Goal: Task Accomplishment & Management: Manage account settings

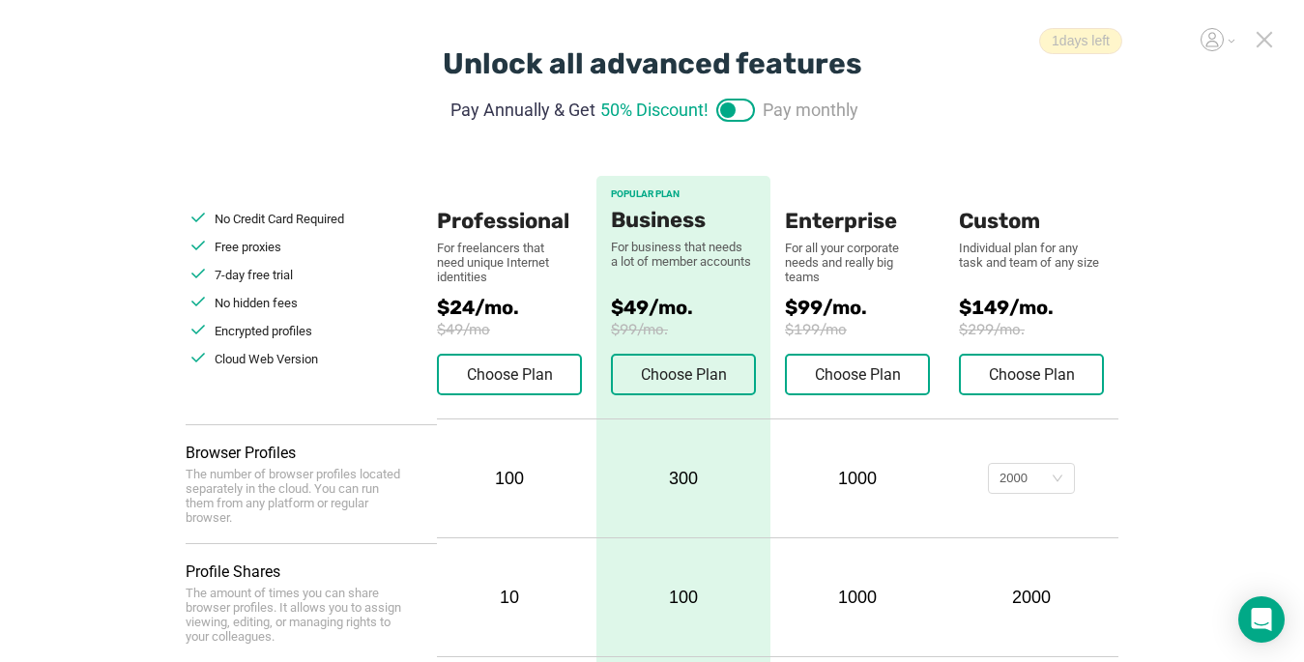
click at [973, 39] on icon at bounding box center [1264, 39] width 17 height 17
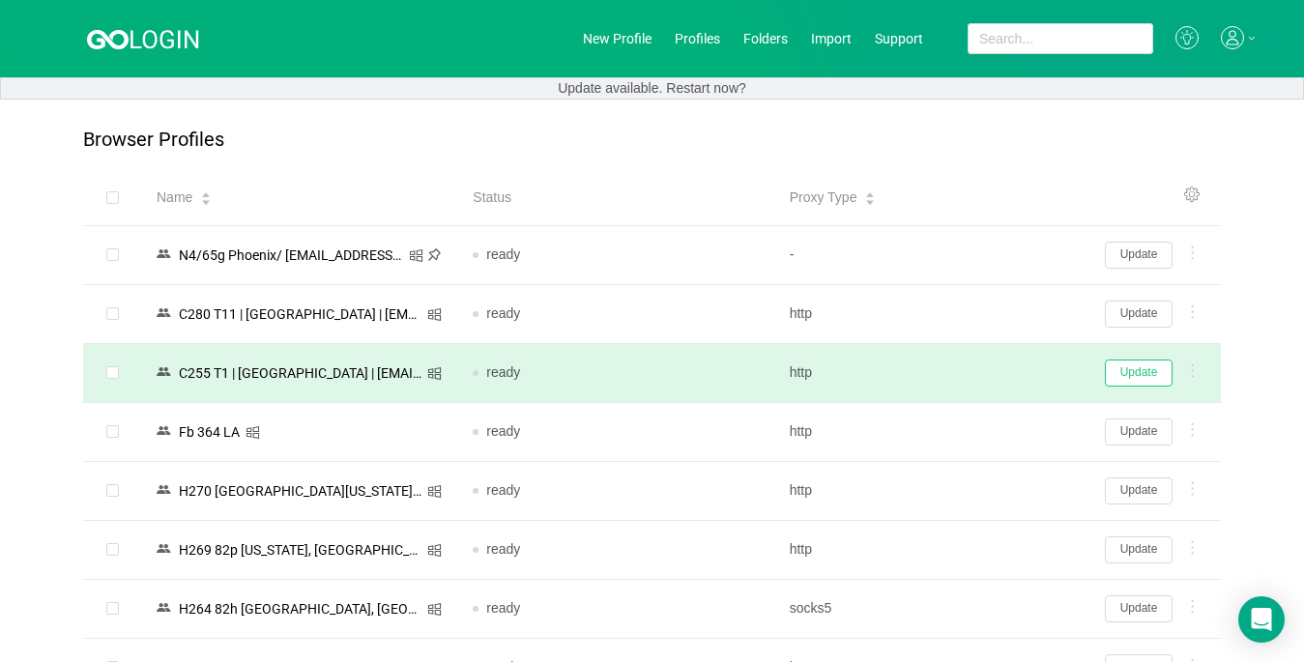
click at [973, 365] on button "Update" at bounding box center [1139, 373] width 68 height 27
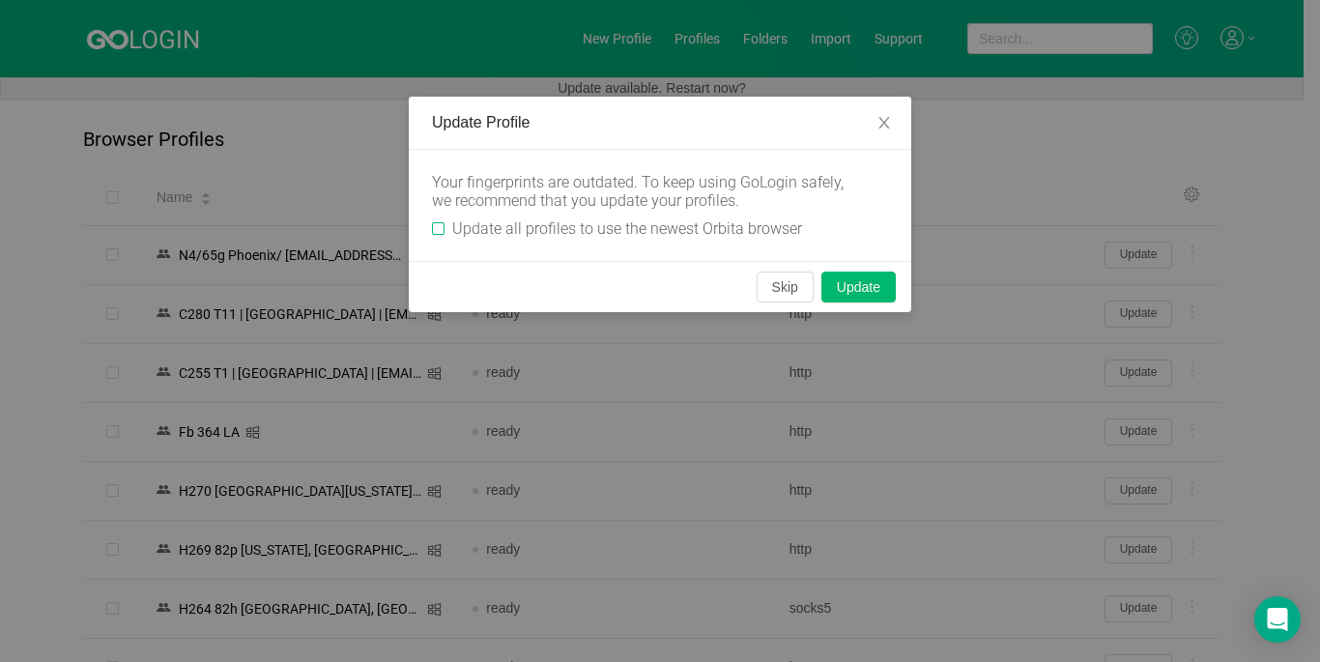
drag, startPoint x: 442, startPoint y: 223, endPoint x: 549, endPoint y: 241, distance: 108.7
click at [442, 222] on input "Update all profiles to use the newest Orbita browser" at bounding box center [438, 228] width 13 height 13
checkbox input "true"
click at [772, 281] on button "Skip" at bounding box center [785, 287] width 57 height 31
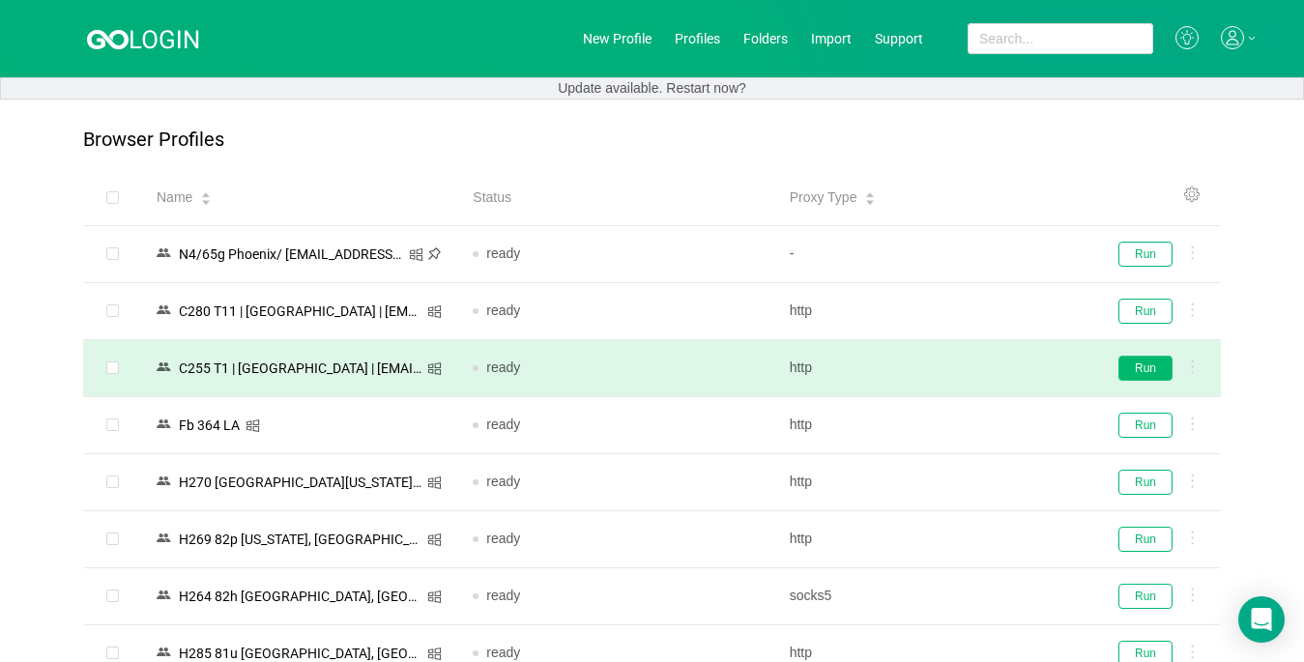
click at [973, 354] on td "Run" at bounding box center [1155, 368] width 130 height 57
click at [973, 356] on button "Run" at bounding box center [1145, 368] width 54 height 25
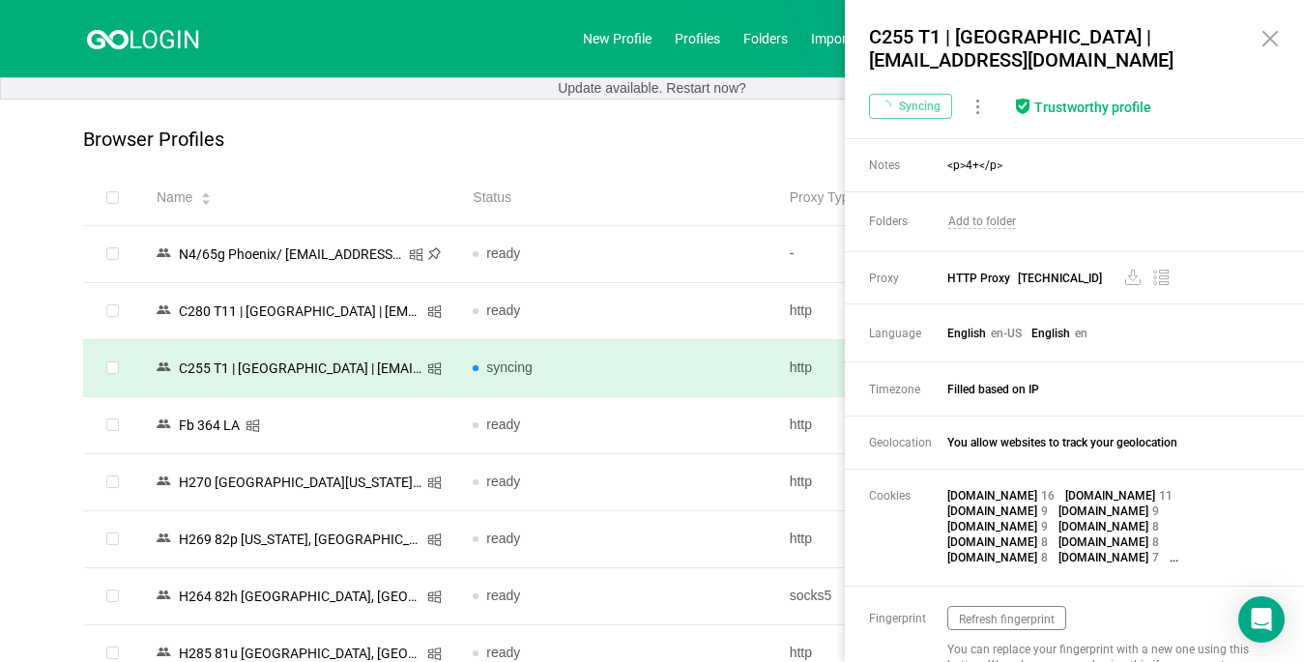
click at [973, 37] on icon at bounding box center [1269, 38] width 23 height 23
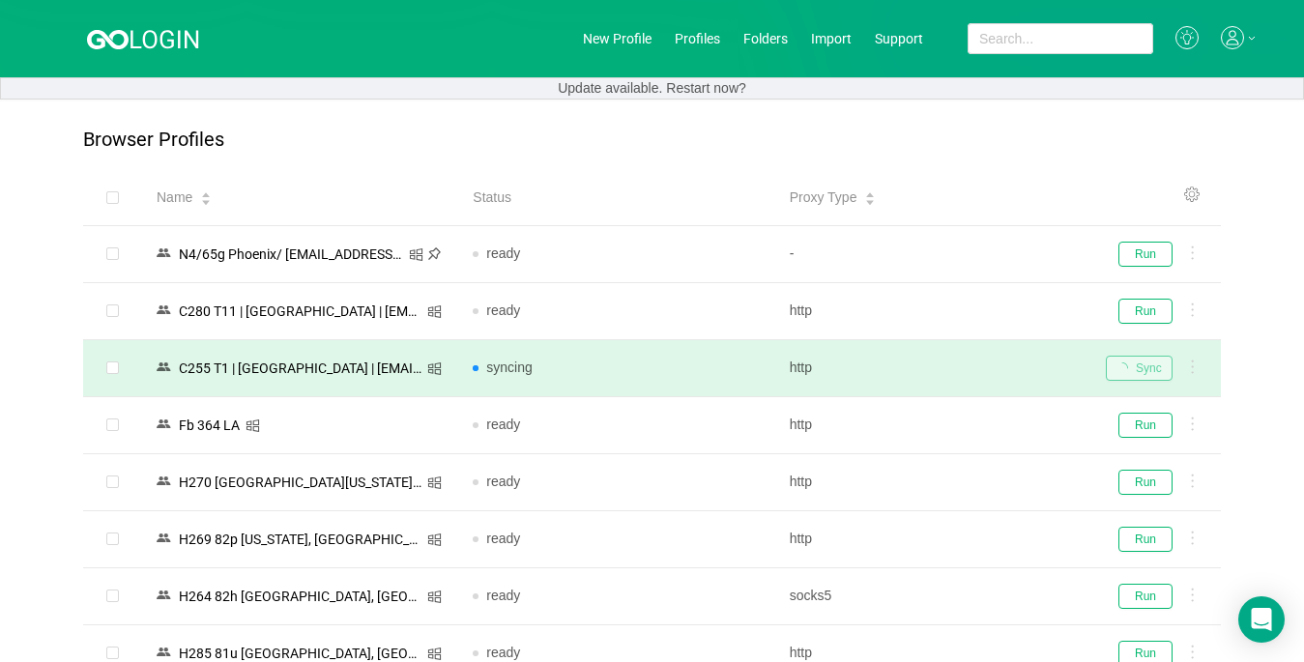
scroll to position [290, 0]
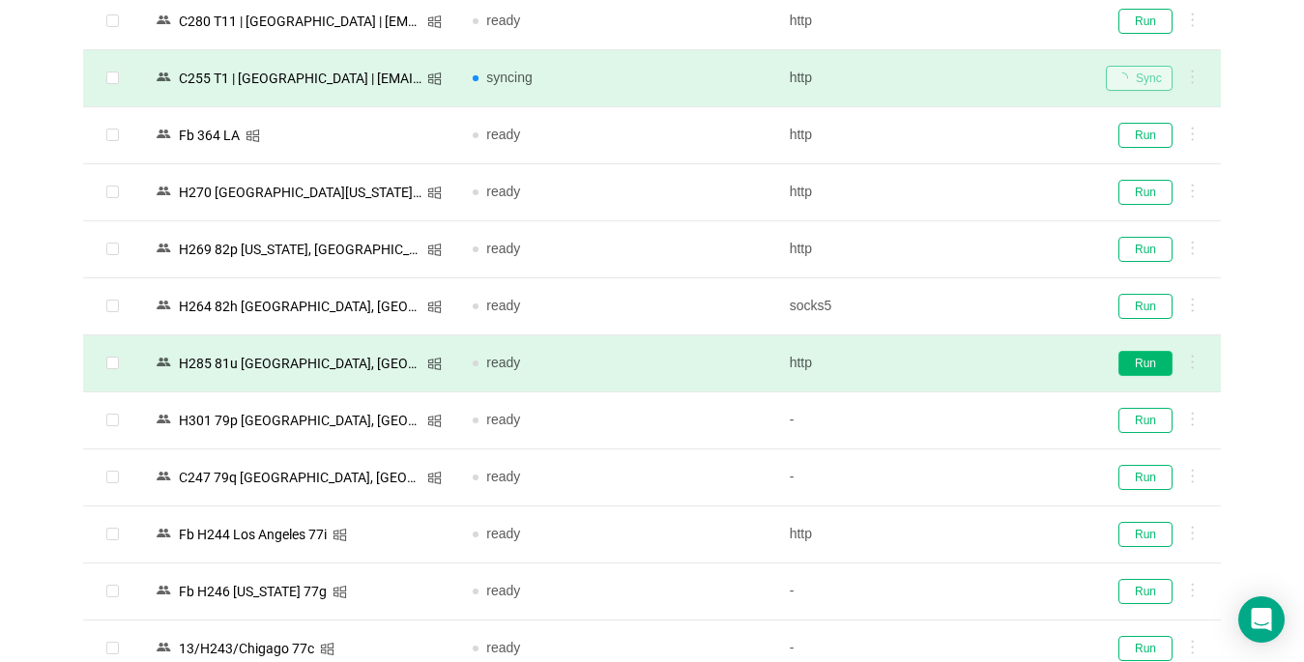
click at [973, 356] on button "Run" at bounding box center [1145, 363] width 54 height 25
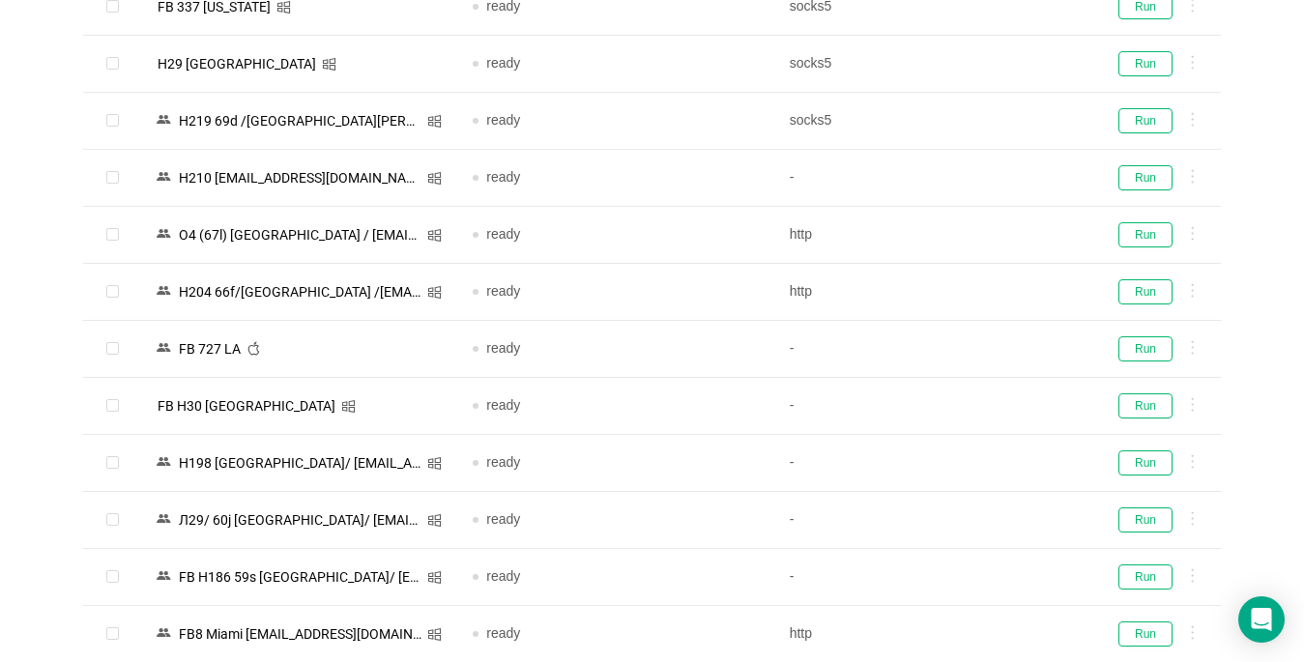
scroll to position [773, 0]
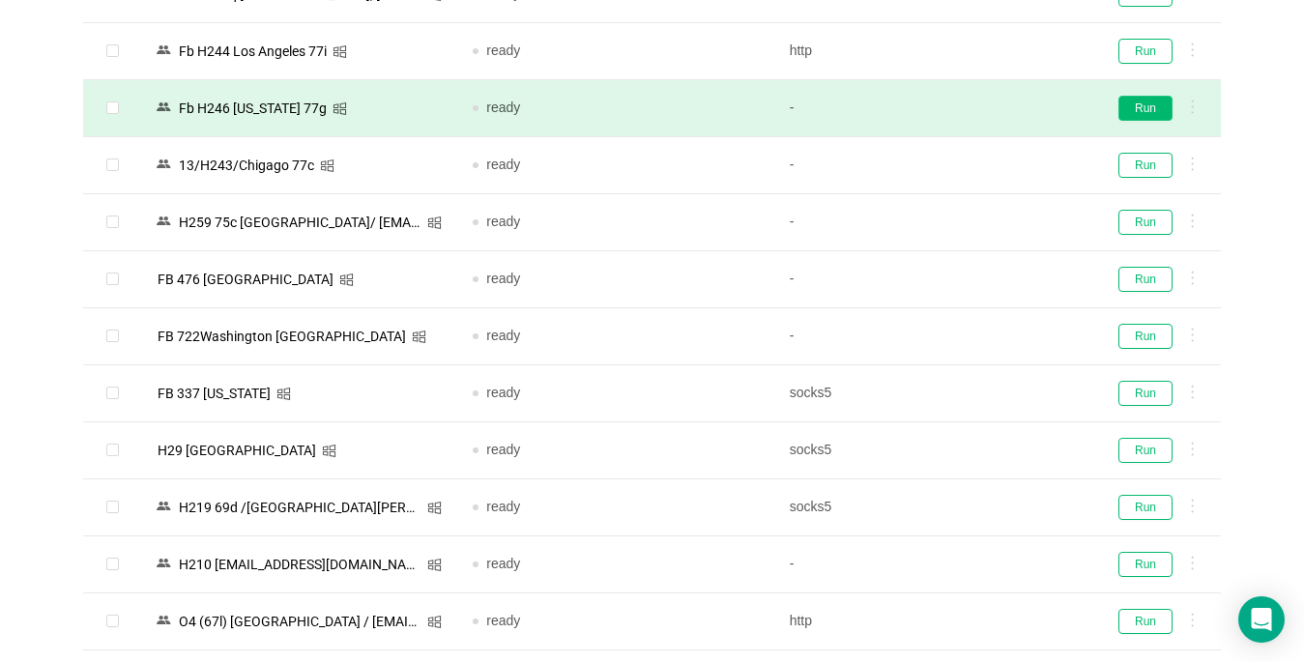
click at [973, 110] on button "Run" at bounding box center [1145, 108] width 54 height 25
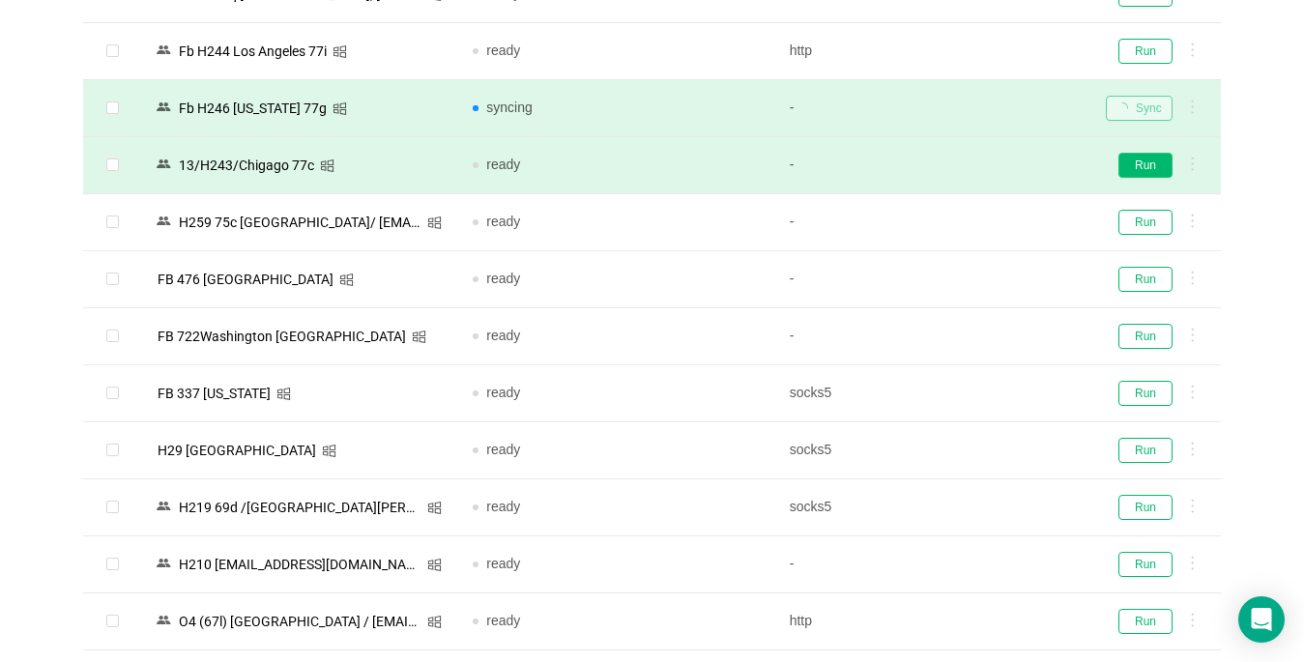
click at [973, 162] on button "Run" at bounding box center [1145, 165] width 54 height 25
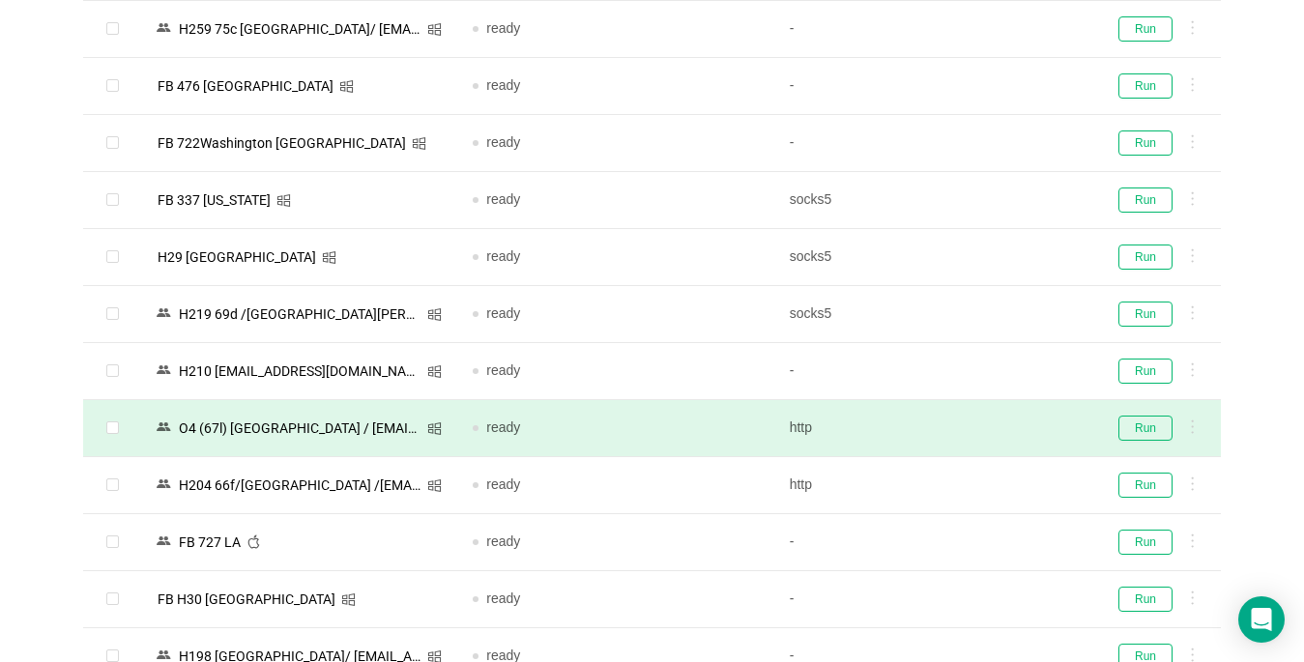
scroll to position [1160, 0]
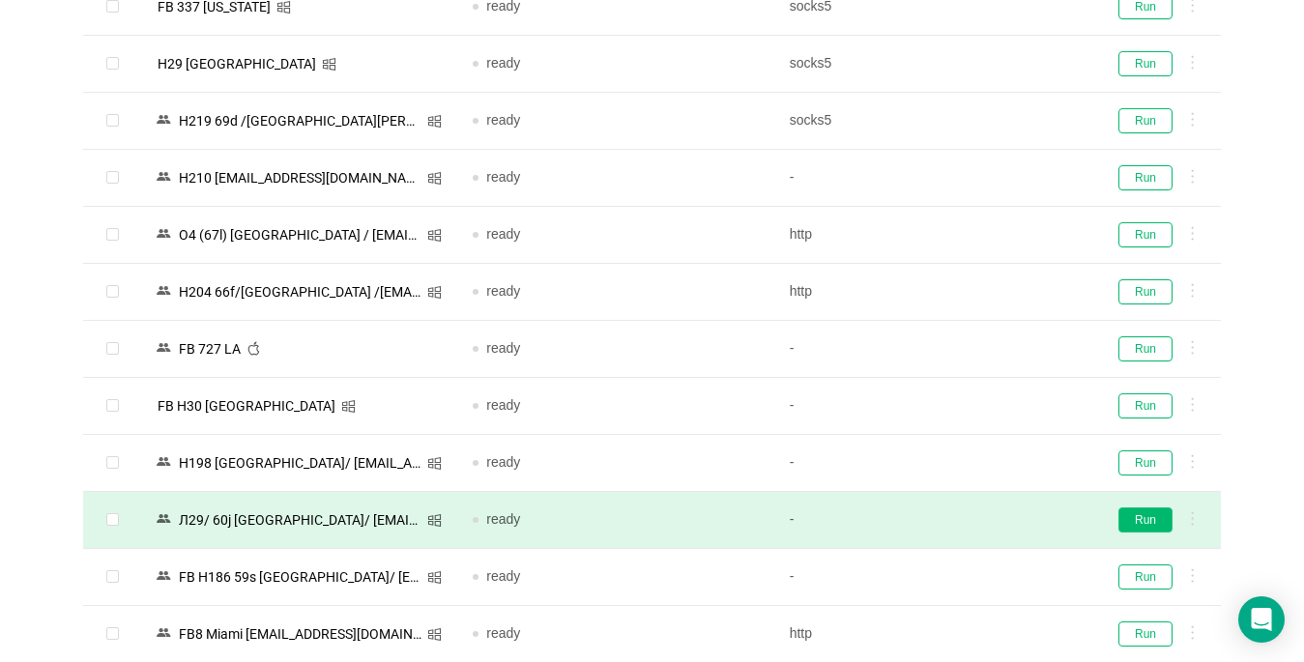
click at [973, 519] on button "Run" at bounding box center [1145, 519] width 54 height 25
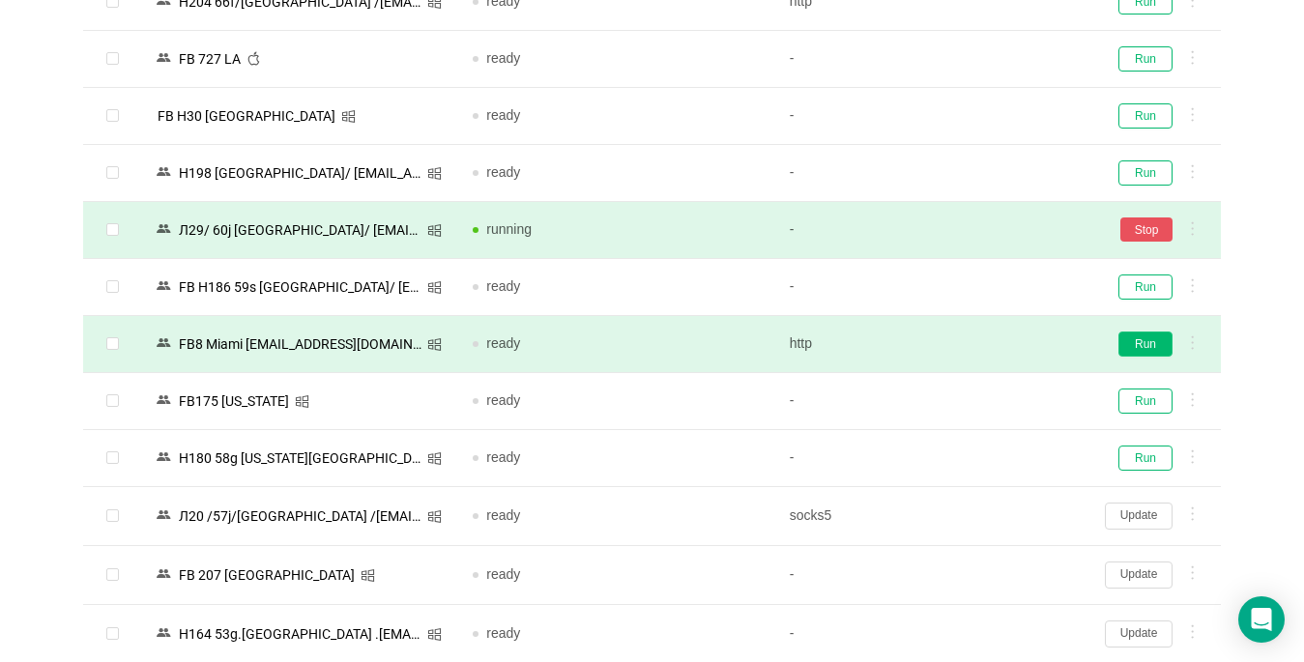
click at [973, 344] on button "Run" at bounding box center [1145, 344] width 54 height 25
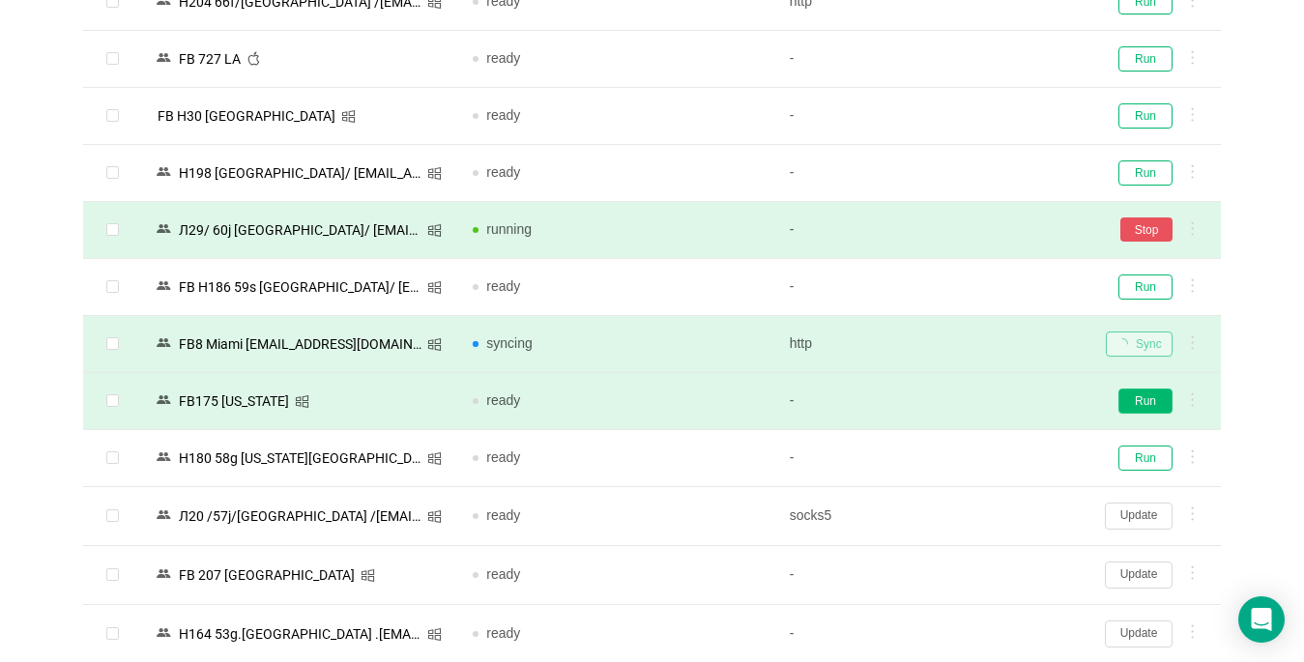
click at [973, 400] on button "Run" at bounding box center [1145, 401] width 54 height 25
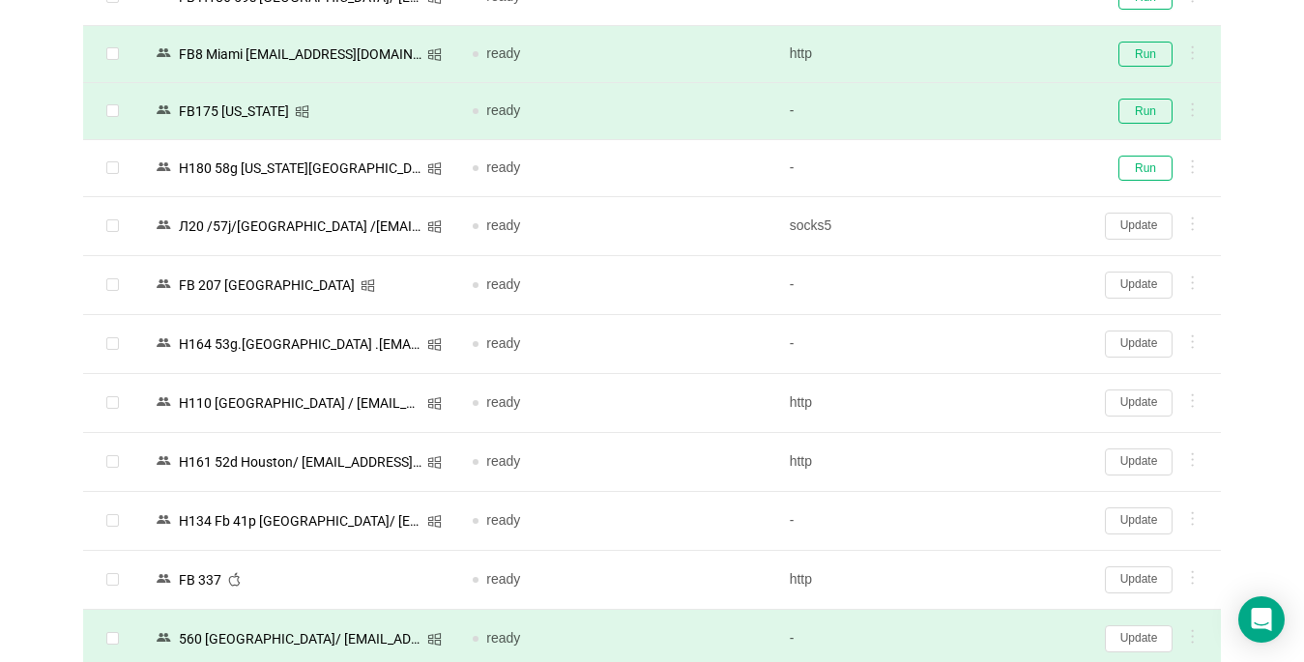
scroll to position [1836, 0]
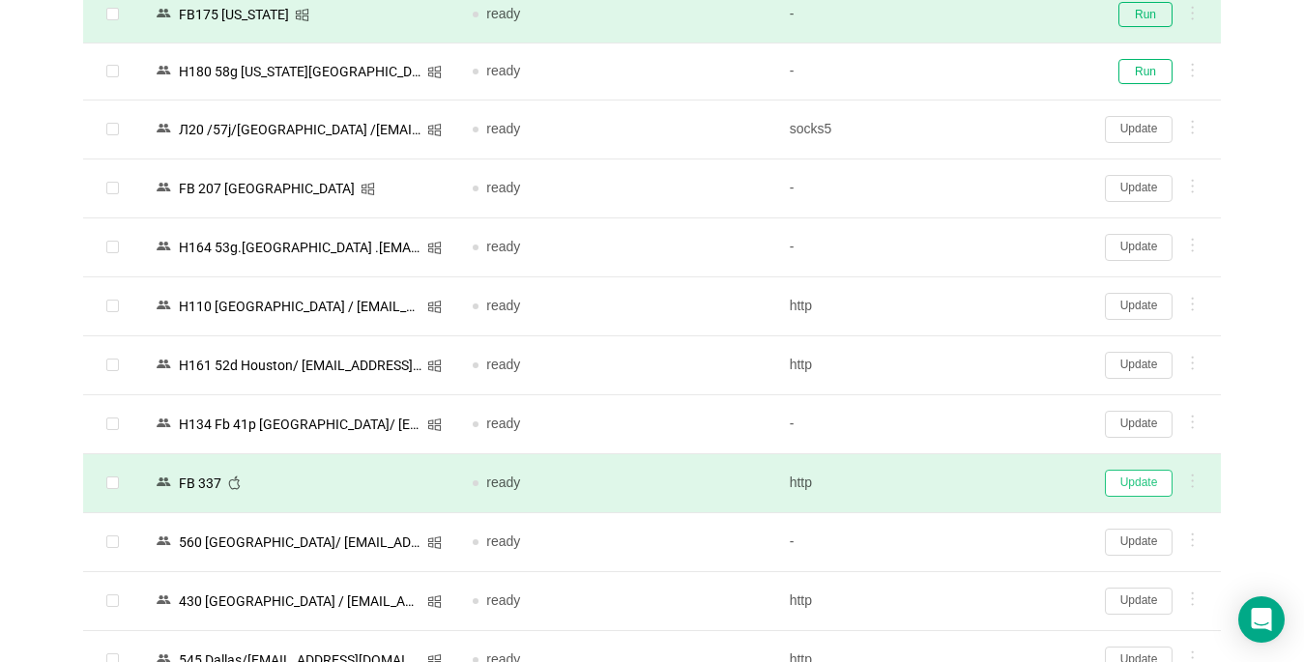
click at [973, 480] on button "Update" at bounding box center [1139, 483] width 68 height 27
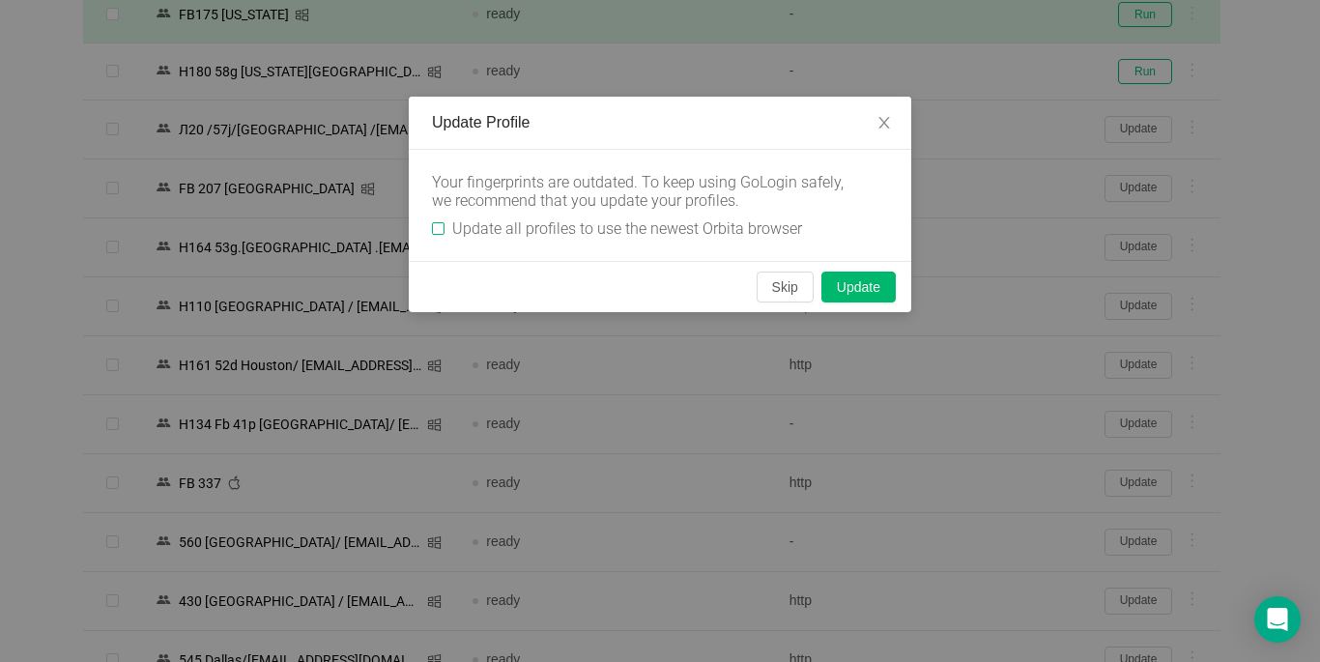
click at [444, 231] on input "Update all profiles to use the newest Orbita browser" at bounding box center [438, 228] width 13 height 13
checkbox input "true"
click at [781, 289] on button "Skip" at bounding box center [785, 287] width 57 height 31
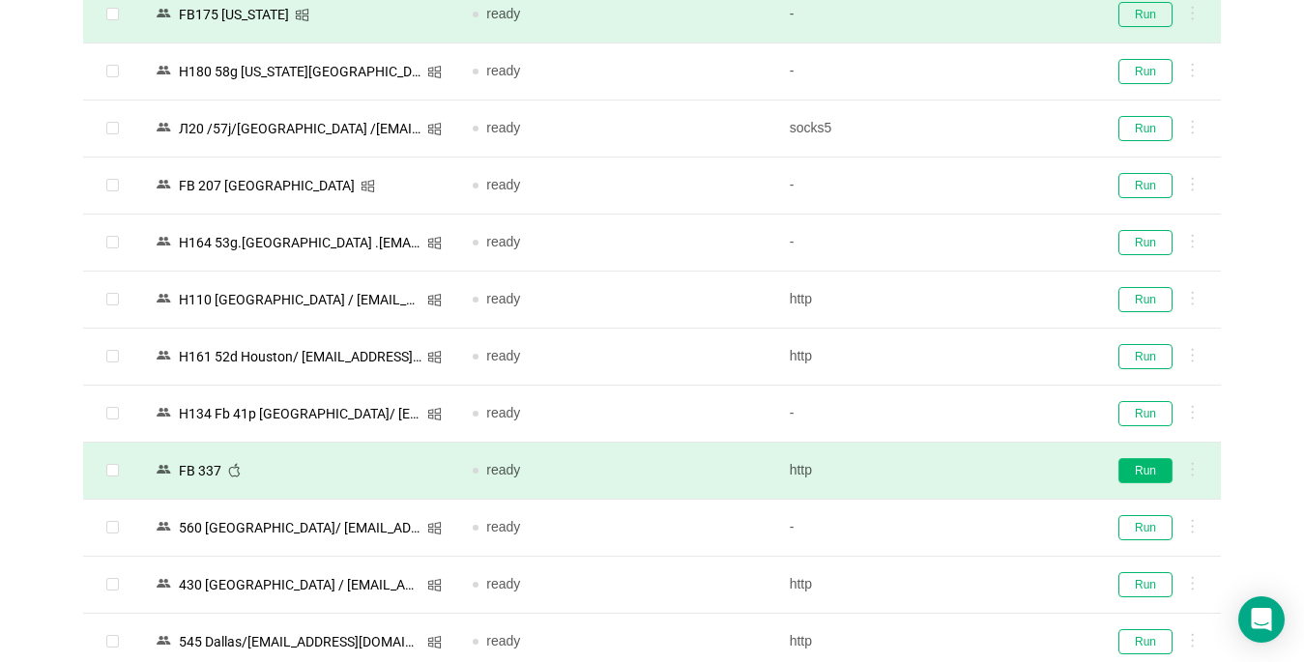
click at [973, 467] on button "Run" at bounding box center [1145, 470] width 54 height 25
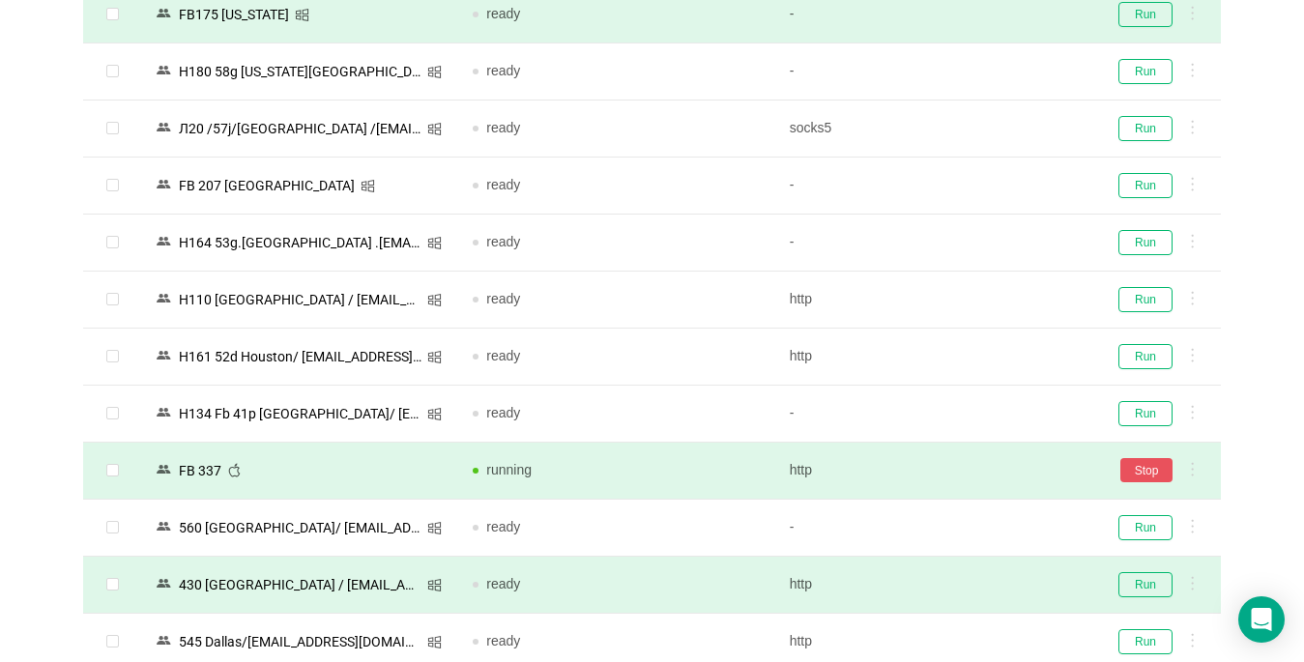
scroll to position [2030, 0]
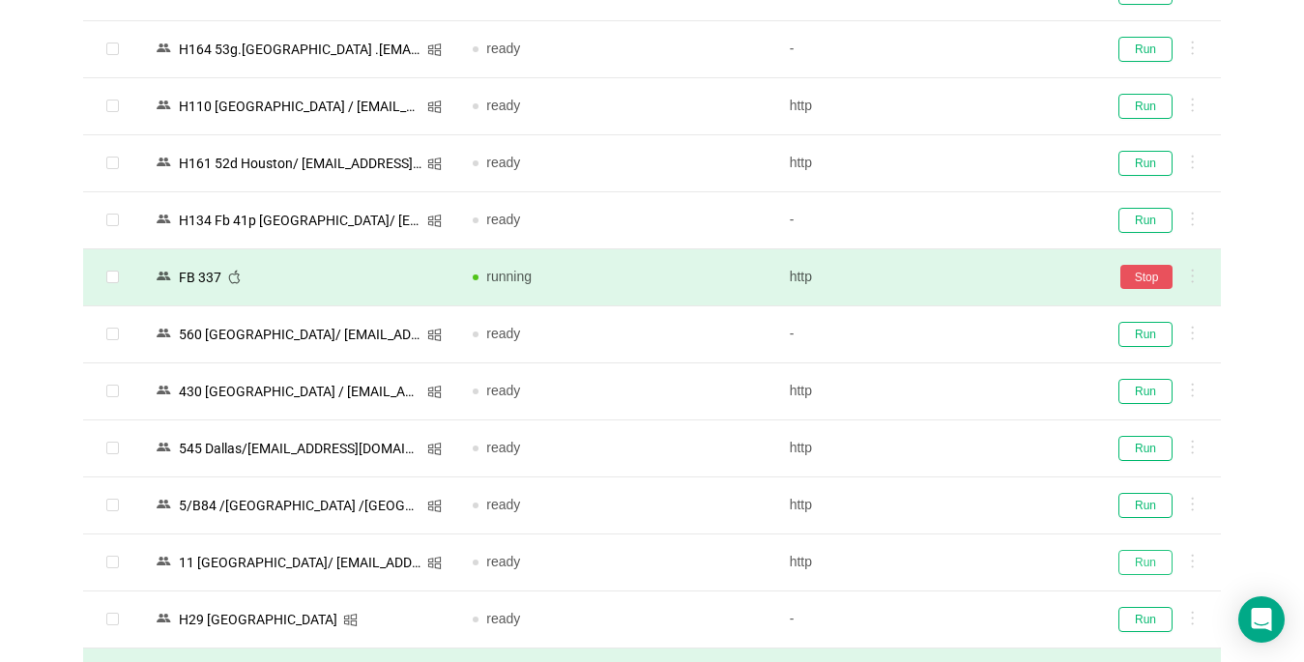
drag, startPoint x: 1133, startPoint y: 560, endPoint x: 257, endPoint y: 661, distance: 881.5
click at [973, 561] on button "Run" at bounding box center [1145, 562] width 54 height 25
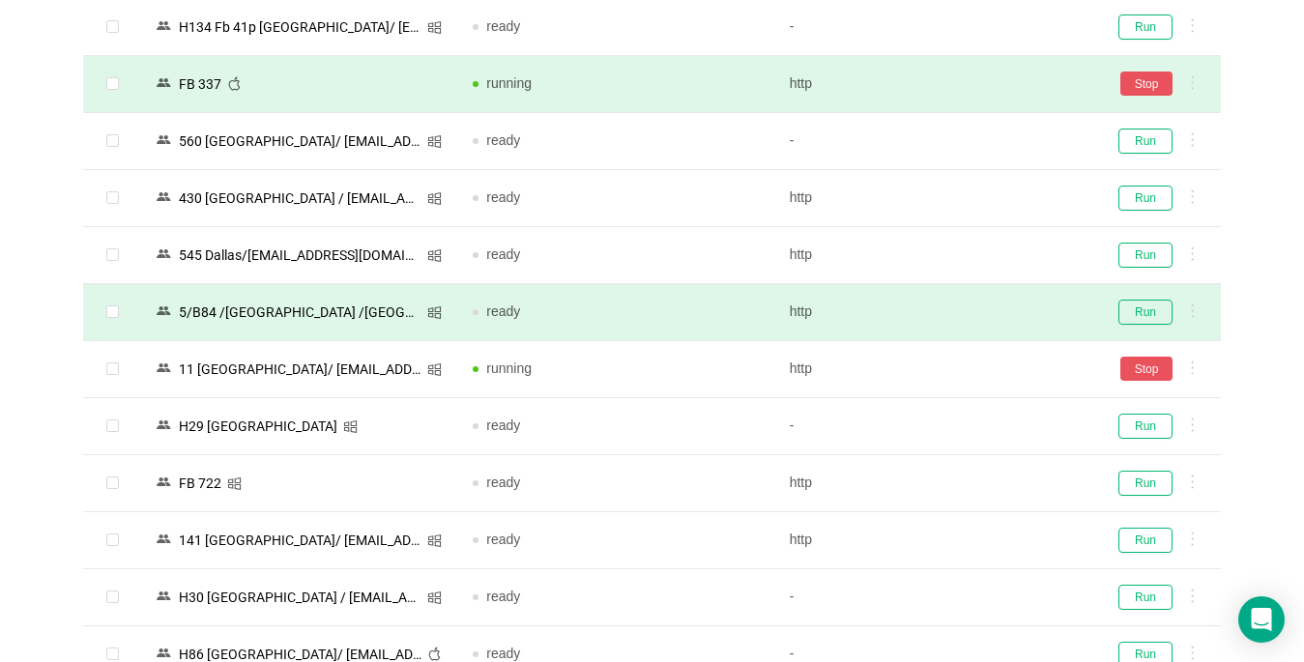
scroll to position [2320, 0]
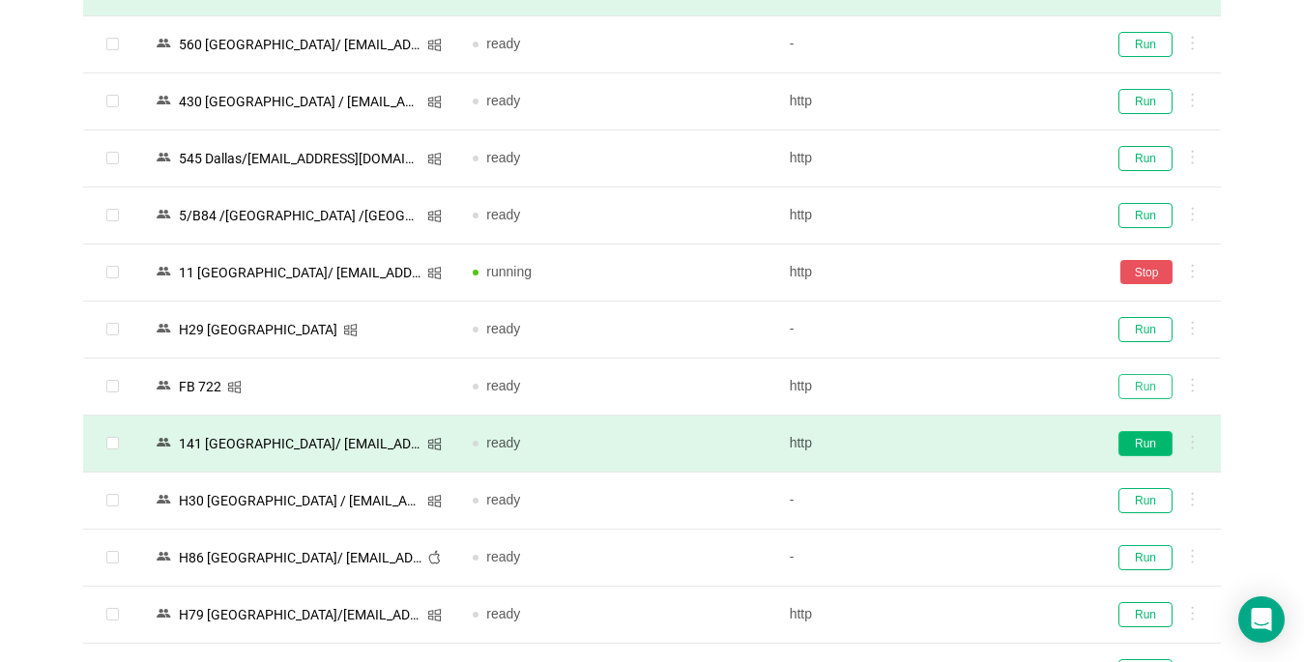
click at [973, 387] on button "Run" at bounding box center [1145, 386] width 54 height 25
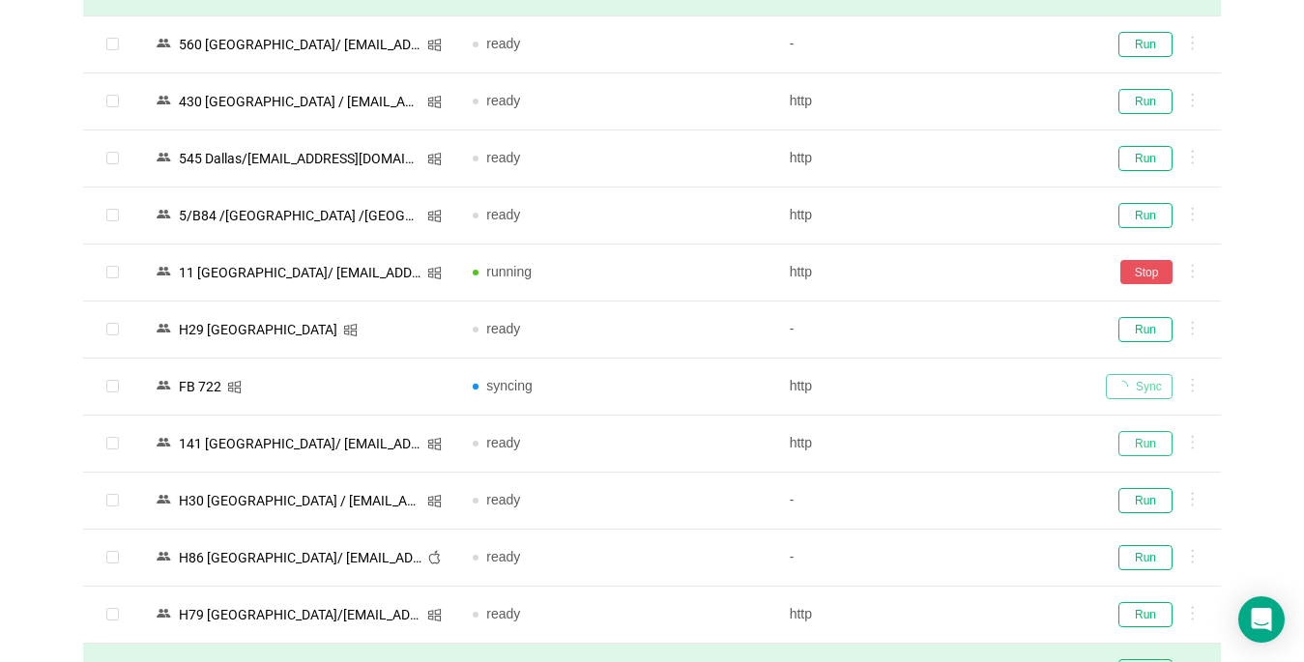
click at [973, 449] on button "Run" at bounding box center [1145, 443] width 54 height 25
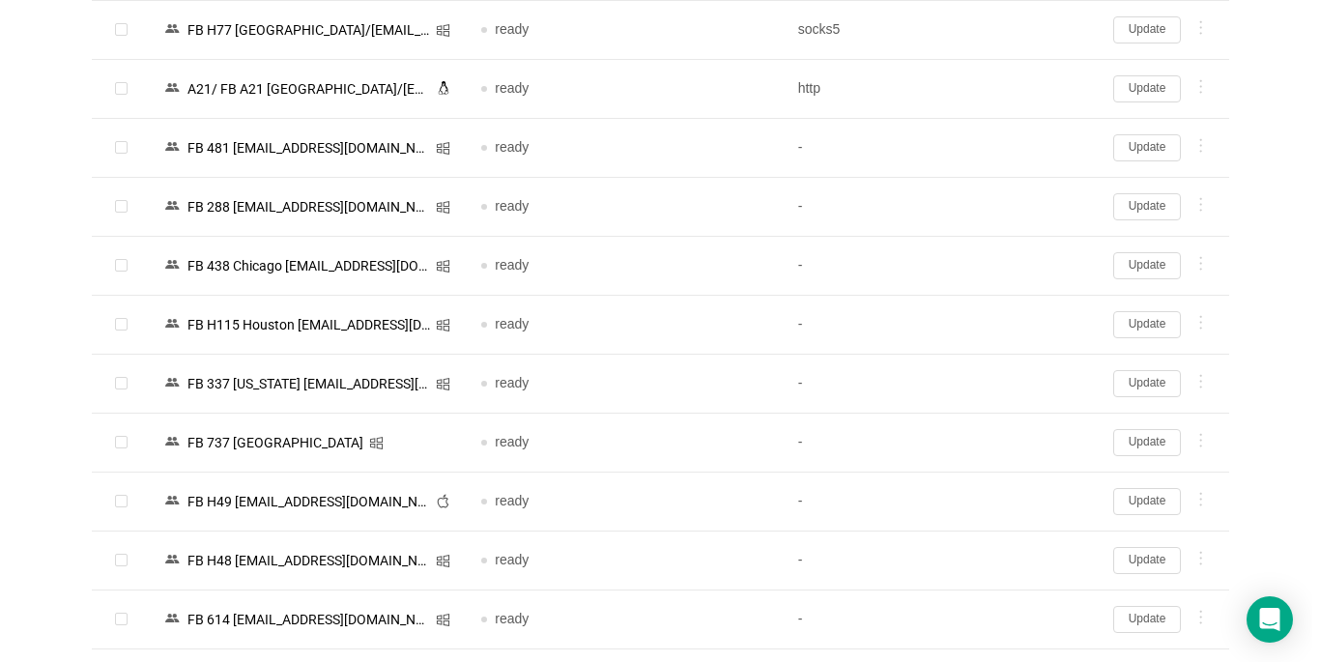
scroll to position [4369, 0]
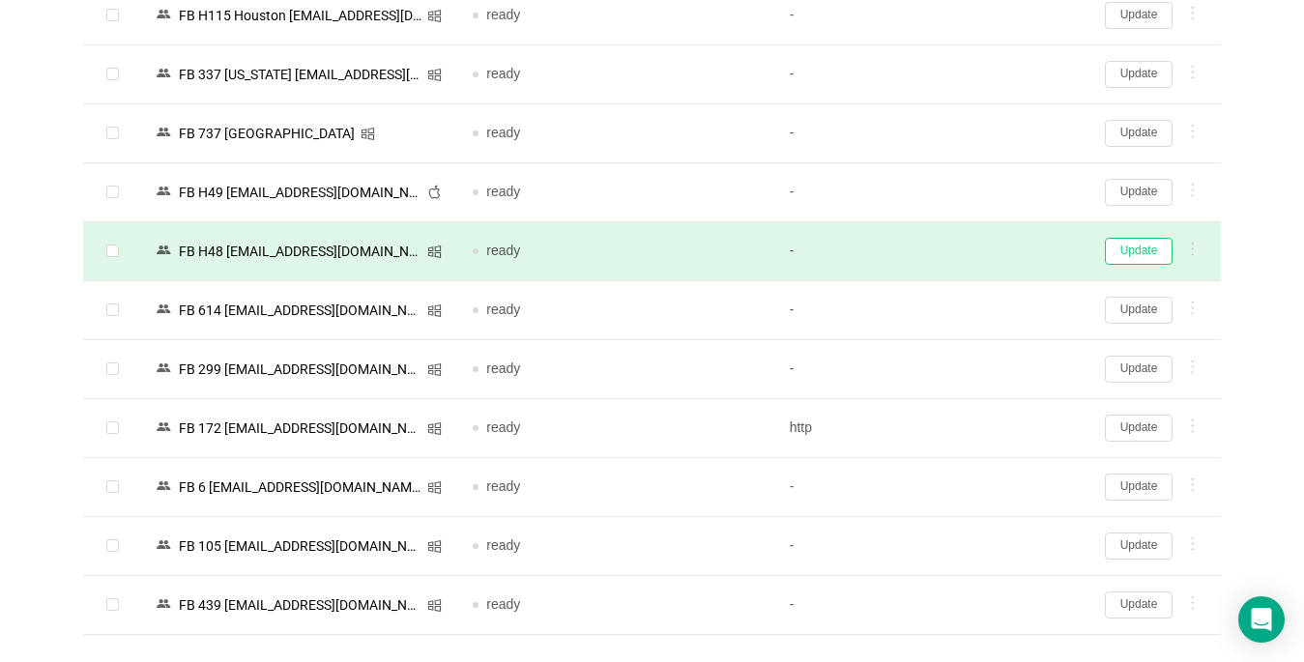
click at [973, 250] on button "Update" at bounding box center [1139, 251] width 68 height 27
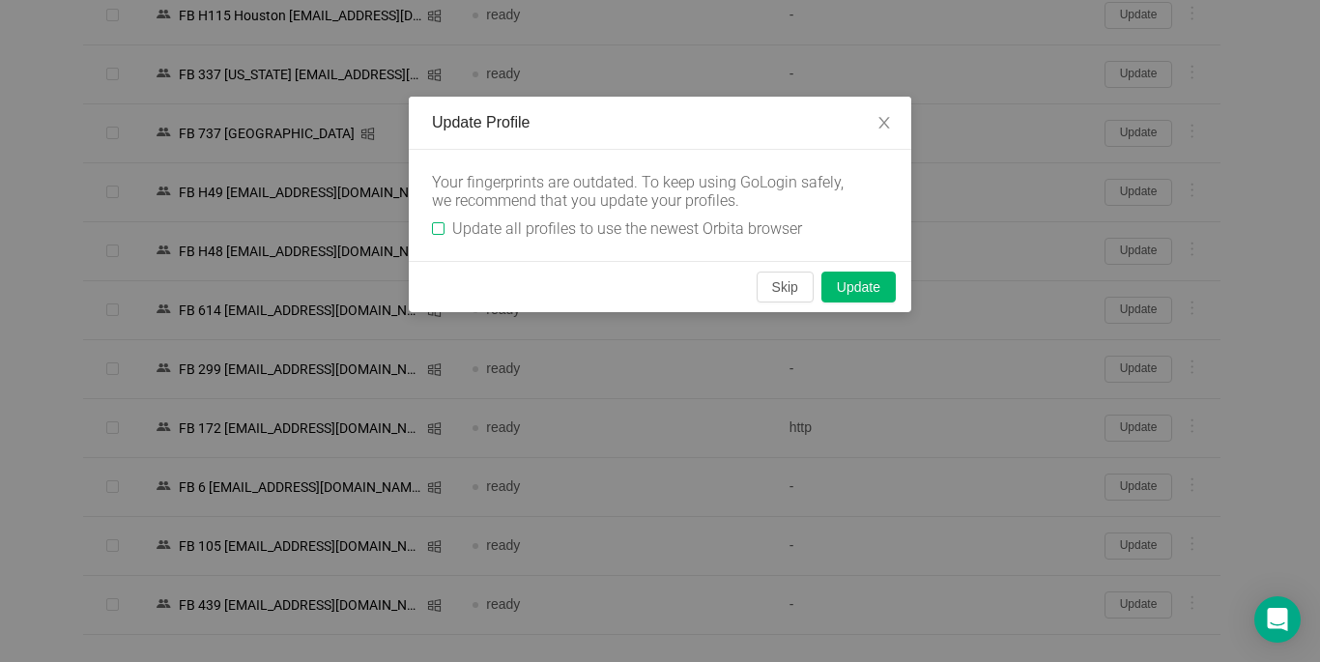
click at [437, 231] on input "Update all profiles to use the newest Orbita browser" at bounding box center [438, 228] width 13 height 13
checkbox input "true"
click at [787, 289] on button "Skip" at bounding box center [785, 287] width 57 height 31
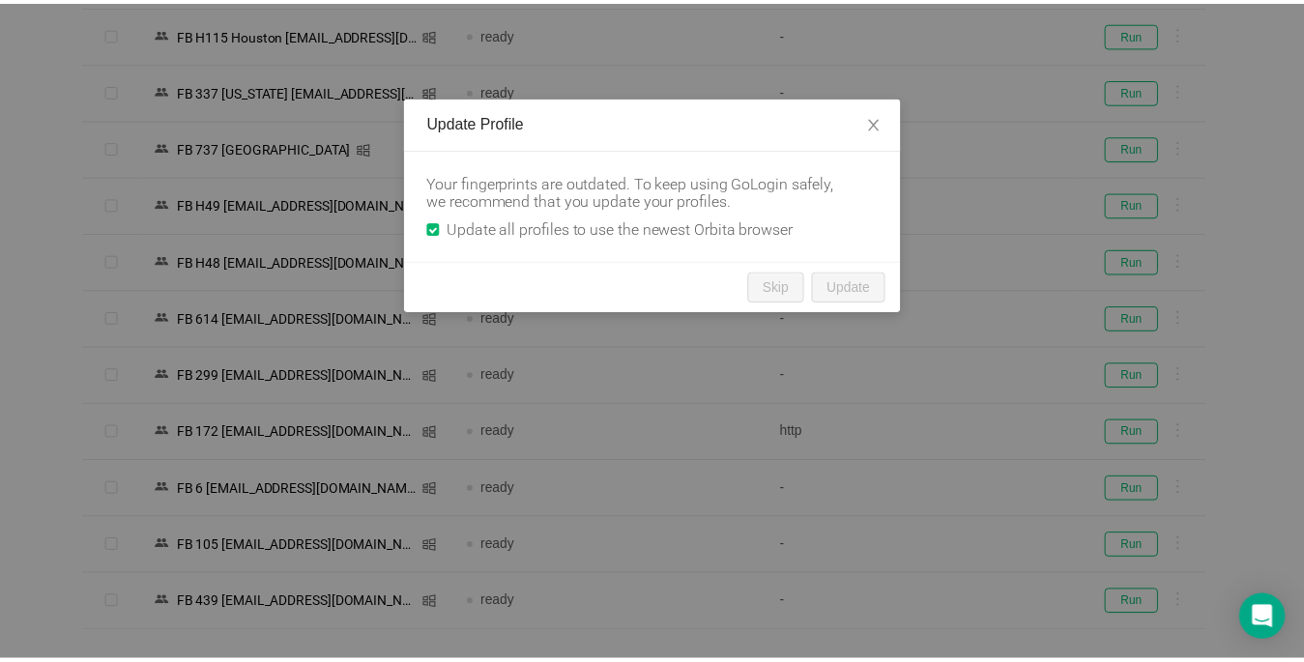
scroll to position [4324, 0]
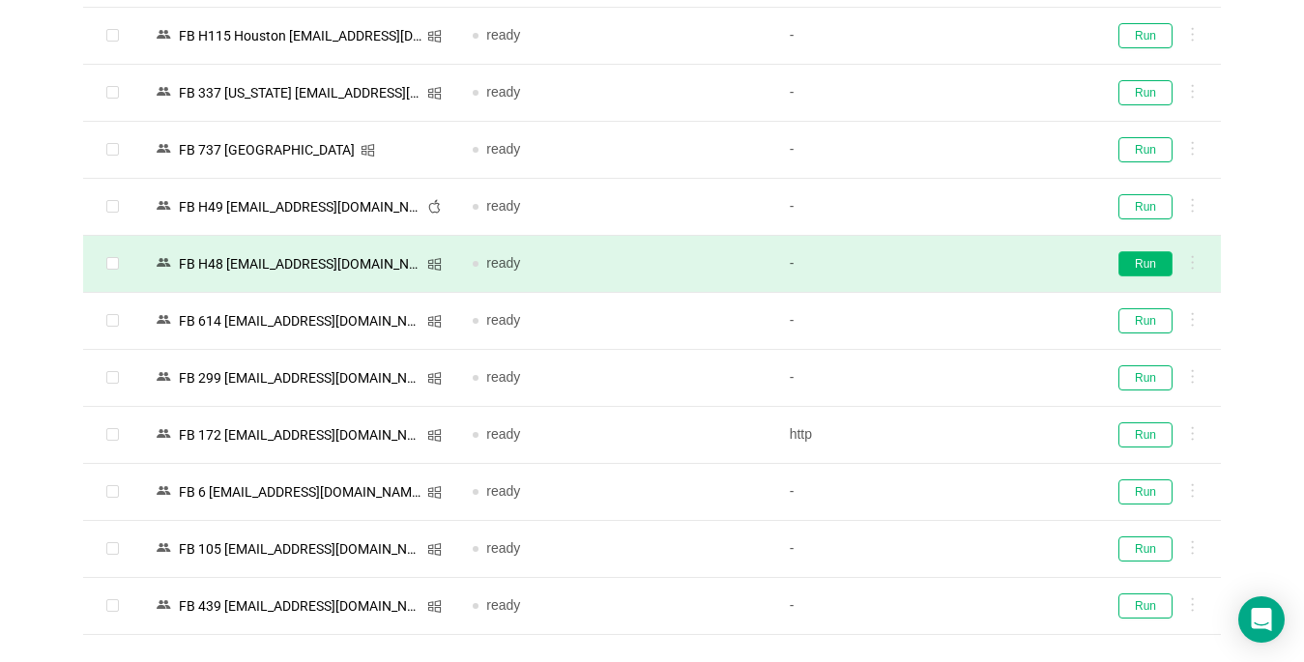
click at [973, 256] on button "Run" at bounding box center [1145, 263] width 54 height 25
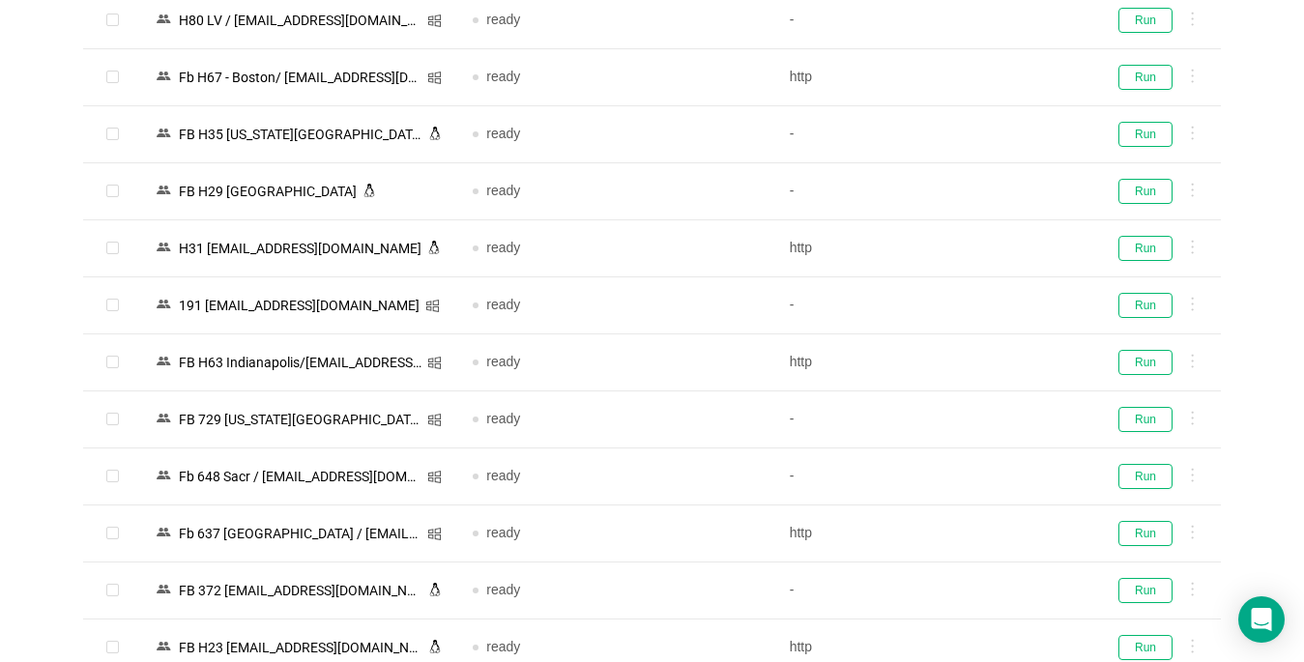
scroll to position [2874, 0]
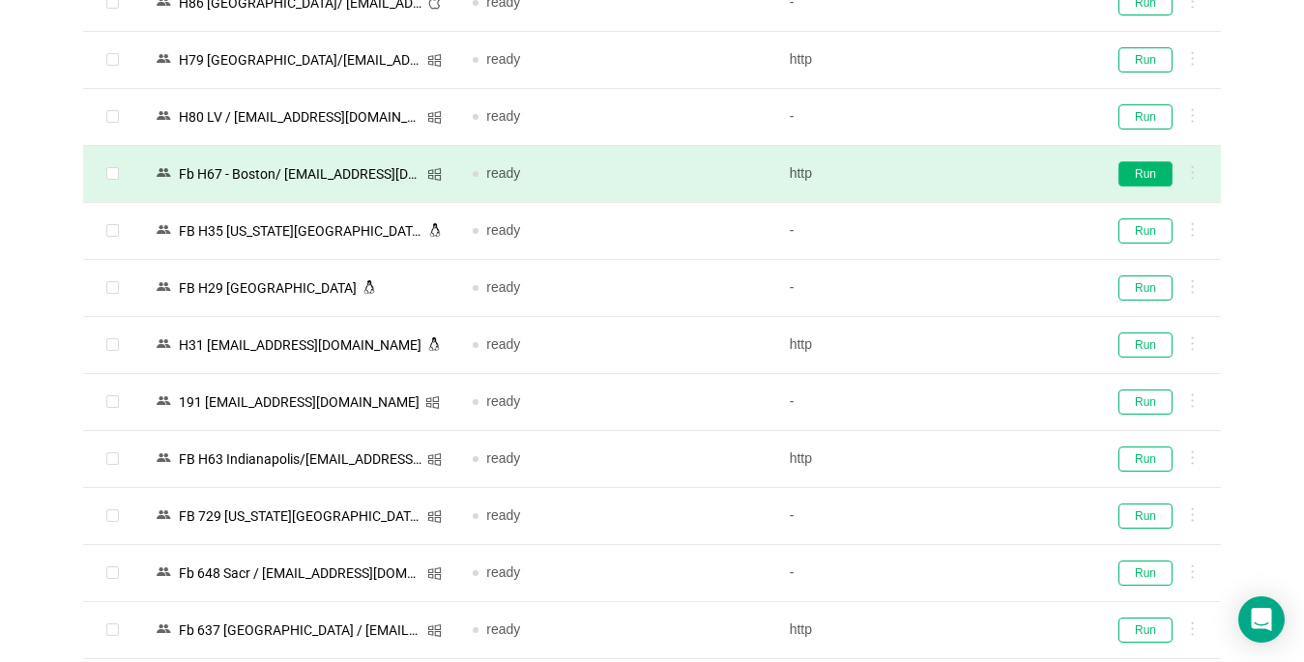
click at [973, 176] on button "Run" at bounding box center [1145, 173] width 54 height 25
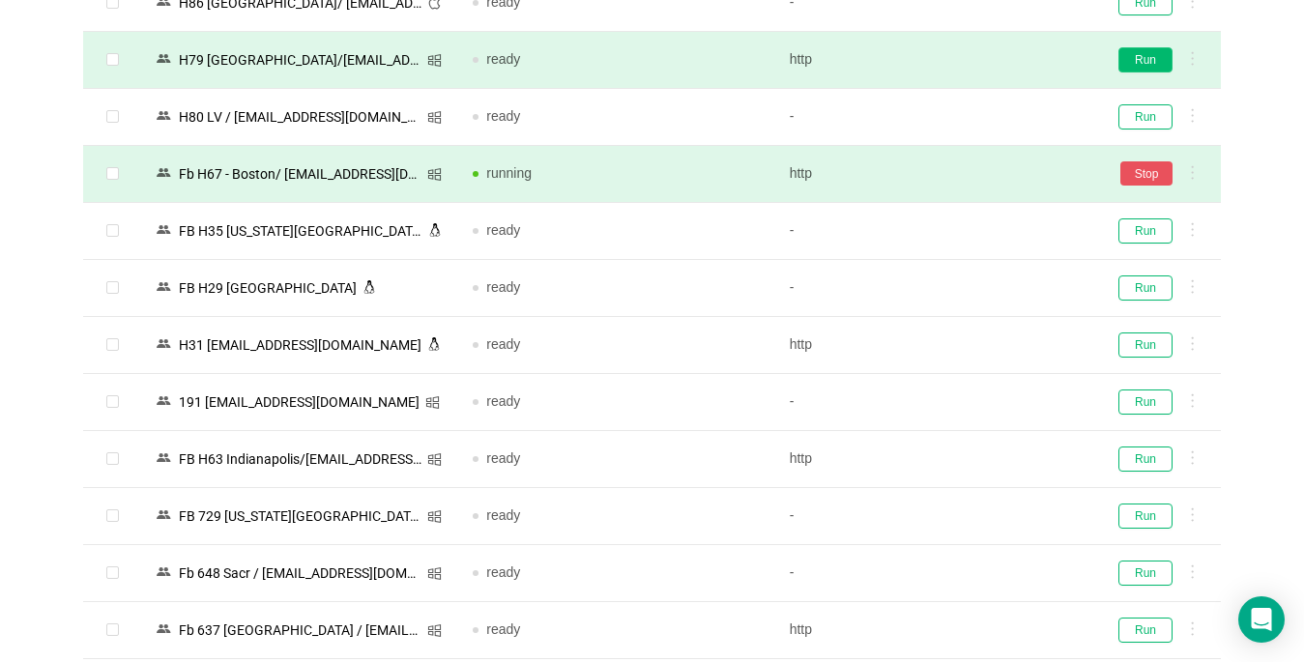
click at [973, 58] on button "Run" at bounding box center [1145, 59] width 54 height 25
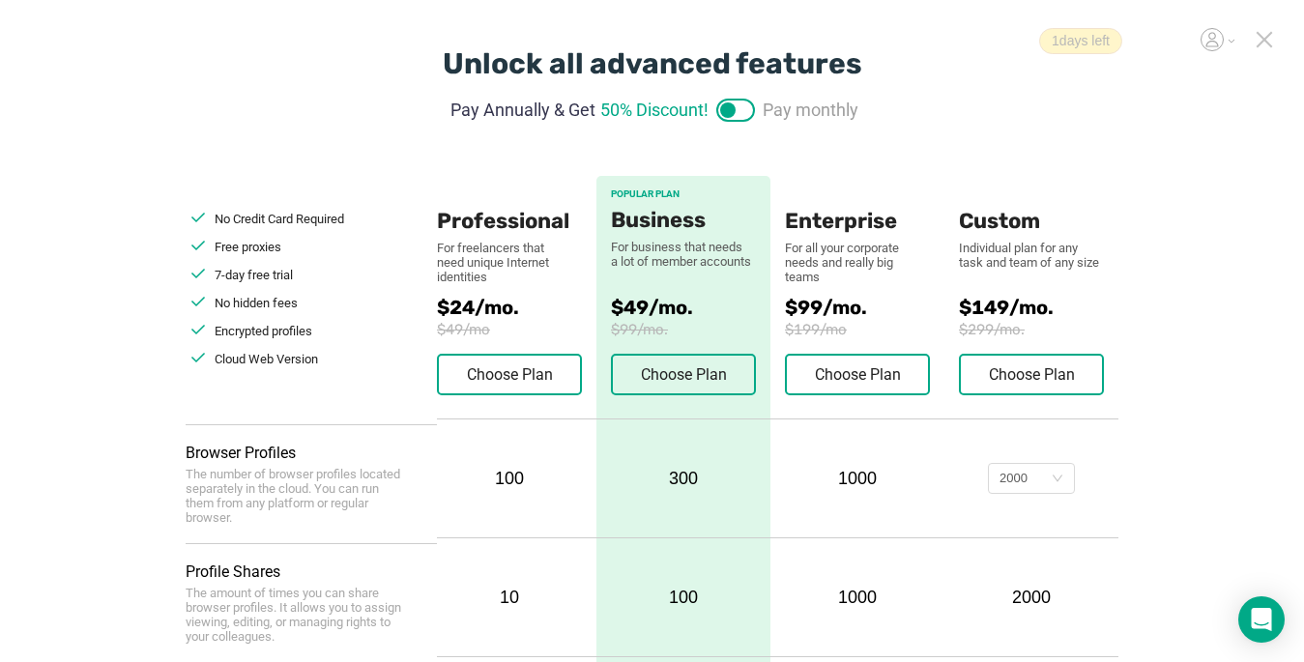
click at [1267, 49] on div at bounding box center [1264, 42] width 17 height 23
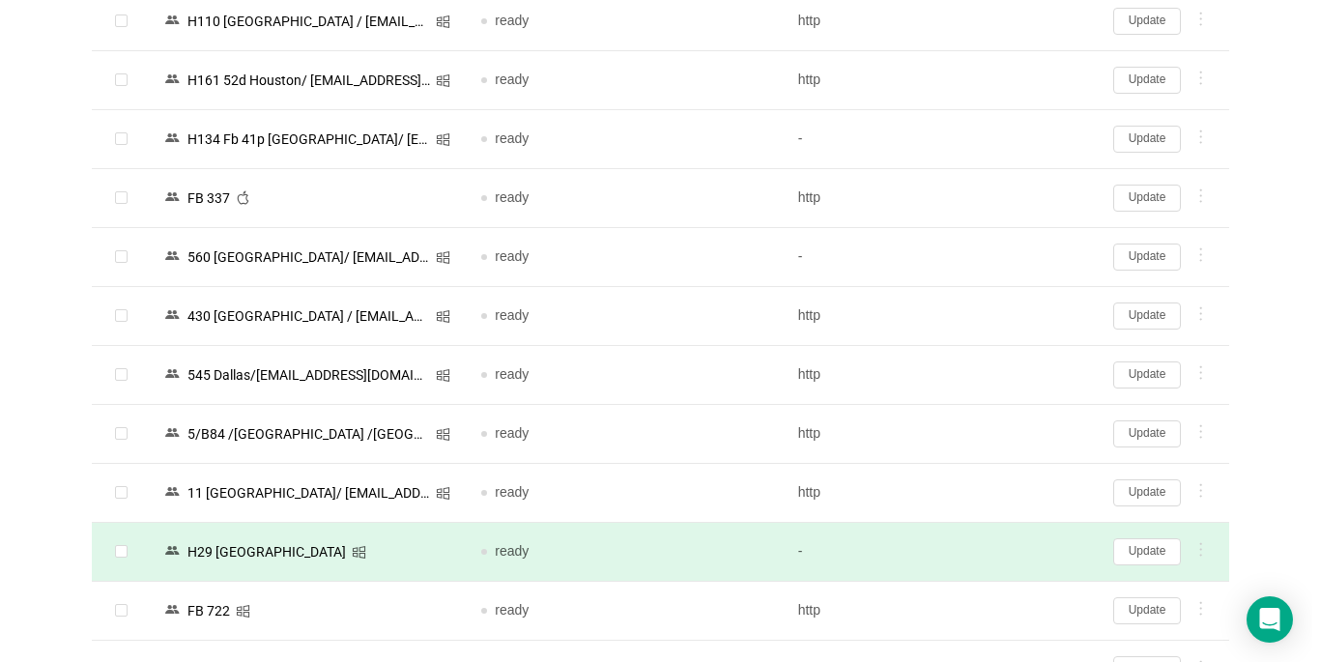
scroll to position [2469, 0]
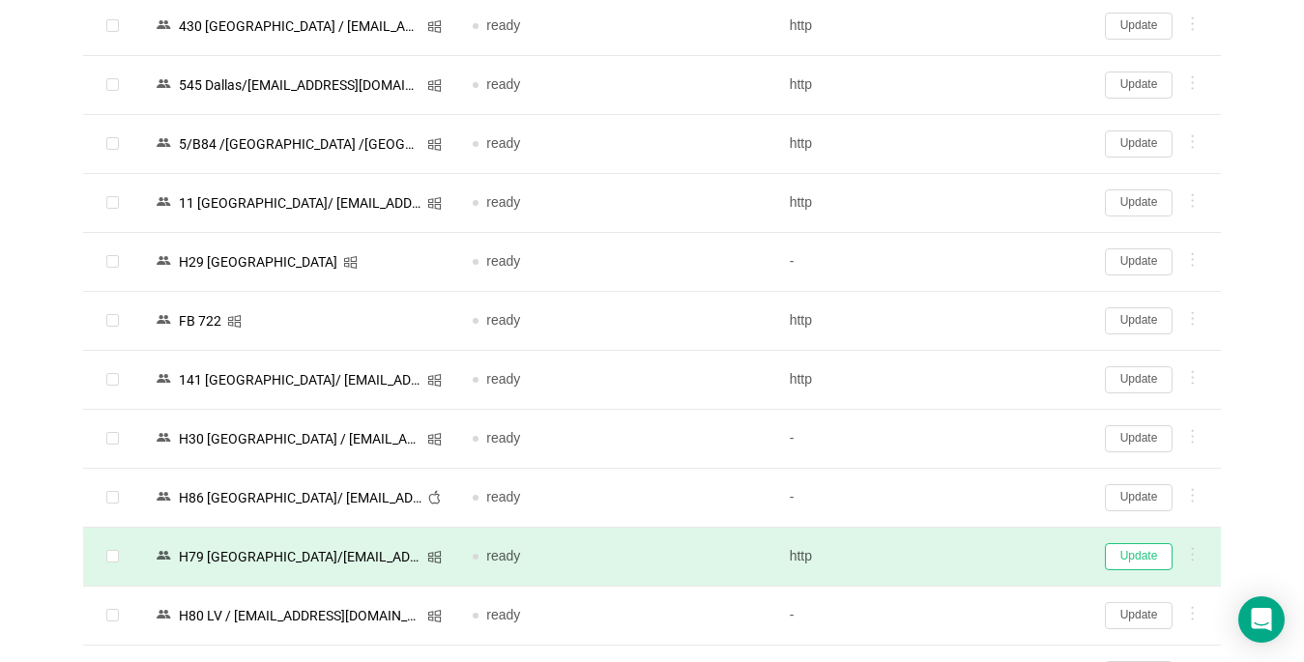
click at [1140, 556] on button "Update" at bounding box center [1139, 556] width 68 height 27
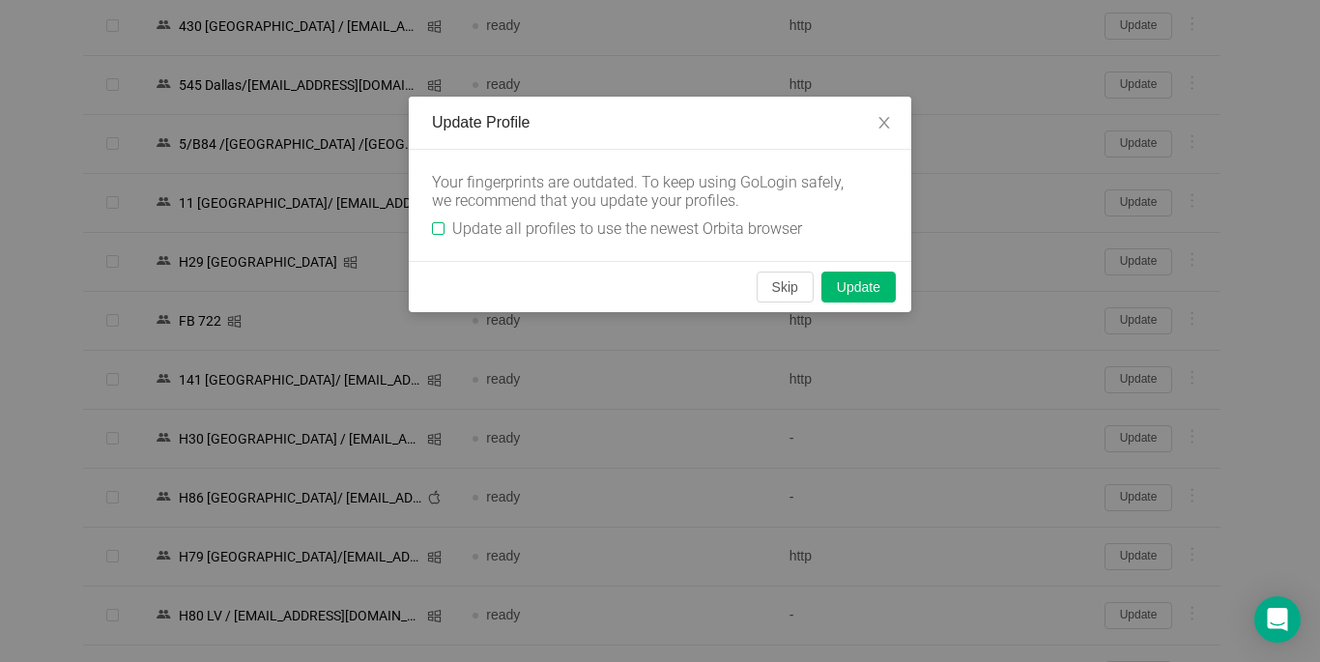
click at [440, 228] on input "Update all profiles to use the newest Orbita browser" at bounding box center [438, 228] width 13 height 13
checkbox input "true"
click at [770, 289] on button "Skip" at bounding box center [785, 287] width 57 height 31
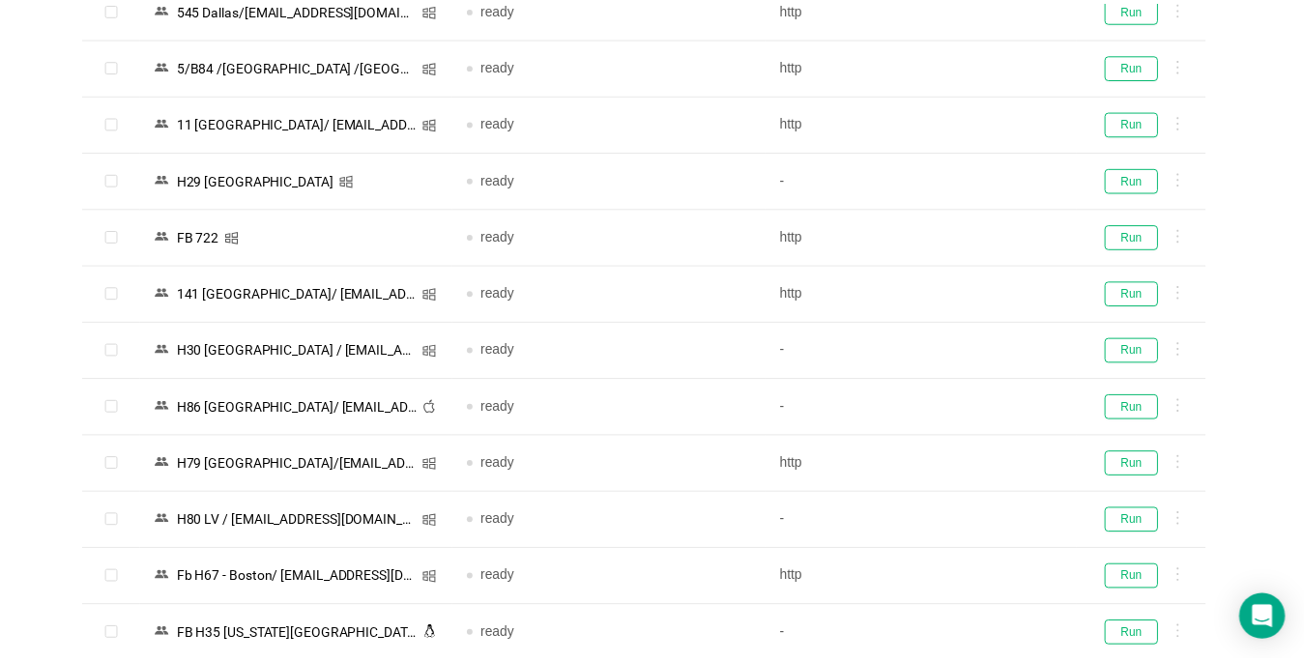
scroll to position [2395, 0]
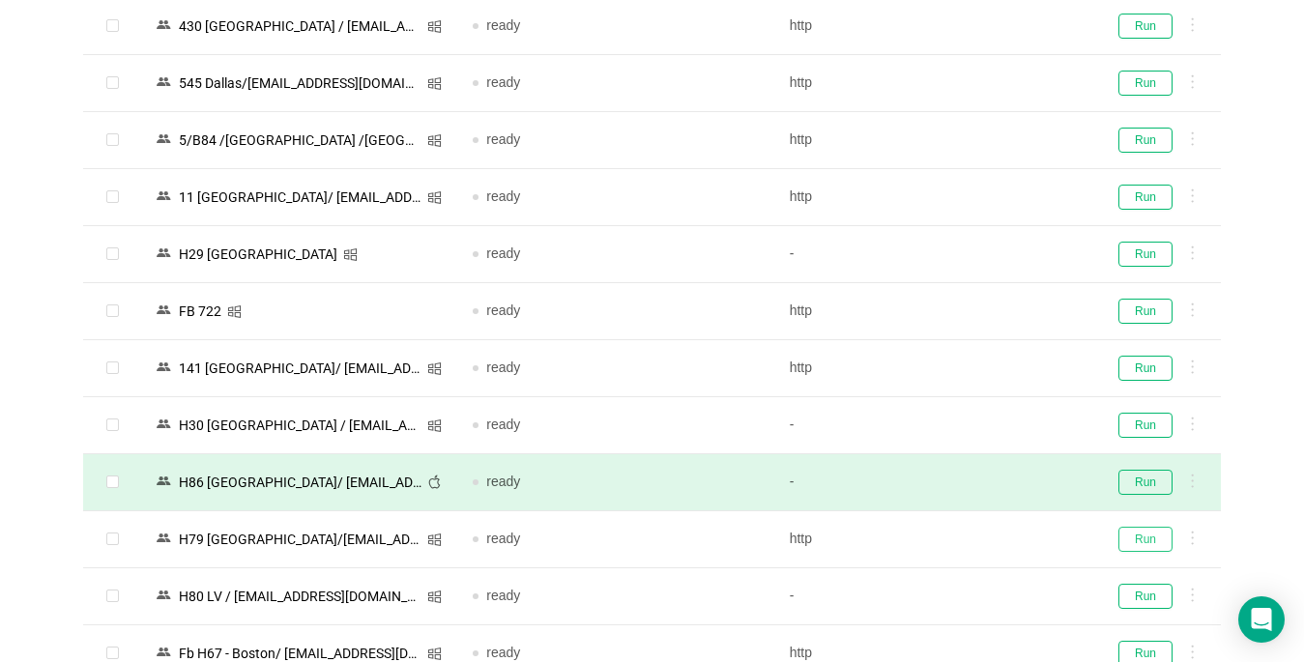
drag, startPoint x: 1140, startPoint y: 537, endPoint x: 120, endPoint y: 490, distance: 1020.8
click at [1141, 537] on button "Run" at bounding box center [1145, 539] width 54 height 25
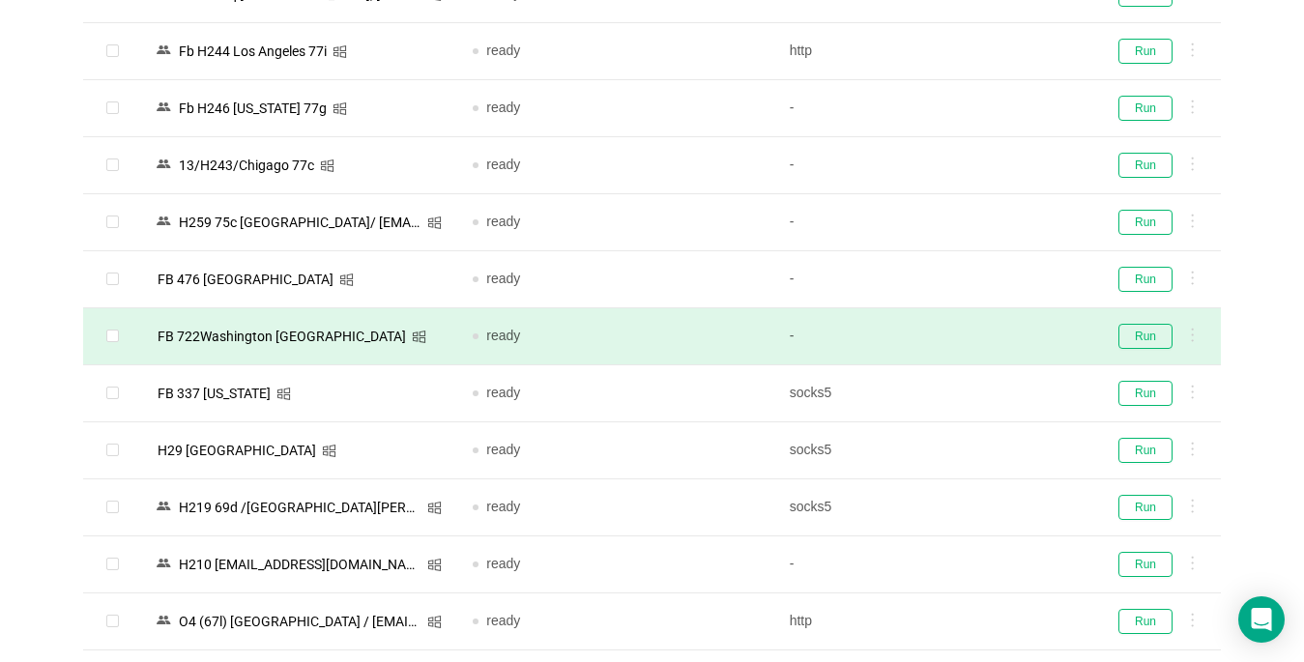
scroll to position [870, 0]
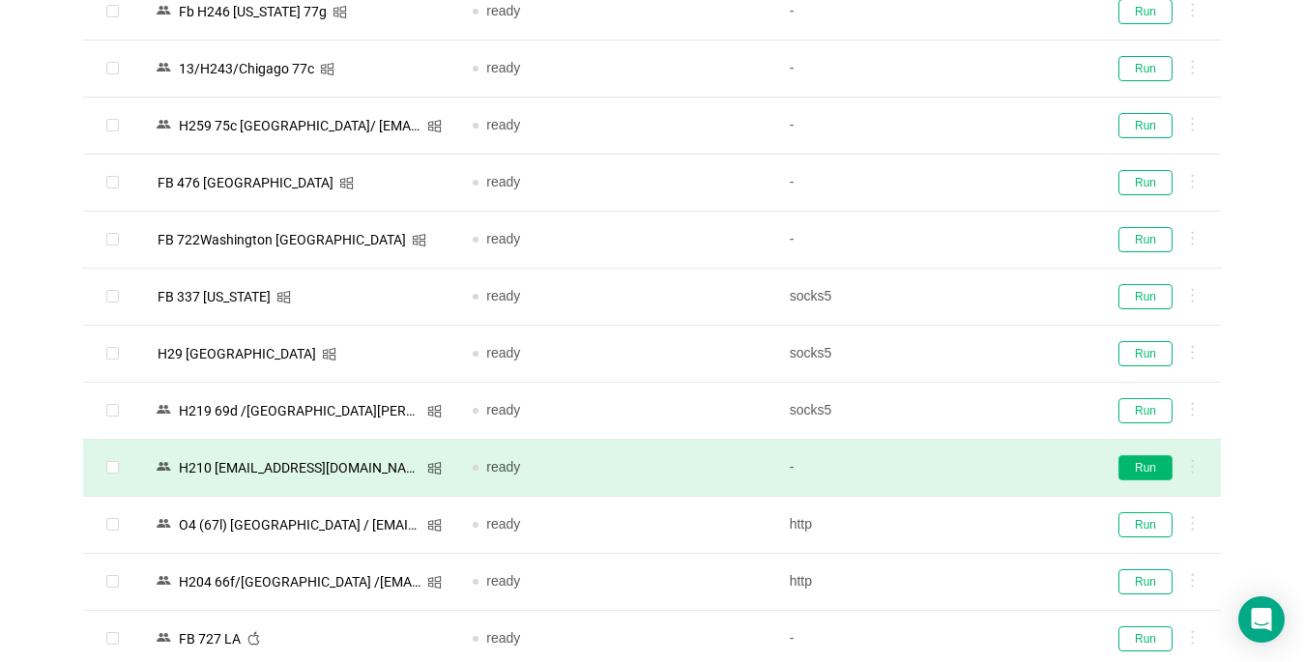
click at [1142, 474] on button "Run" at bounding box center [1145, 467] width 54 height 25
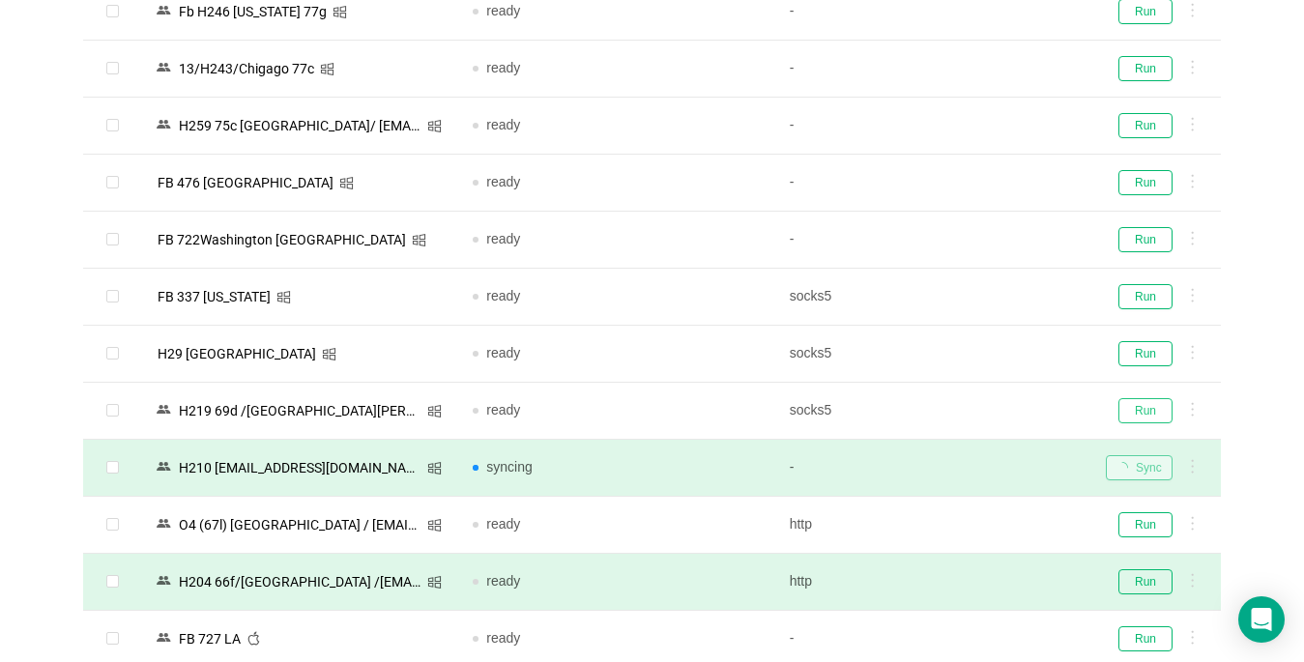
click at [1124, 406] on button "Run" at bounding box center [1145, 410] width 54 height 25
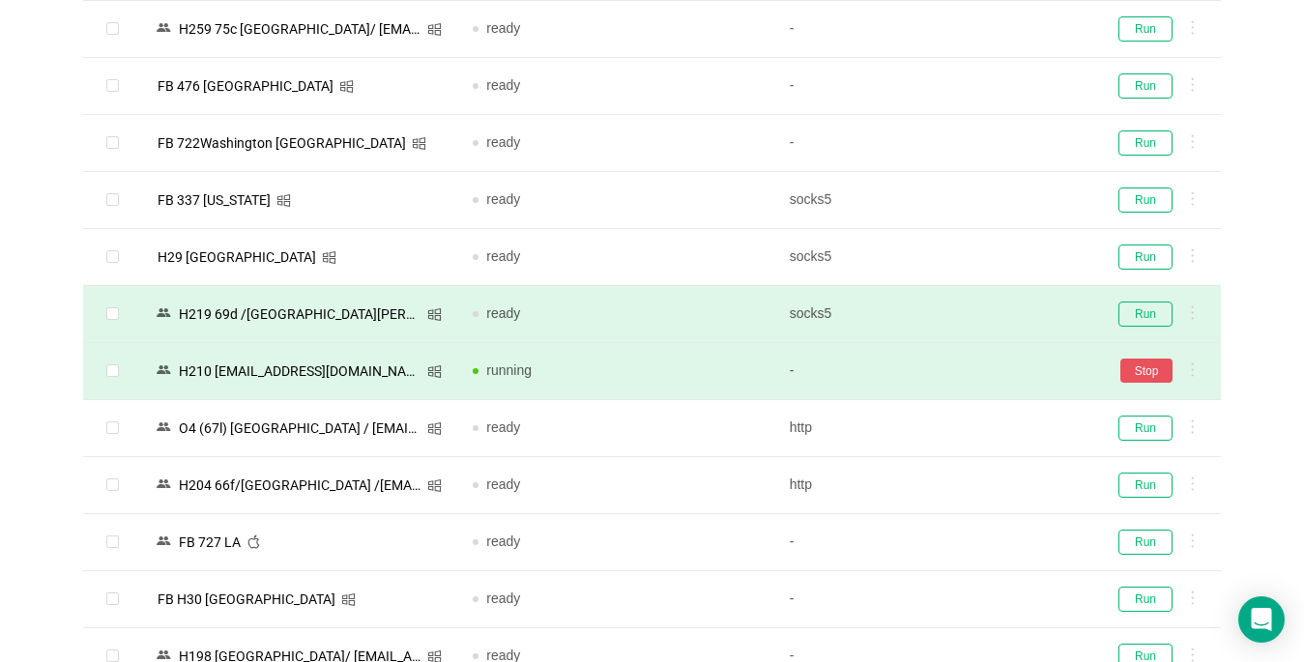
scroll to position [1160, 0]
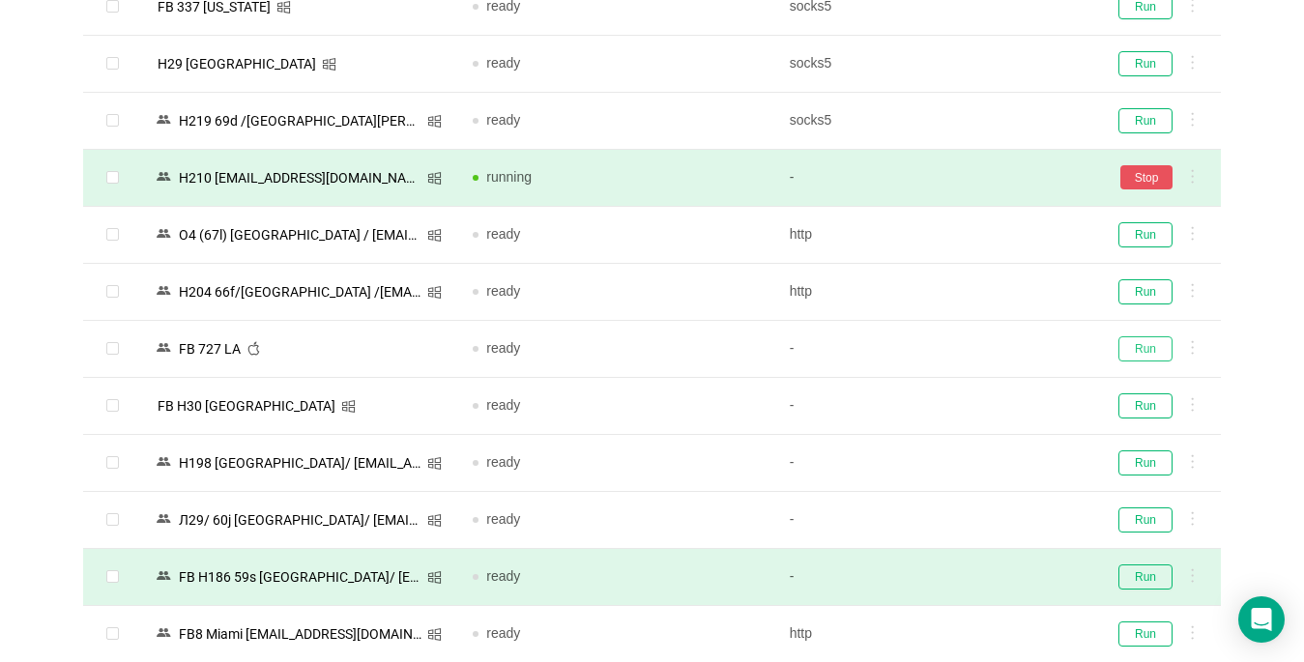
click at [1135, 347] on button "Run" at bounding box center [1145, 348] width 54 height 25
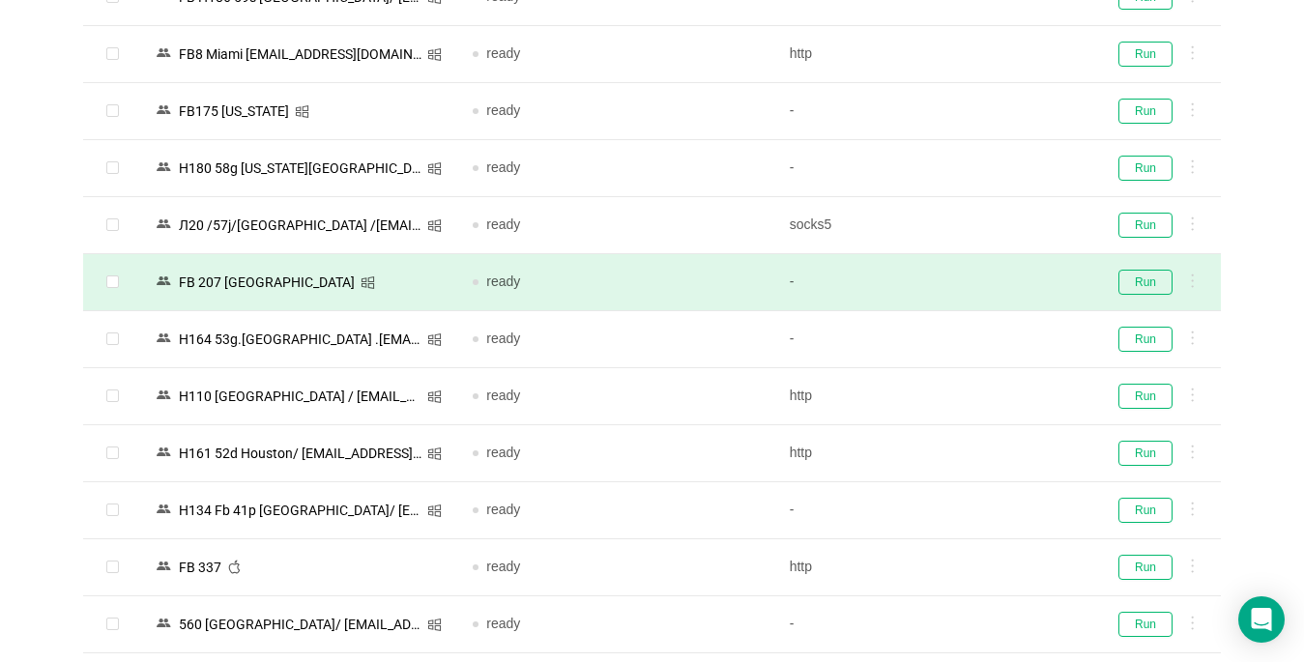
scroll to position [1933, 0]
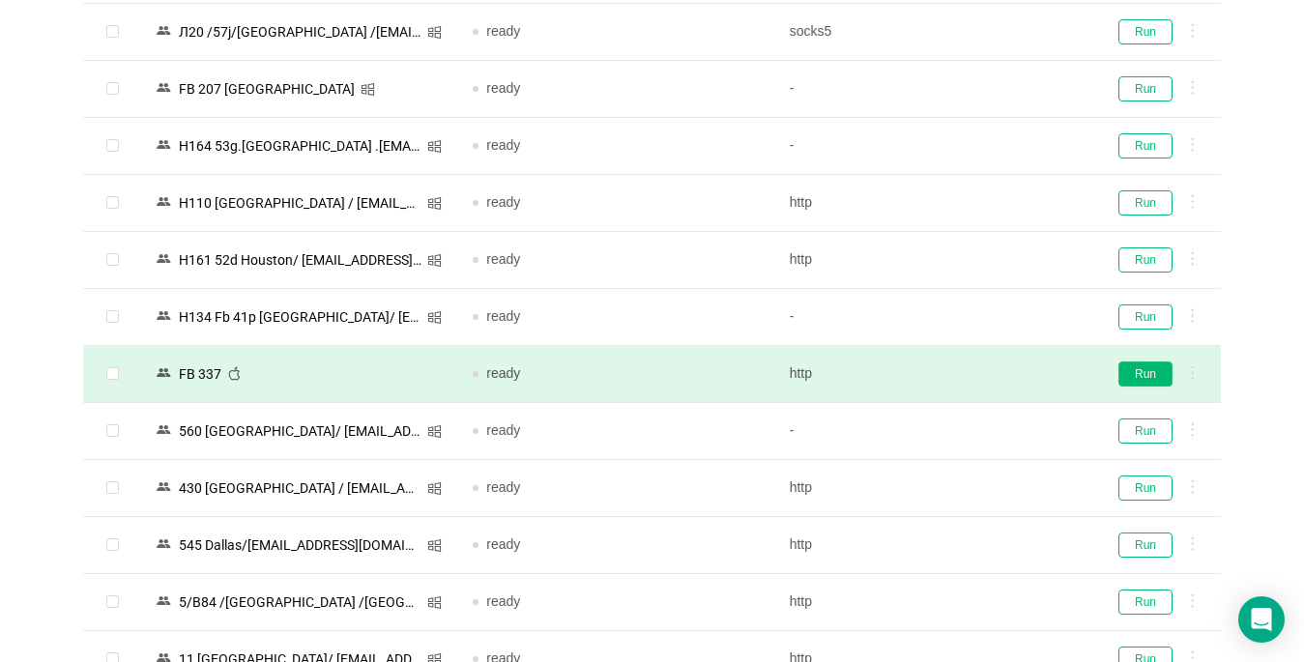
click at [1138, 368] on button "Run" at bounding box center [1145, 373] width 54 height 25
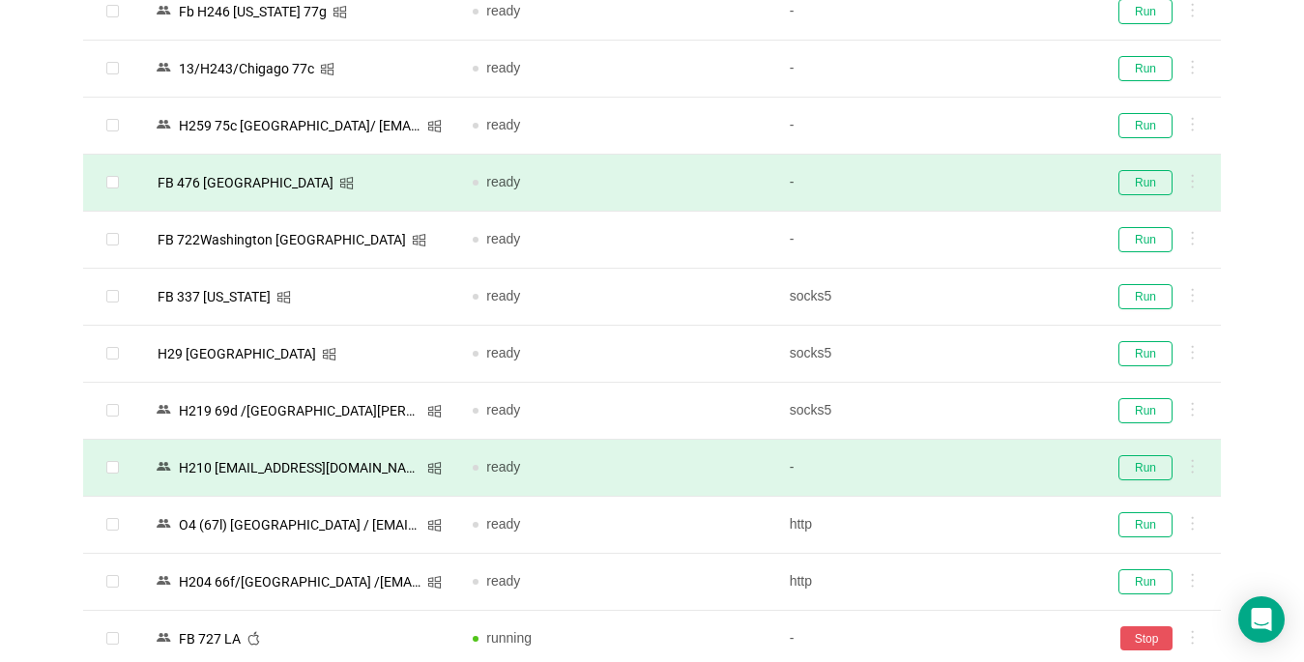
scroll to position [677, 0]
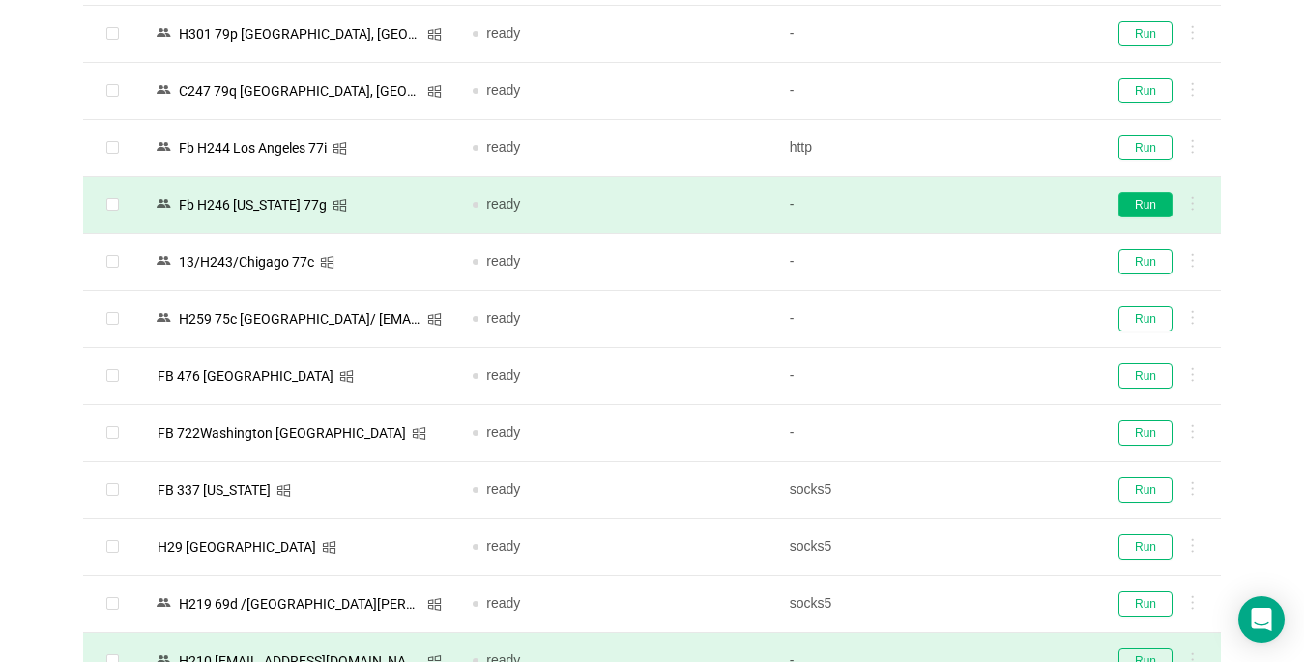
click at [1126, 199] on button "Run" at bounding box center [1145, 204] width 54 height 25
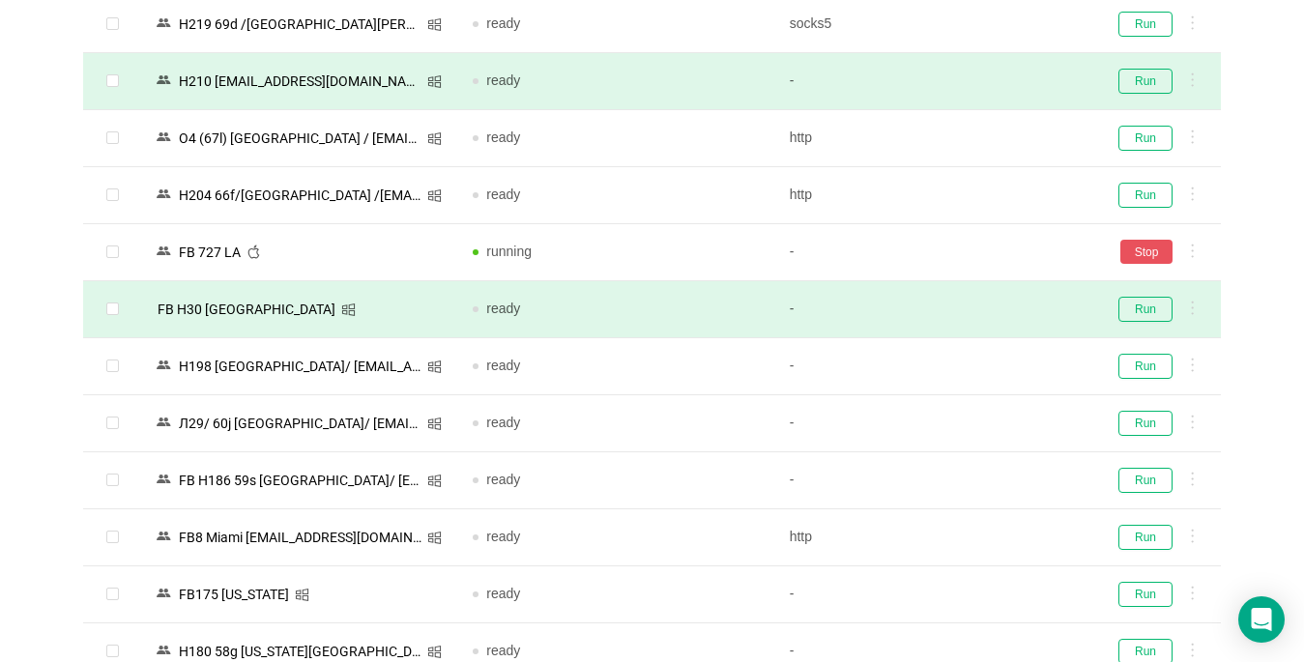
scroll to position [1353, 0]
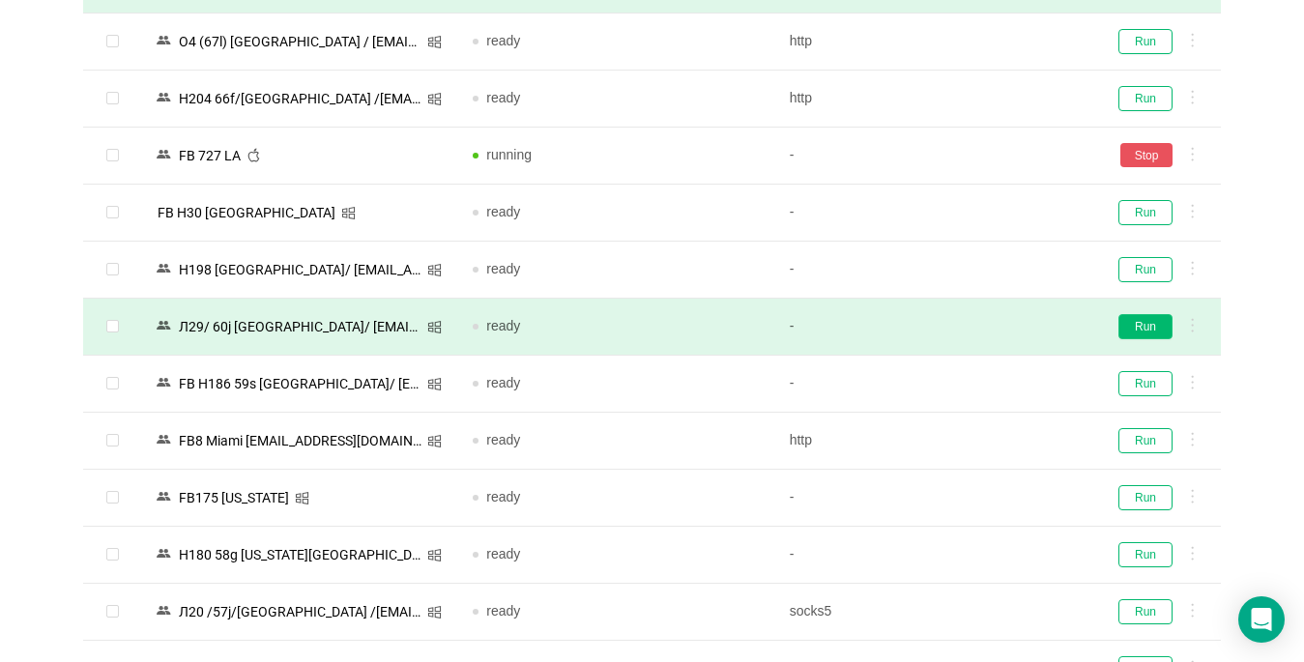
click at [1141, 332] on button "Run" at bounding box center [1145, 326] width 54 height 25
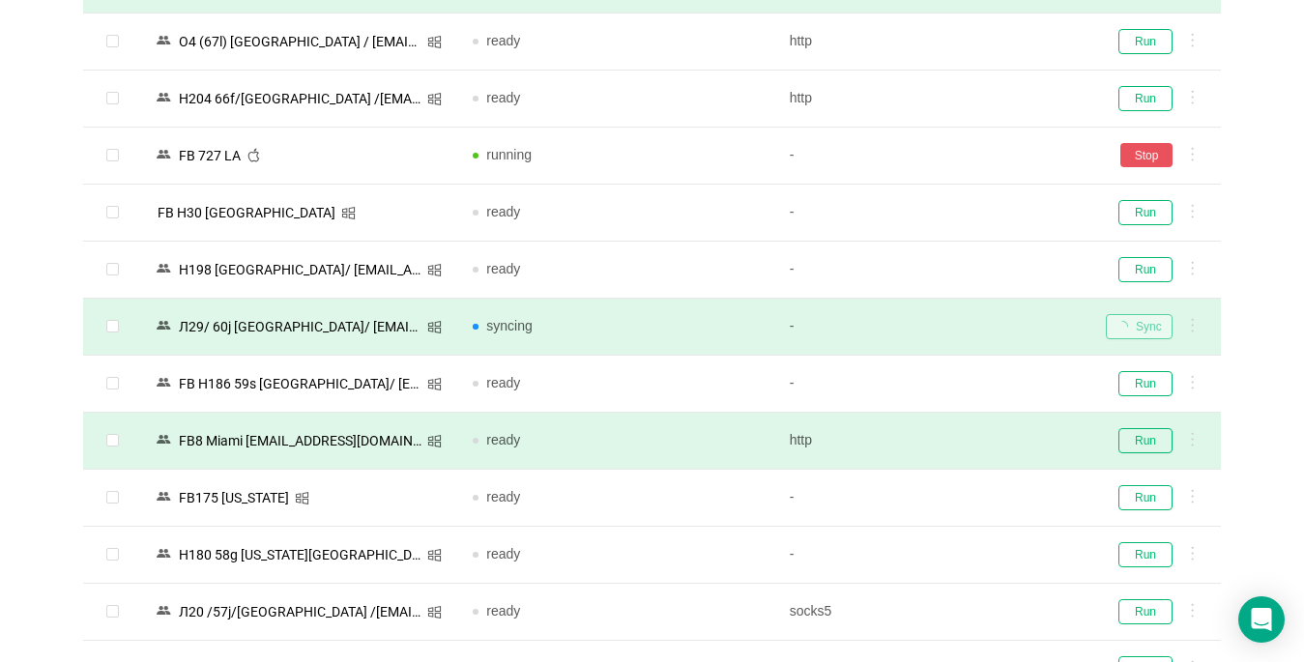
click at [1116, 439] on div "Run" at bounding box center [1156, 440] width 100 height 25
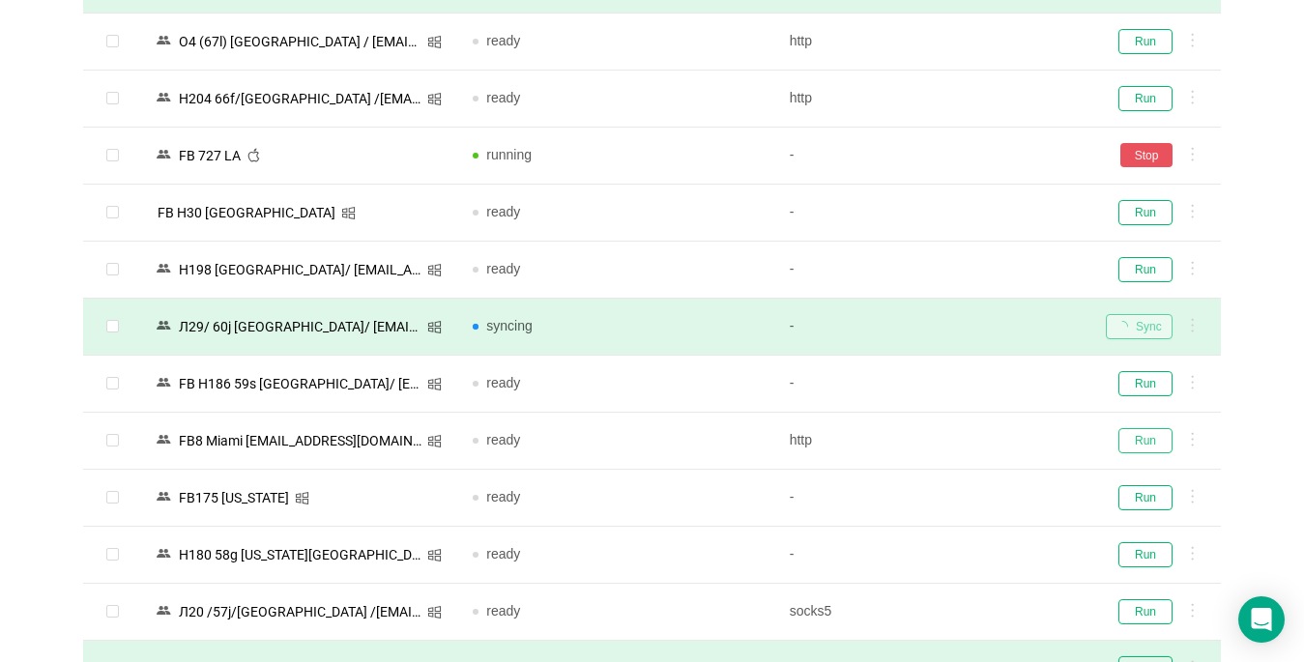
click at [1132, 446] on button "Run" at bounding box center [1145, 440] width 54 height 25
click at [1143, 498] on button "Run" at bounding box center [1145, 497] width 54 height 25
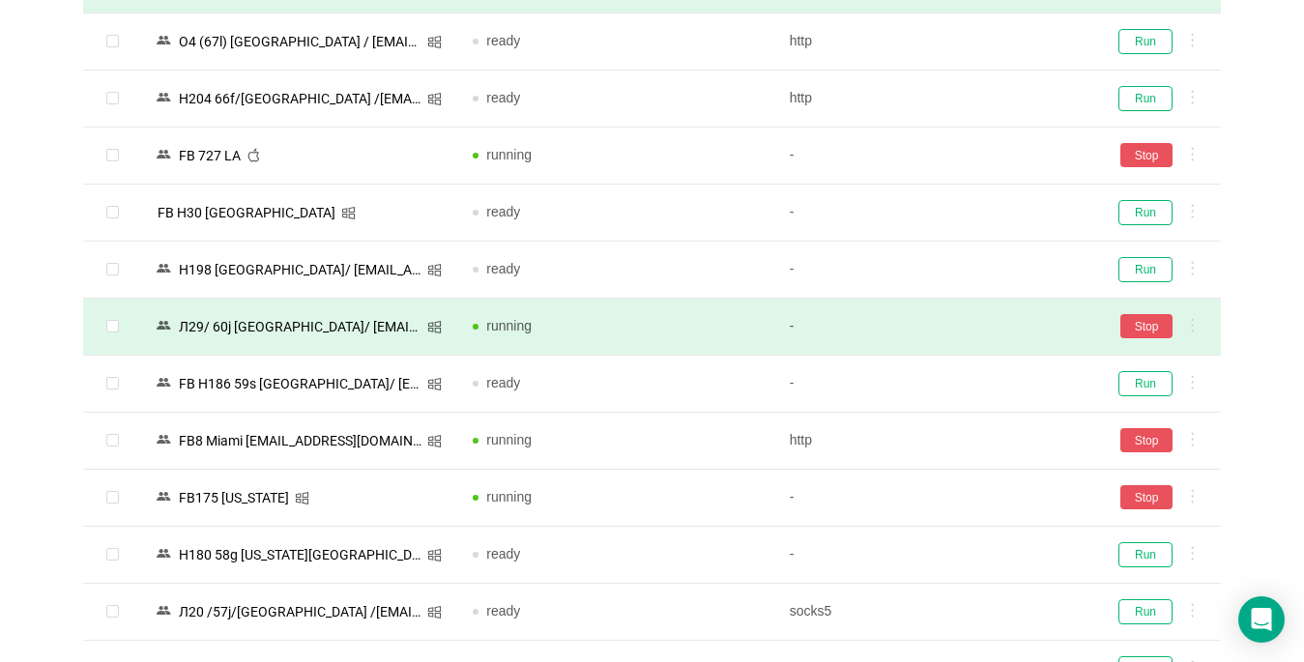
scroll to position [1933, 0]
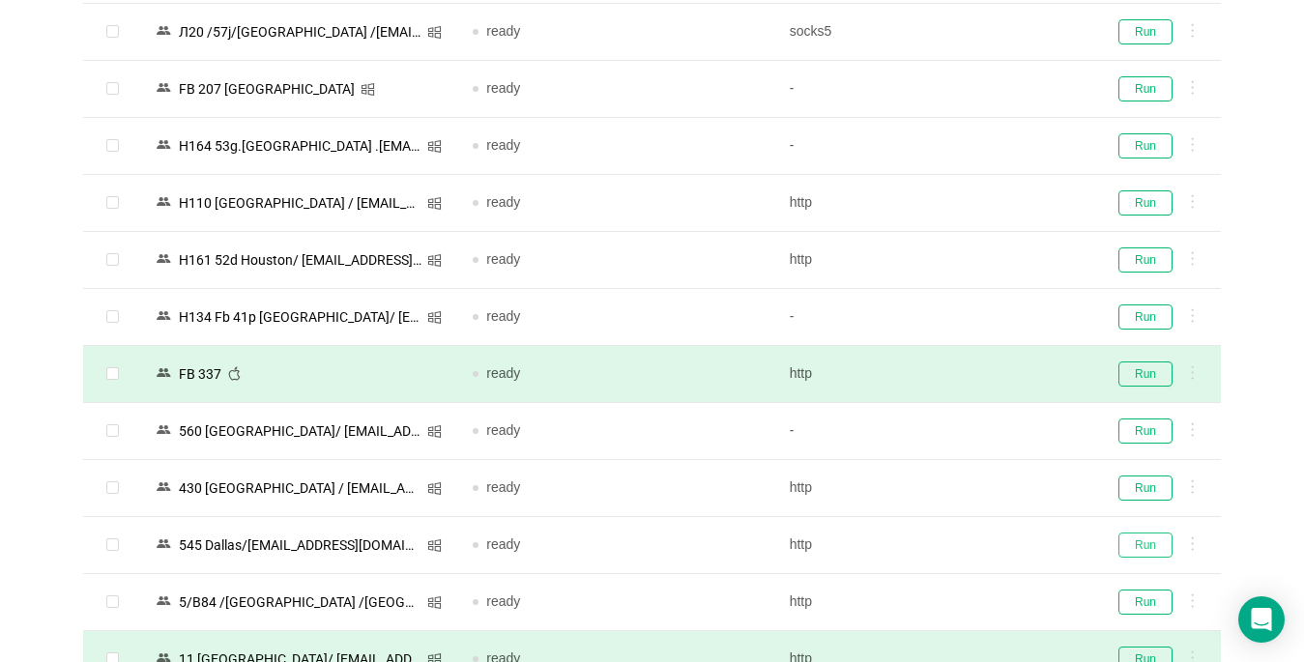
drag, startPoint x: 1139, startPoint y: 542, endPoint x: 597, endPoint y: 659, distance: 553.7
click at [1139, 542] on button "Run" at bounding box center [1145, 545] width 54 height 25
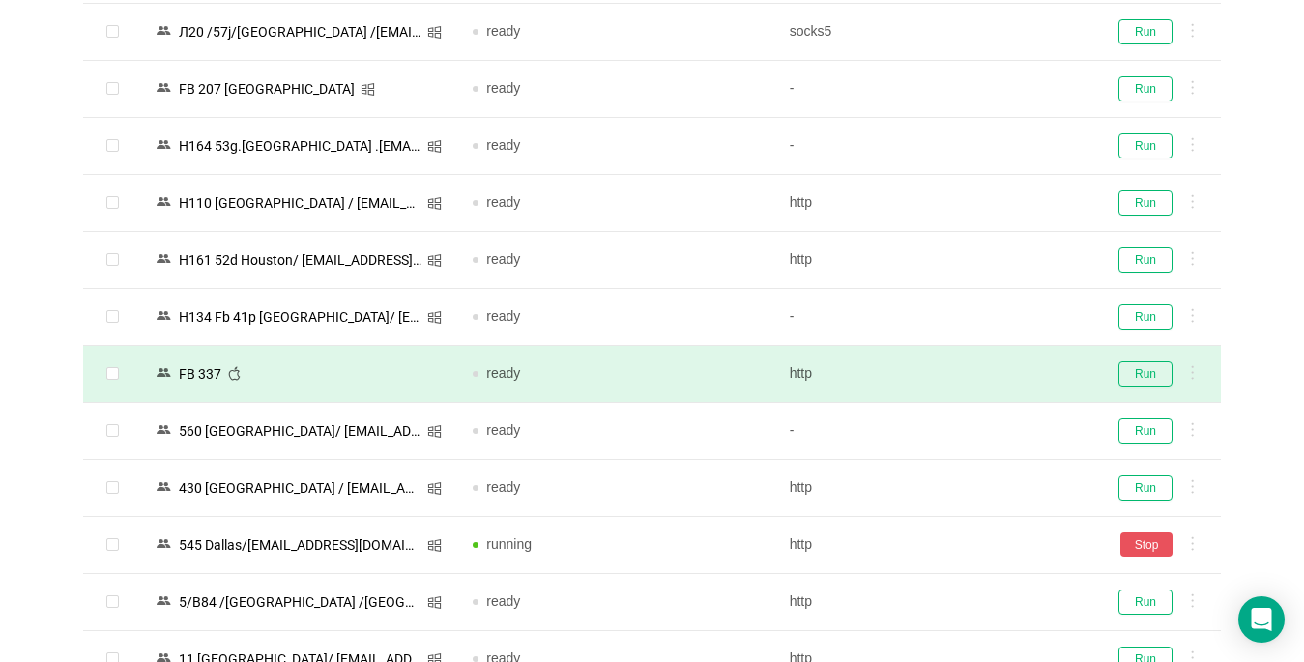
scroll to position [2223, 0]
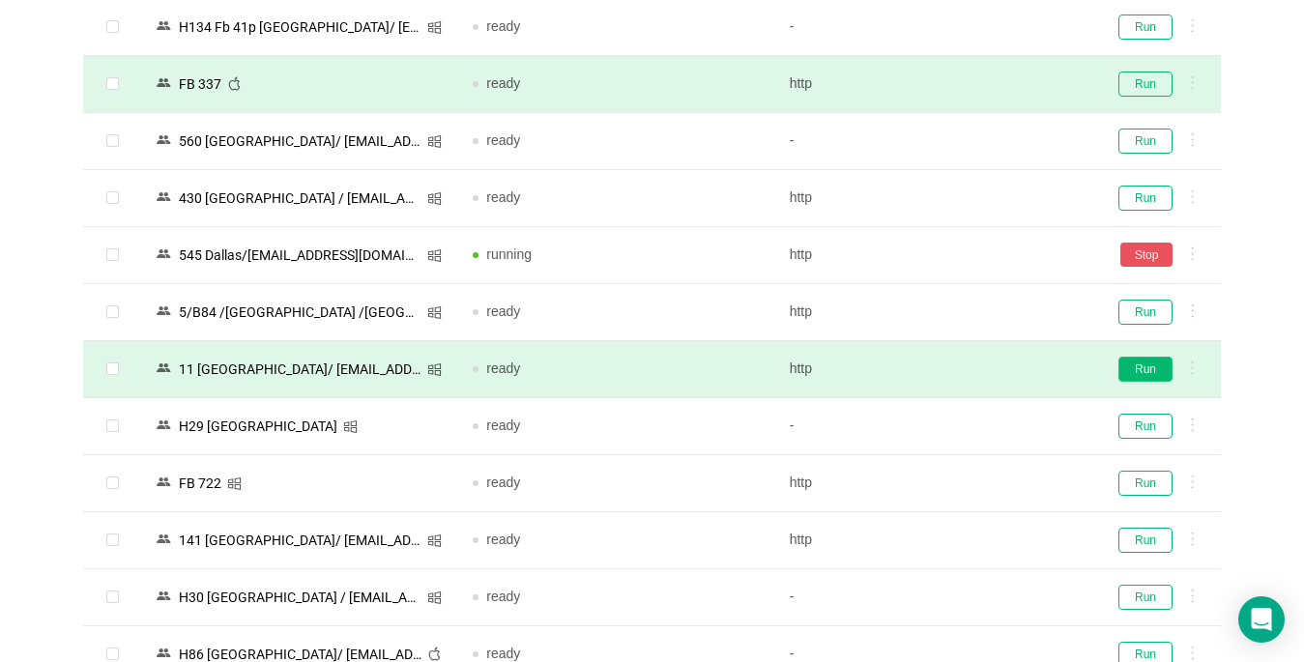
click at [1140, 370] on button "Run" at bounding box center [1145, 369] width 54 height 25
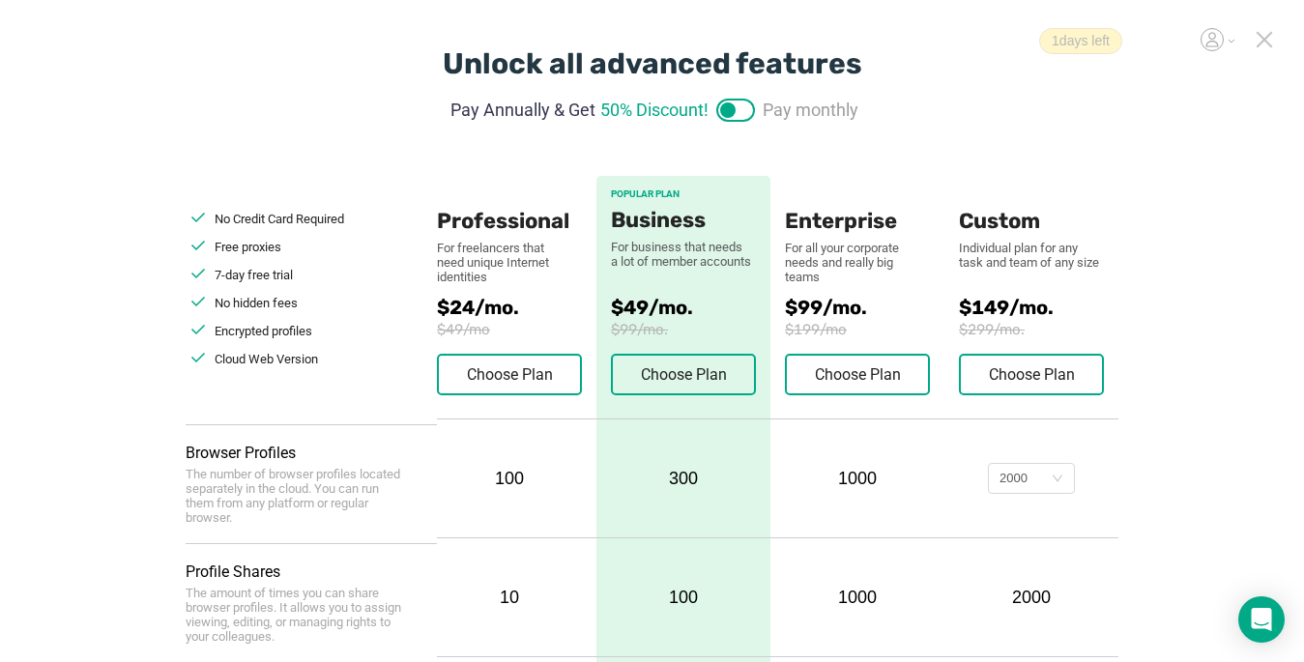
click at [1264, 38] on icon at bounding box center [1264, 39] width 17 height 17
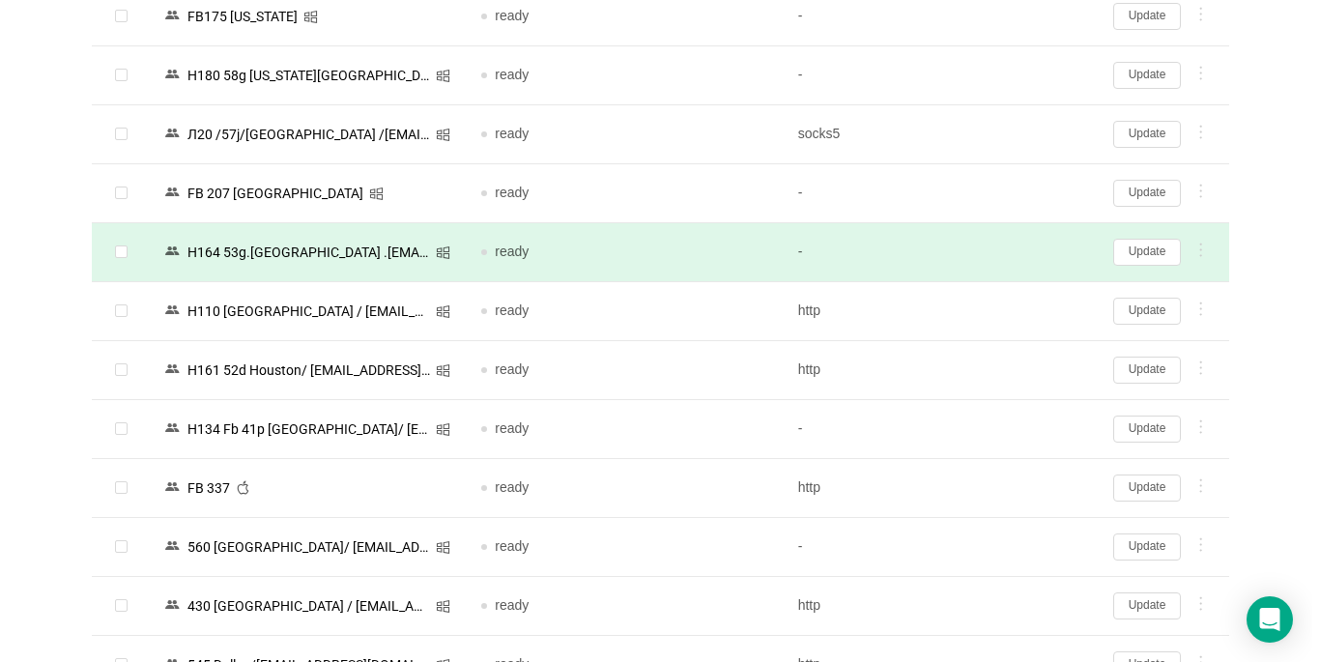
scroll to position [2083, 0]
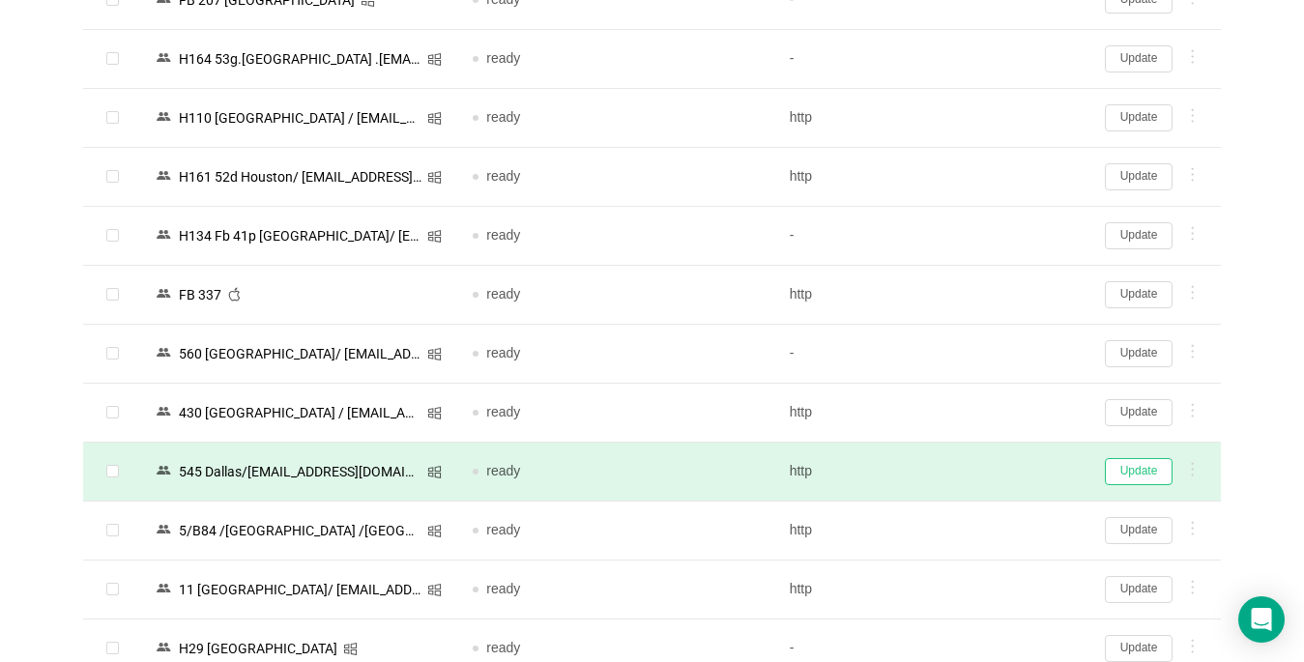
click at [1135, 475] on button "Update" at bounding box center [1139, 471] width 68 height 27
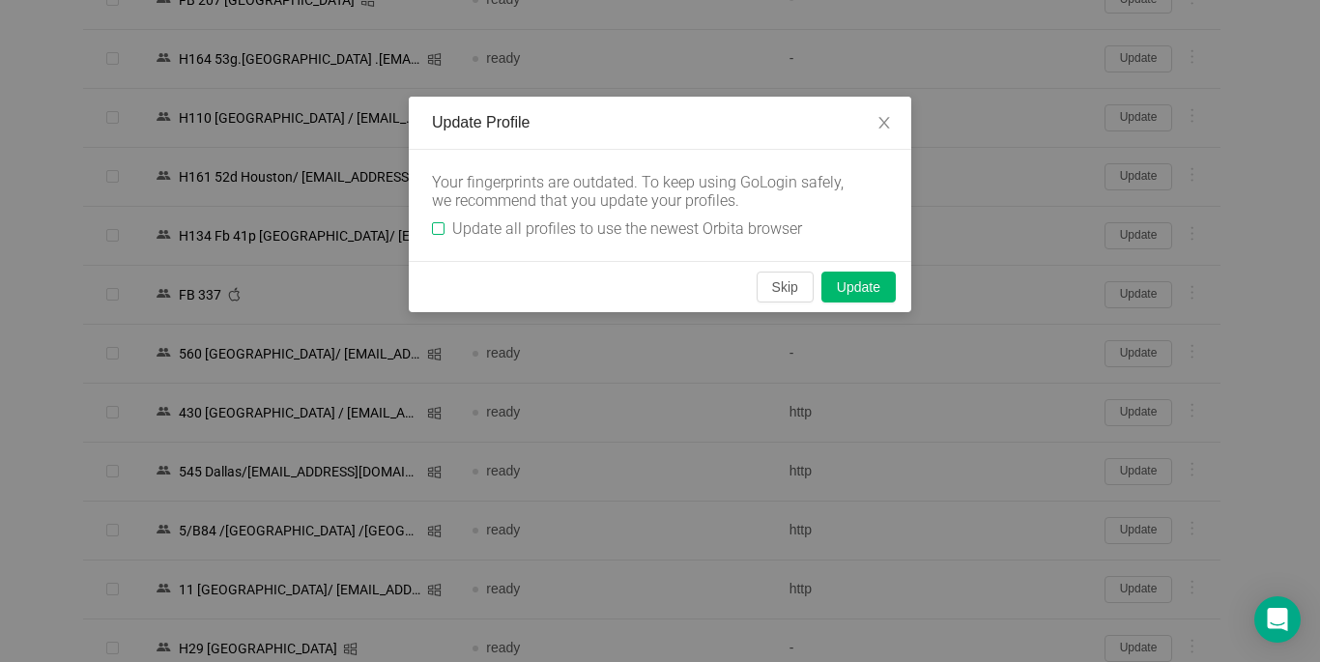
click at [433, 225] on input "Update all profiles to use the newest Orbita browser" at bounding box center [438, 228] width 13 height 13
checkbox input "true"
click at [789, 291] on button "Skip" at bounding box center [785, 287] width 57 height 31
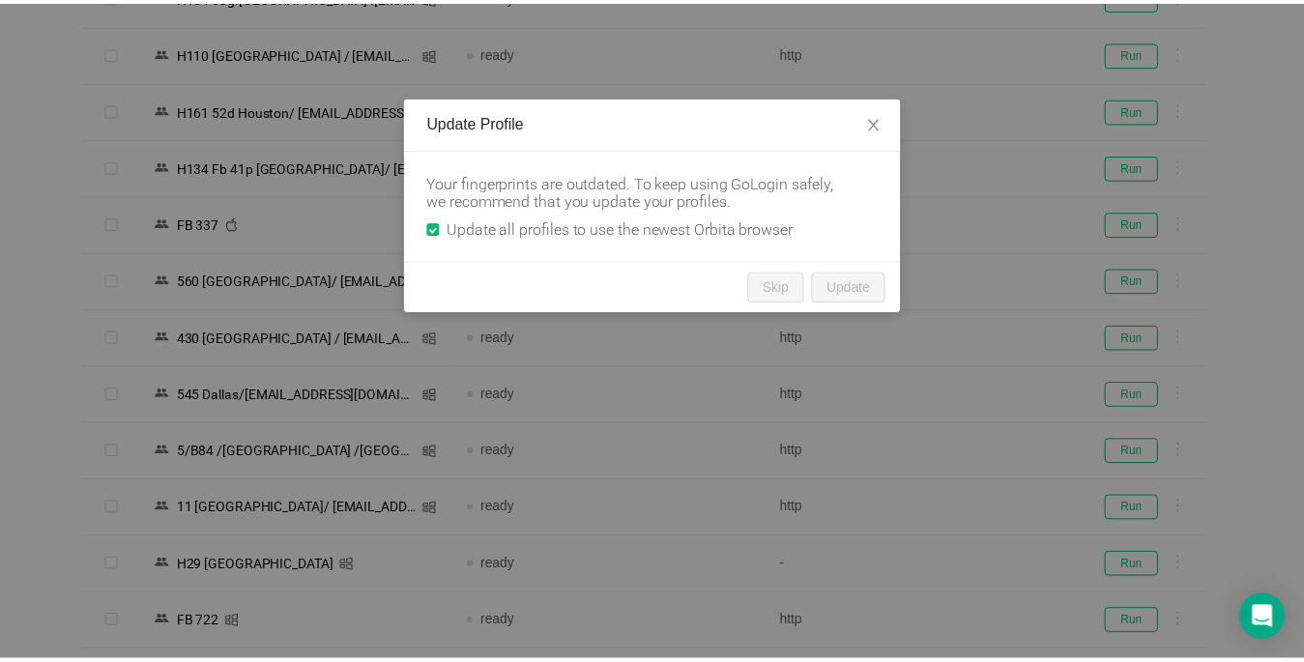
scroll to position [2022, 0]
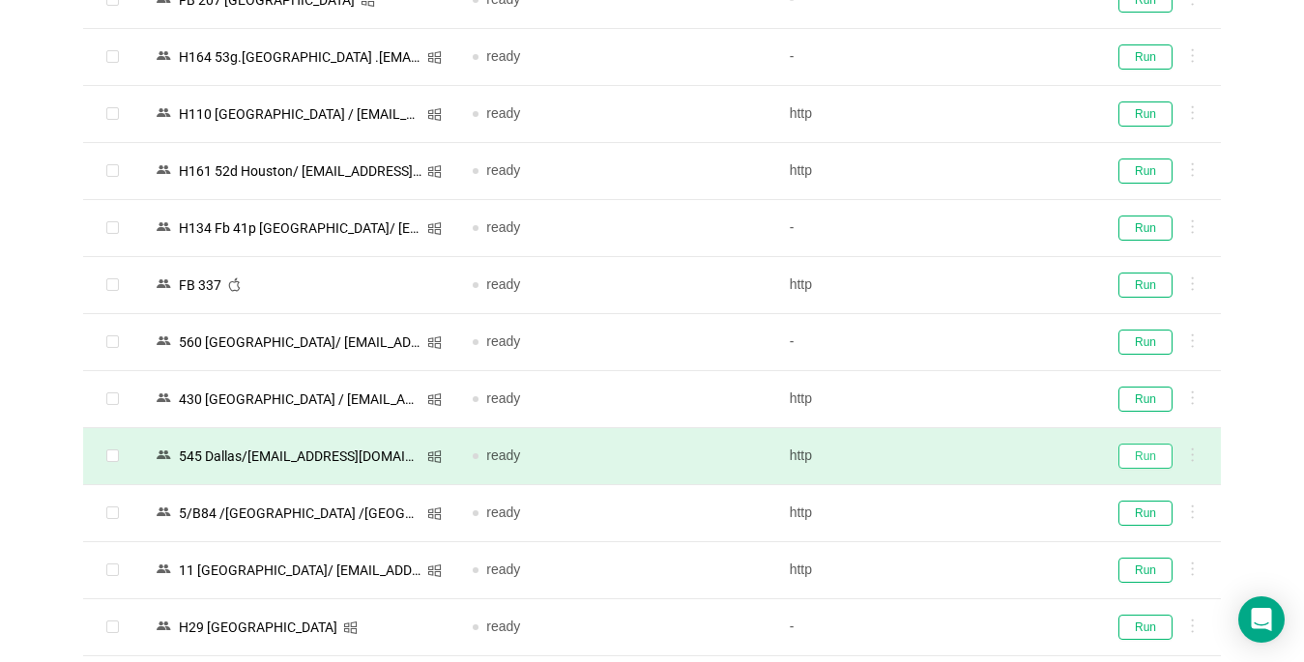
click at [1131, 463] on button "Run" at bounding box center [1145, 456] width 54 height 25
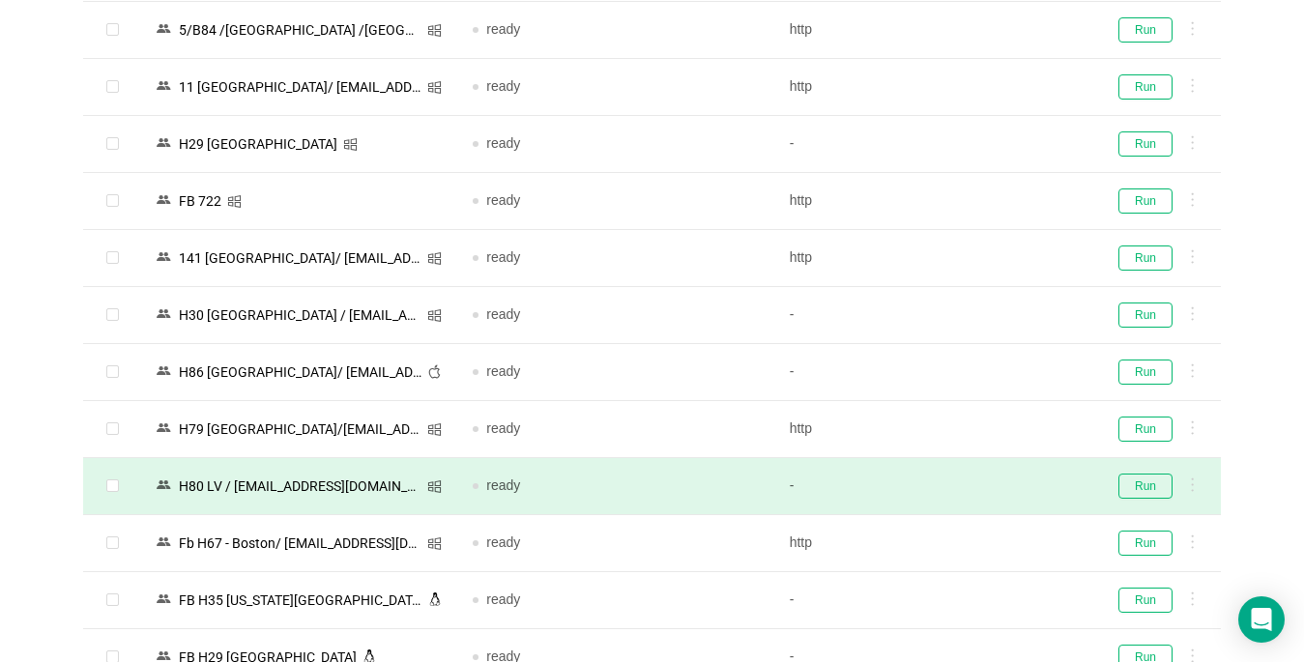
scroll to position [2699, 0]
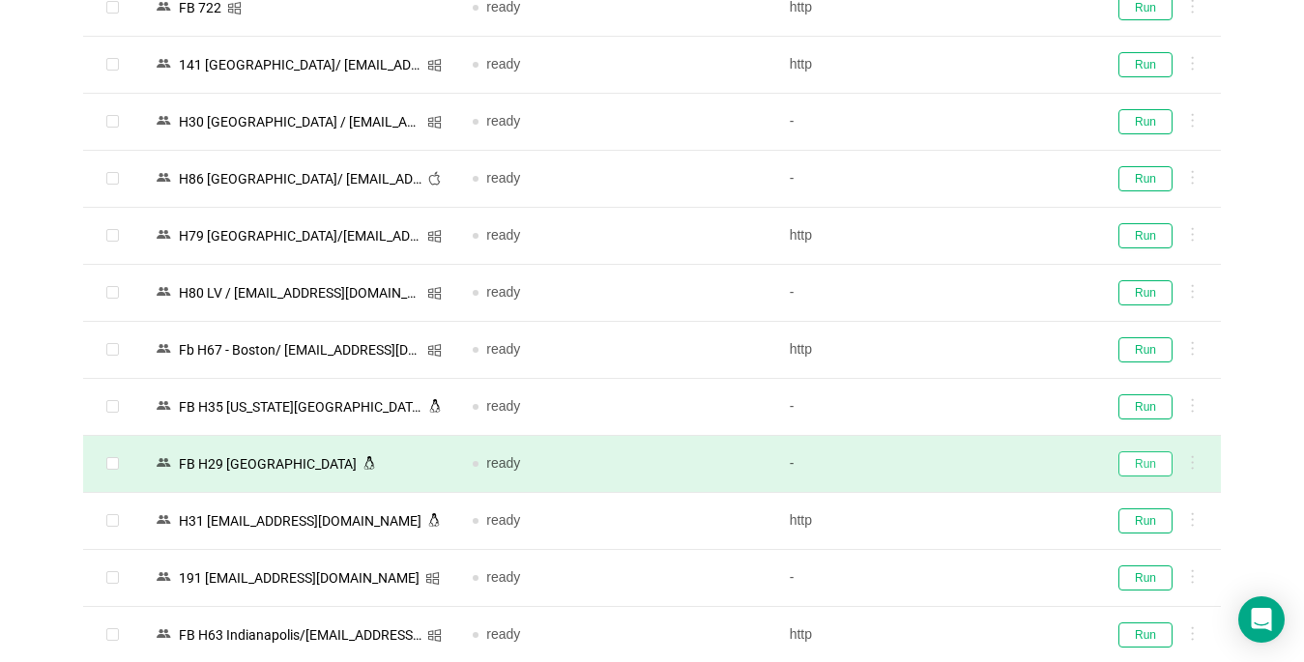
click at [1151, 471] on button "Run" at bounding box center [1145, 463] width 54 height 25
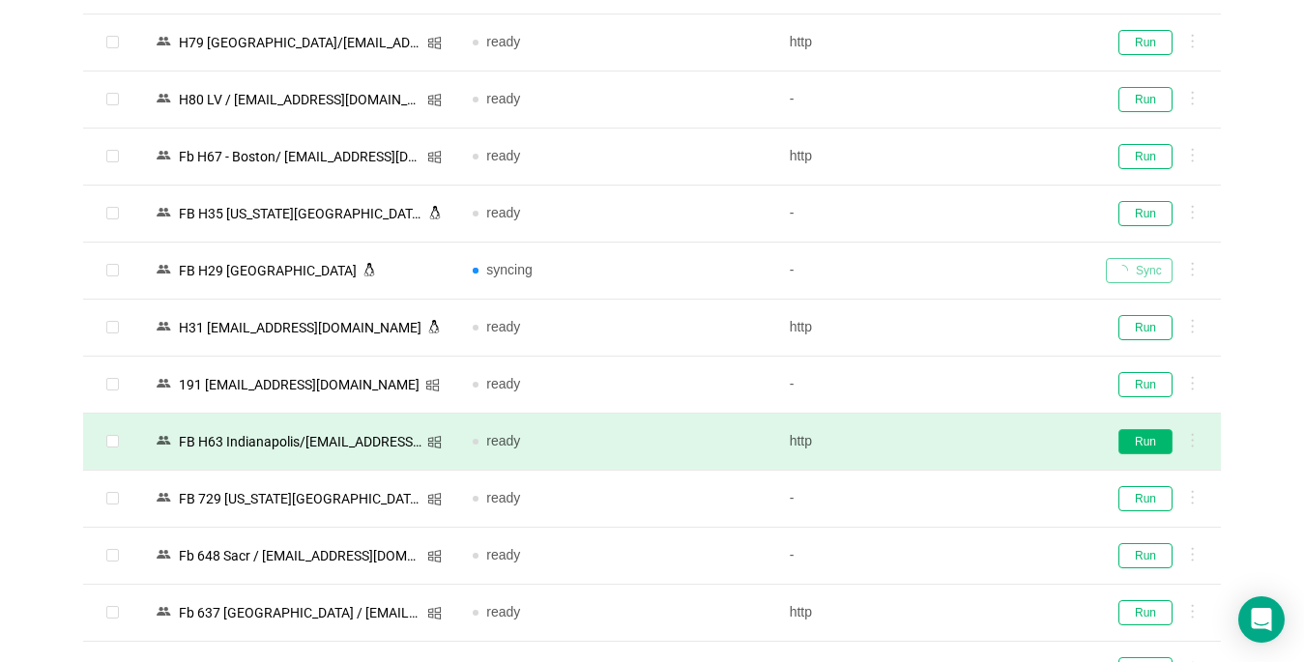
click at [1143, 443] on button "Run" at bounding box center [1145, 441] width 54 height 25
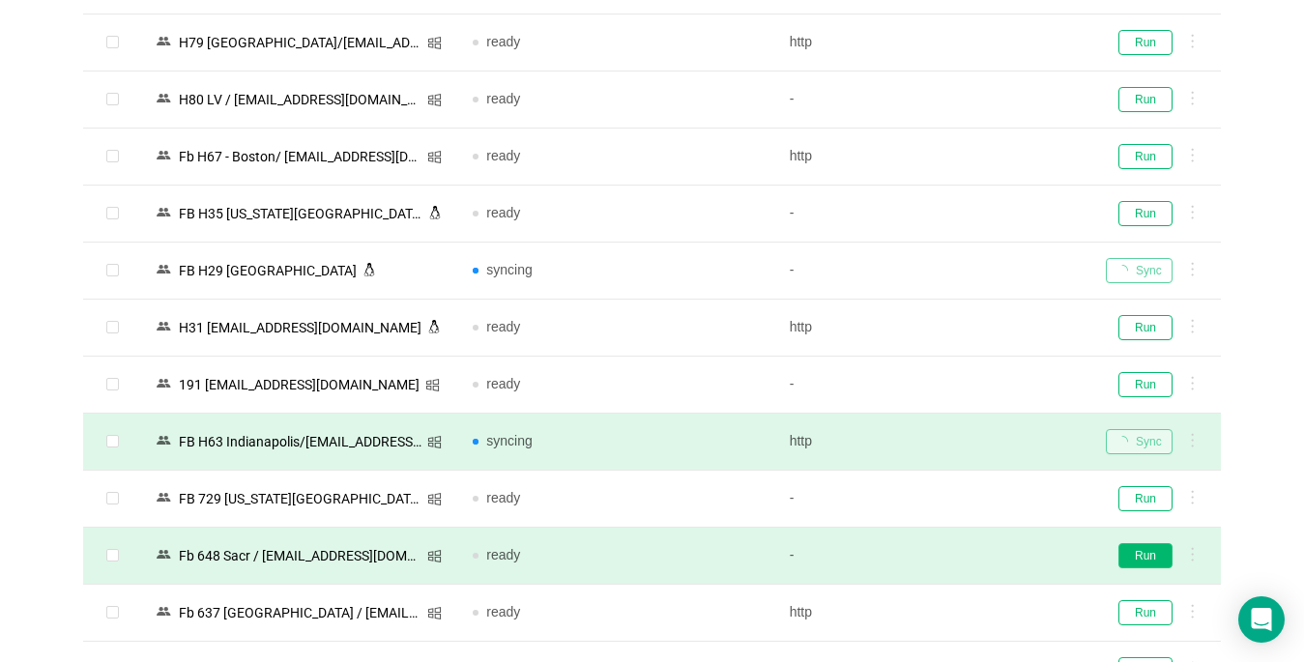
click at [1158, 550] on button "Run" at bounding box center [1145, 555] width 54 height 25
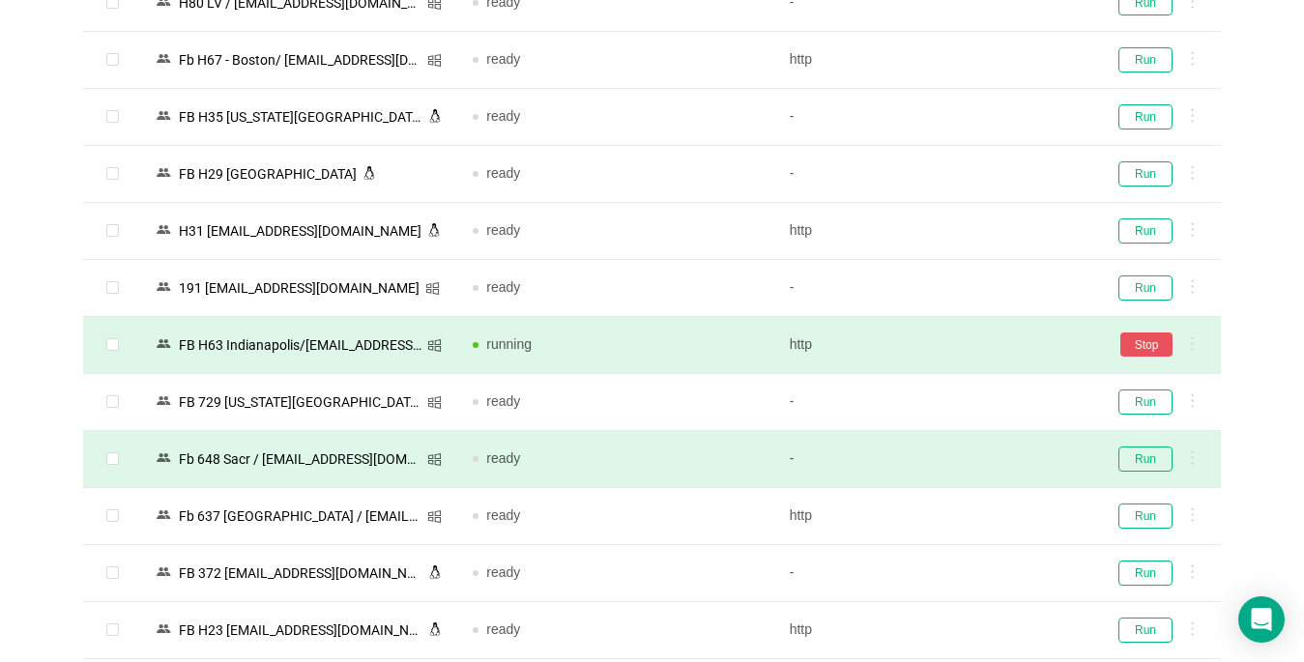
scroll to position [3085, 0]
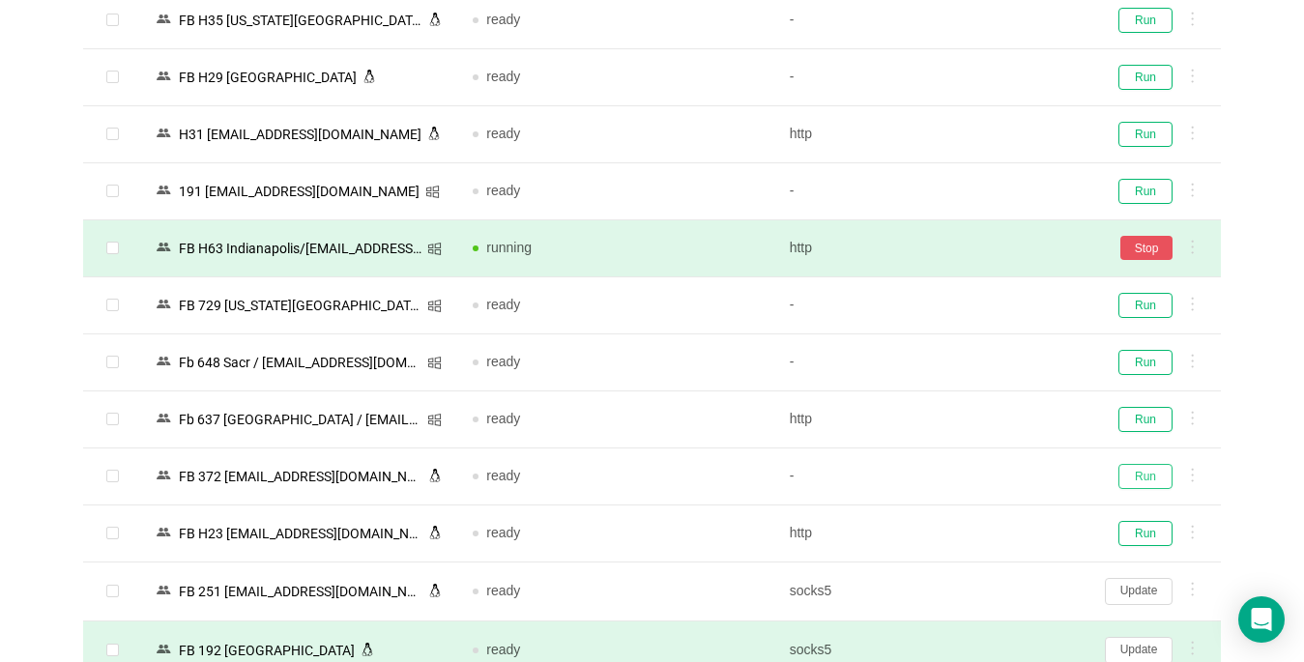
click at [1149, 477] on button "Run" at bounding box center [1145, 476] width 54 height 25
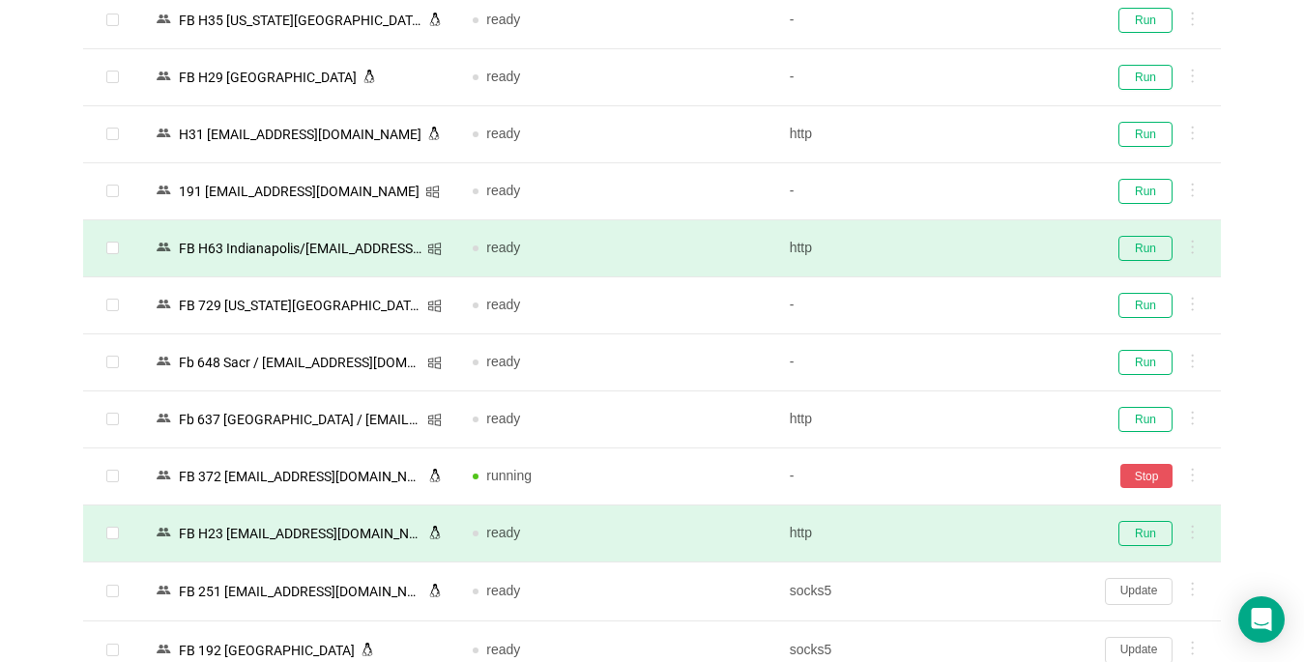
scroll to position [3278, 0]
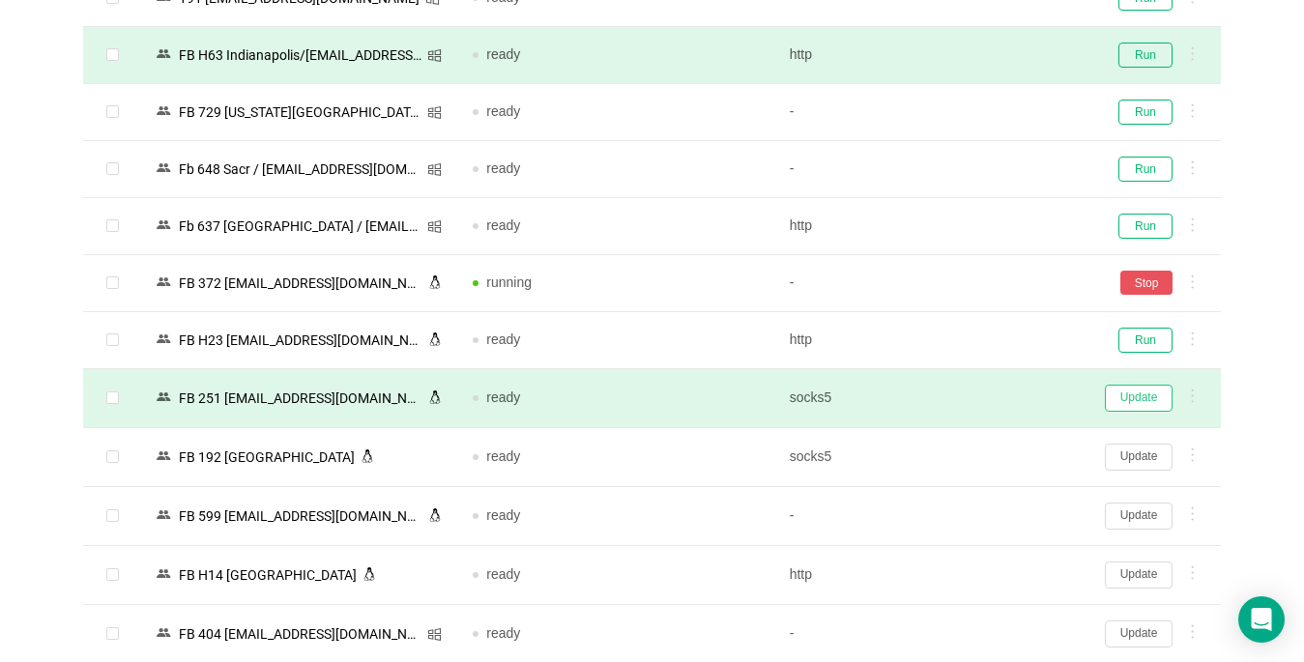
click at [1149, 404] on button "Update" at bounding box center [1139, 398] width 68 height 27
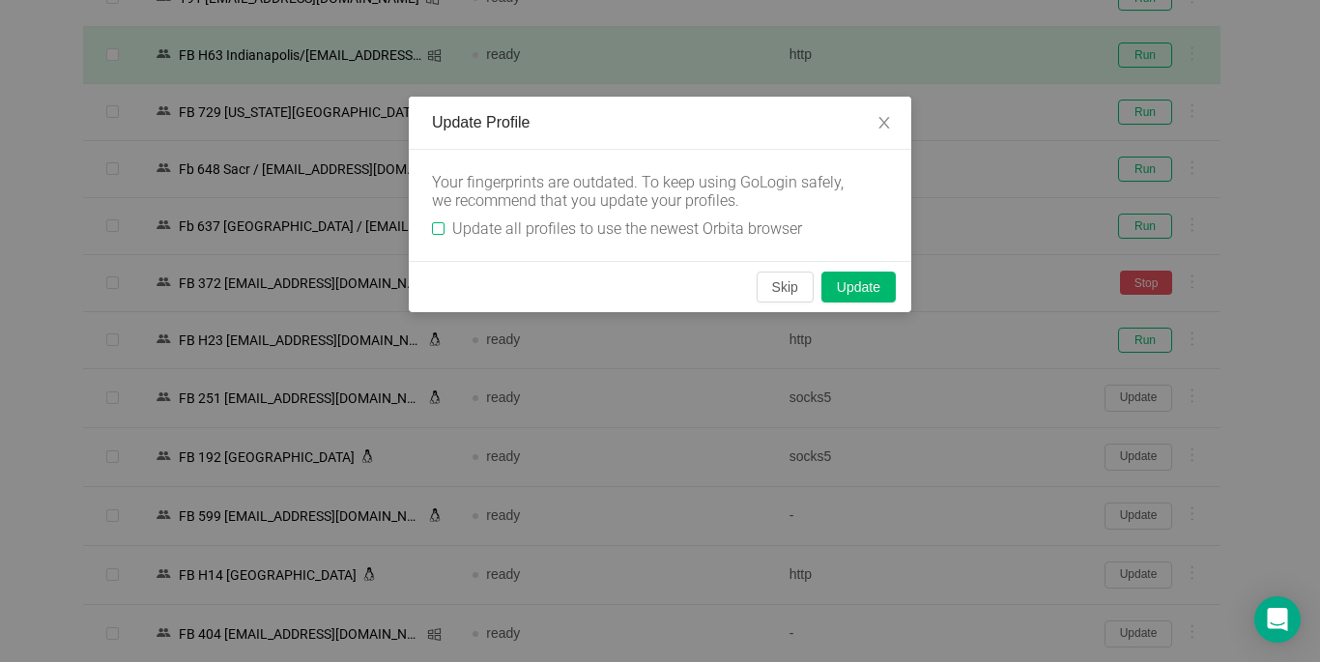
click at [431, 229] on div "Your fingerprints are outdated. To keep using GoLogin safely, we recommend that…" at bounding box center [660, 205] width 503 height 111
click at [441, 232] on input "Update all profiles to use the newest Orbita browser" at bounding box center [438, 228] width 13 height 13
checkbox input "true"
click at [791, 287] on button "Skip" at bounding box center [785, 287] width 57 height 31
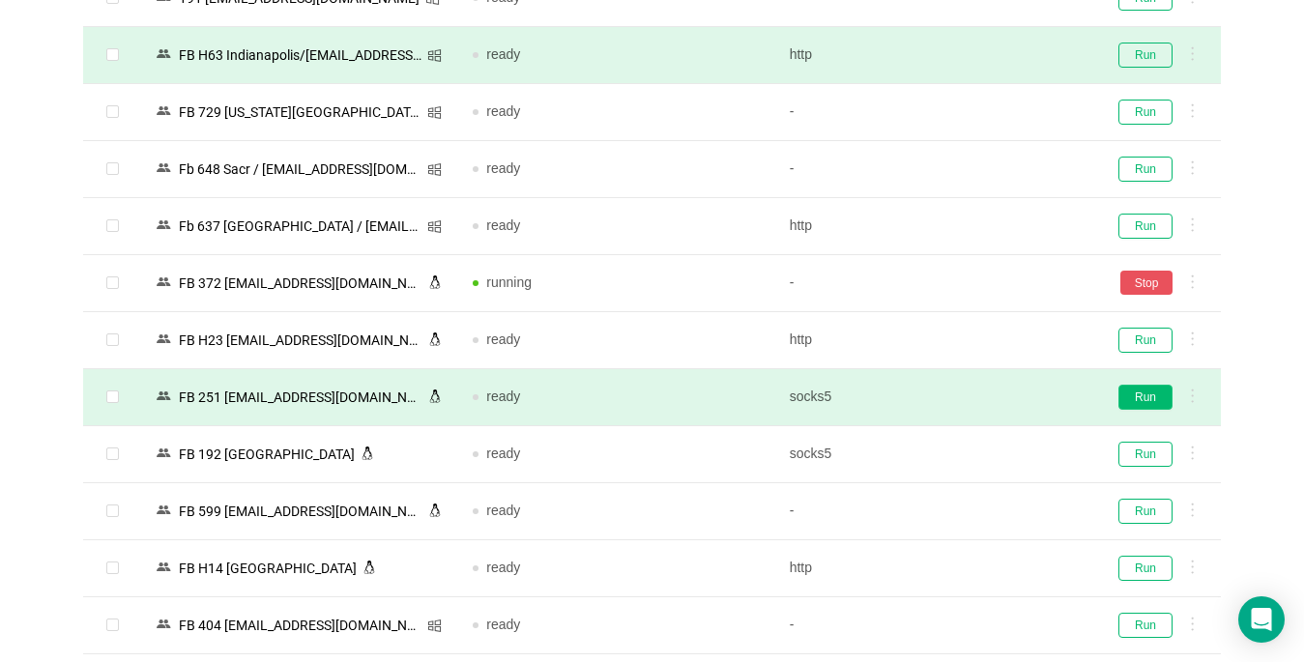
click at [1137, 397] on button "Run" at bounding box center [1145, 397] width 54 height 25
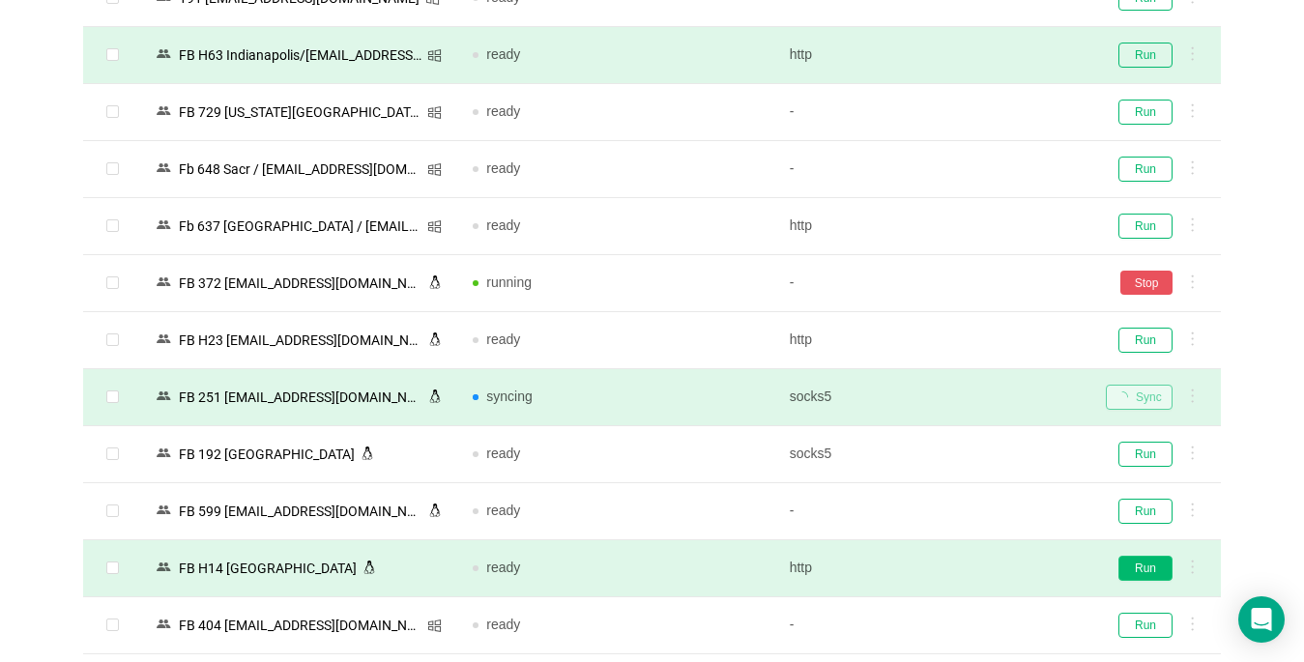
click at [1143, 568] on button "Run" at bounding box center [1145, 568] width 54 height 25
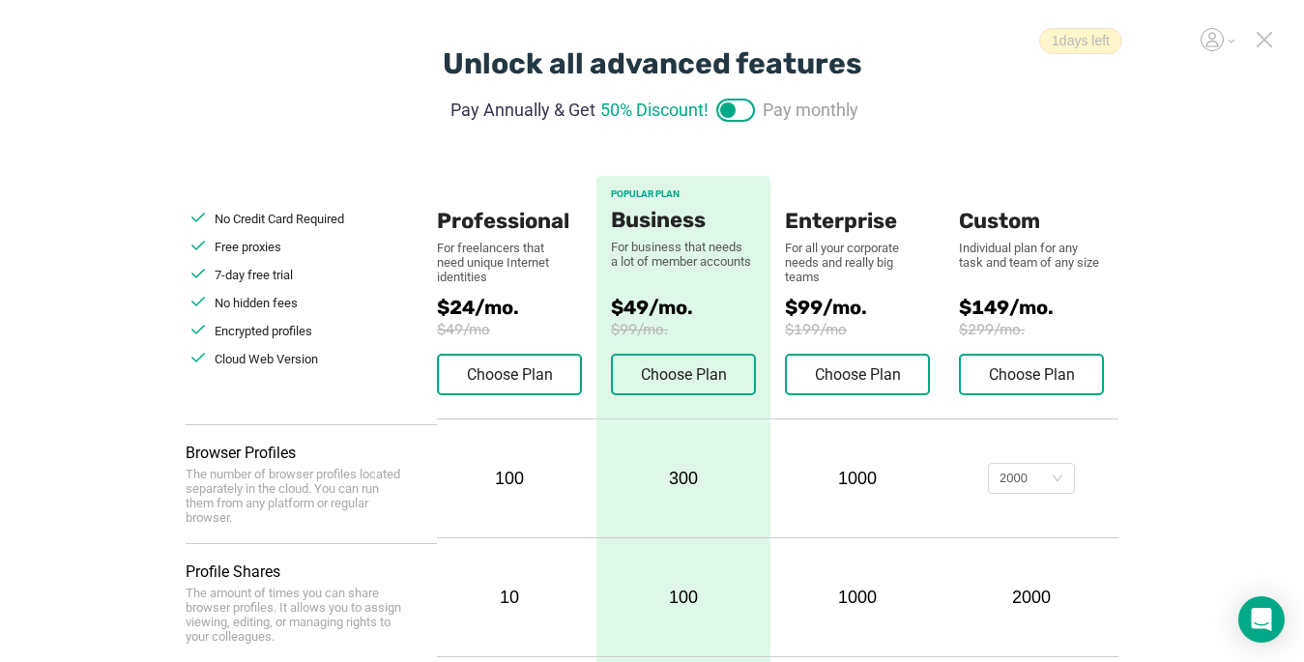
click at [1263, 41] on icon at bounding box center [1264, 40] width 14 height 14
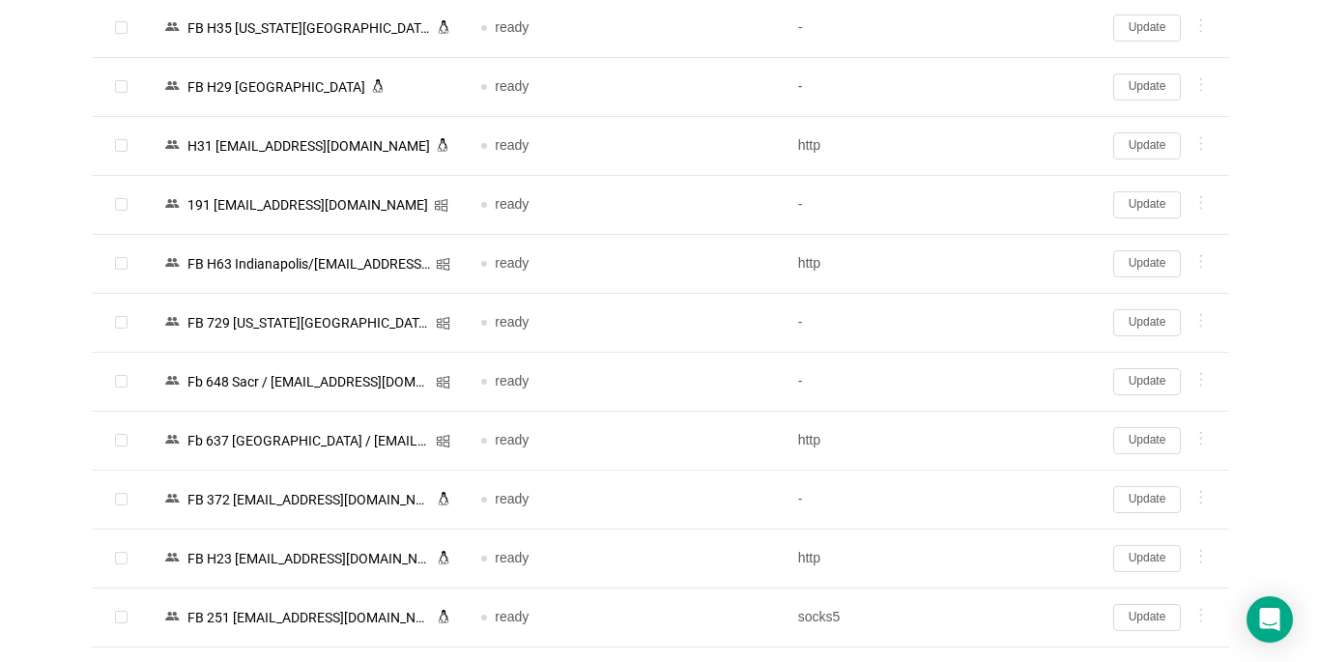
scroll to position [3658, 0]
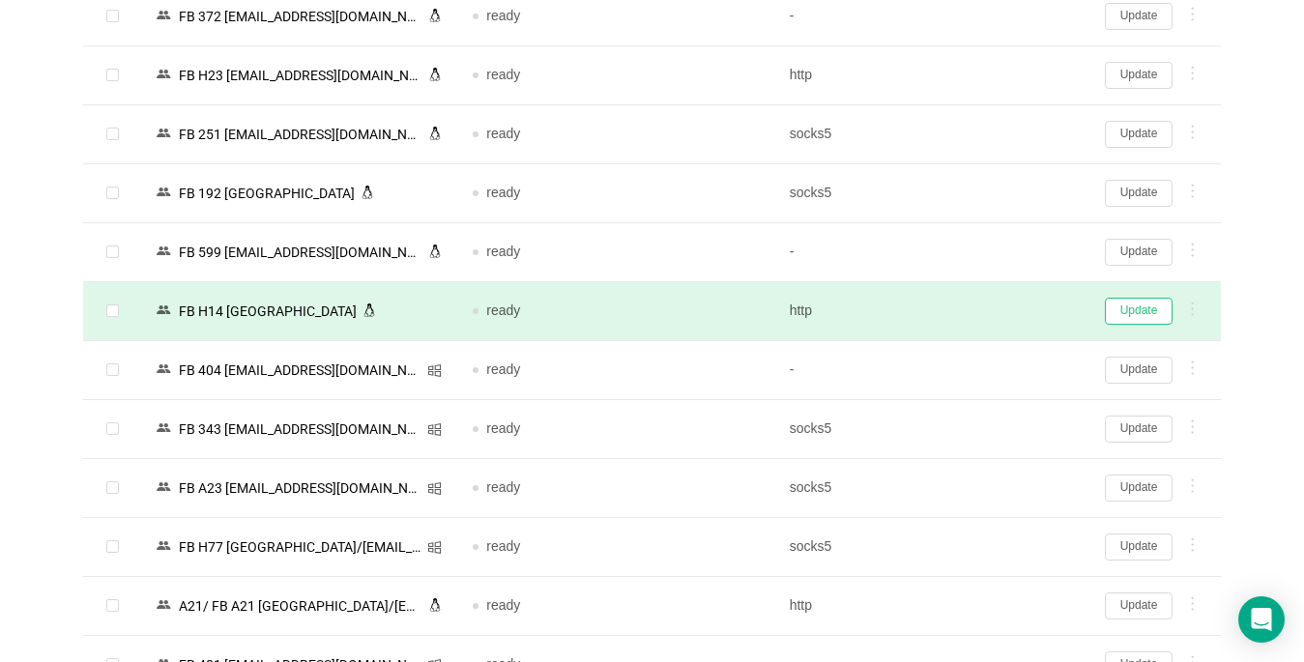
click at [1134, 314] on button "Update" at bounding box center [1139, 311] width 68 height 27
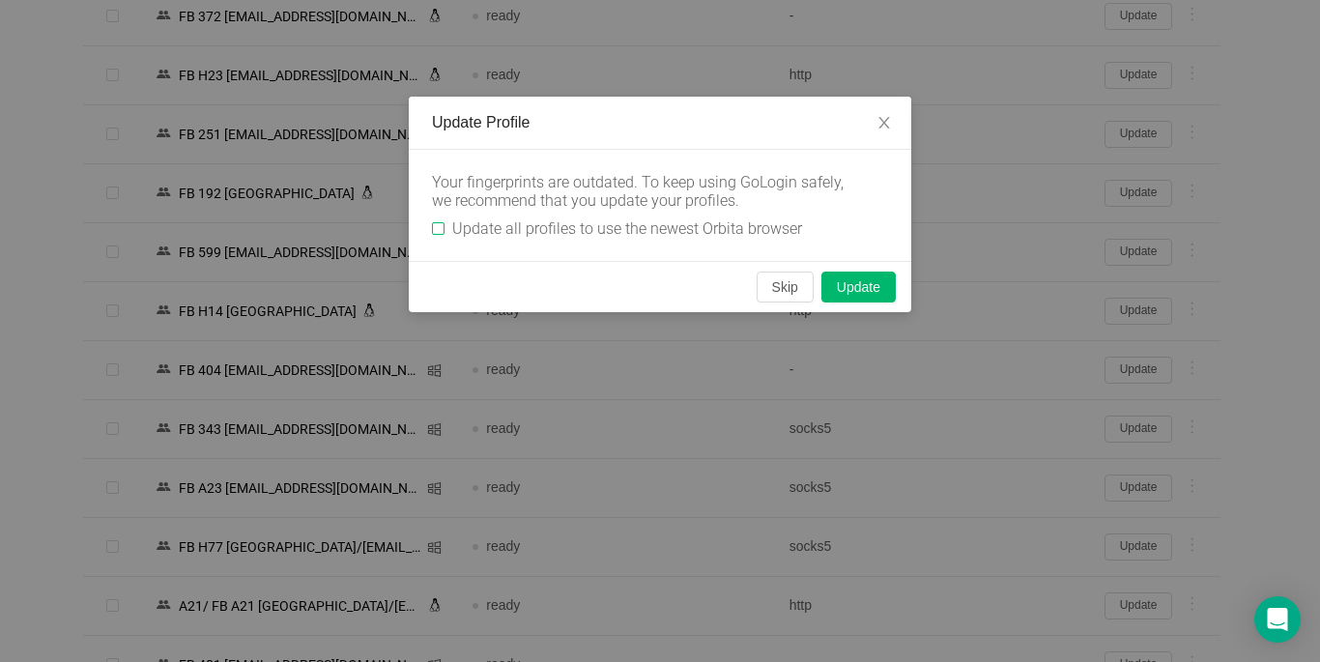
click at [439, 233] on input "Update all profiles to use the newest Orbita browser" at bounding box center [438, 228] width 13 height 13
checkbox input "true"
click at [775, 287] on button "Skip" at bounding box center [785, 287] width 57 height 31
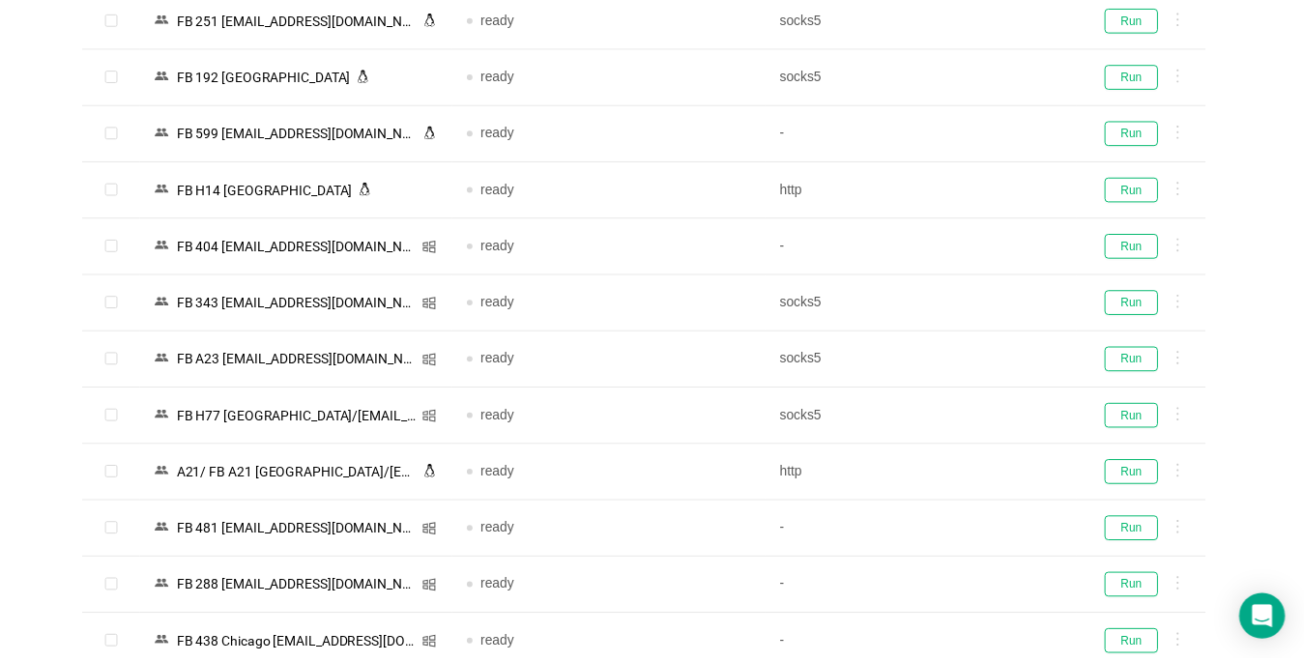
scroll to position [3545, 0]
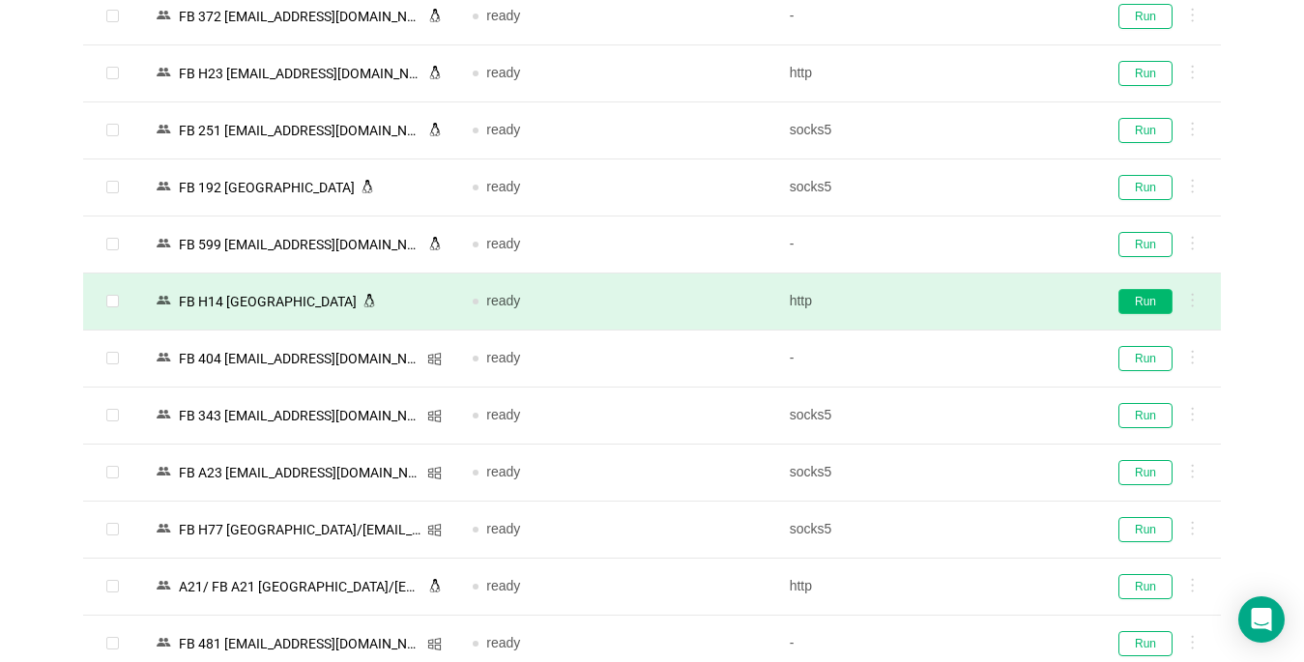
click at [1141, 295] on button "Run" at bounding box center [1145, 301] width 54 height 25
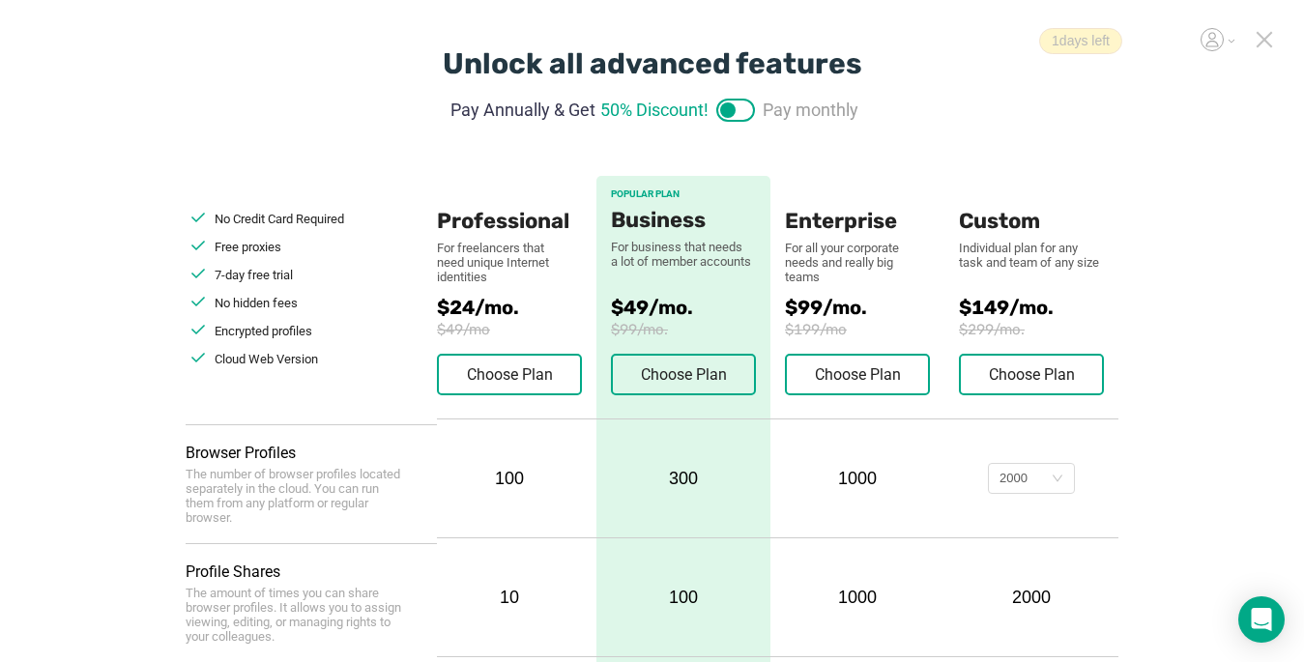
click at [1254, 38] on div "1 days left" at bounding box center [1151, 41] width 224 height 26
click at [1262, 42] on icon at bounding box center [1264, 40] width 14 height 14
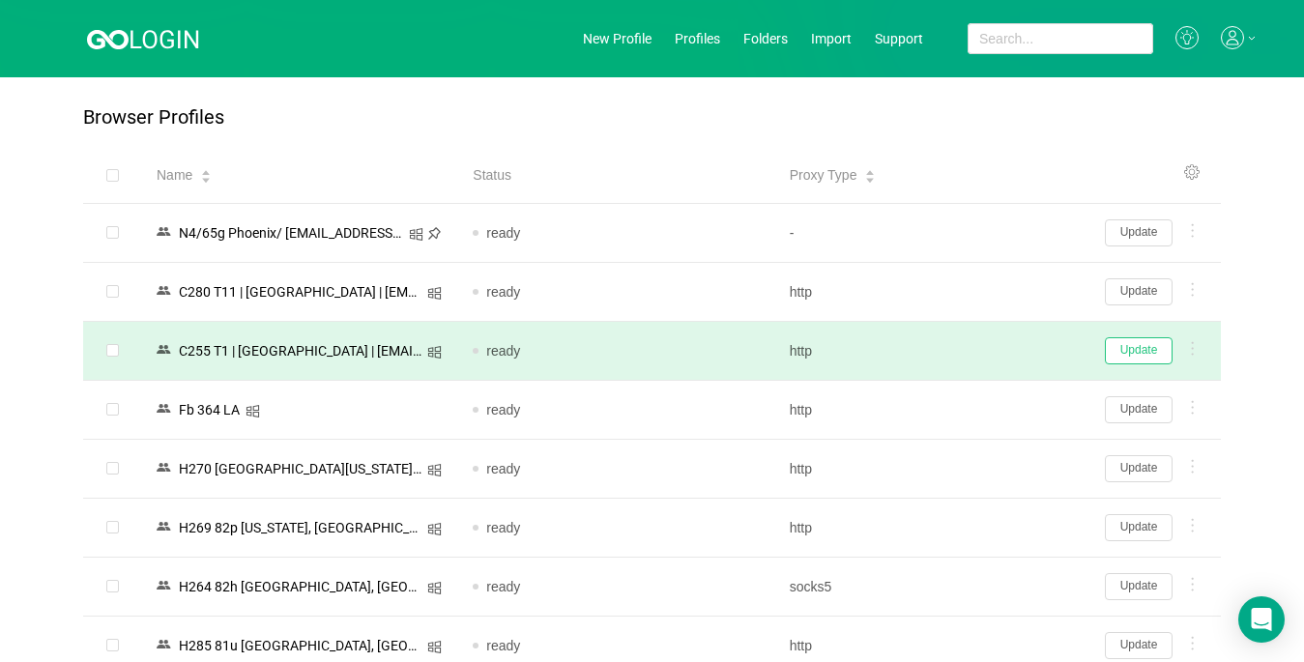
click at [1137, 352] on button "Update" at bounding box center [1139, 350] width 68 height 27
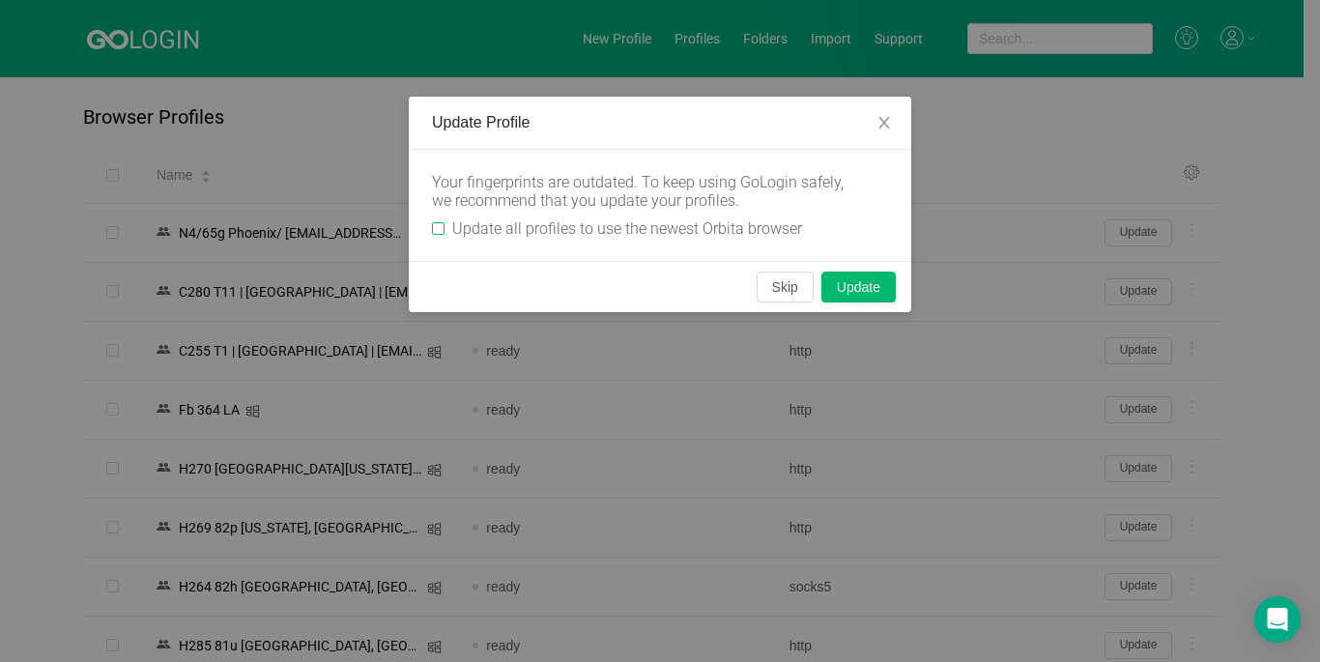
click at [444, 222] on input "Update all profiles to use the newest Orbita browser" at bounding box center [438, 228] width 13 height 13
checkbox input "true"
click at [771, 289] on button "Skip" at bounding box center [785, 287] width 57 height 31
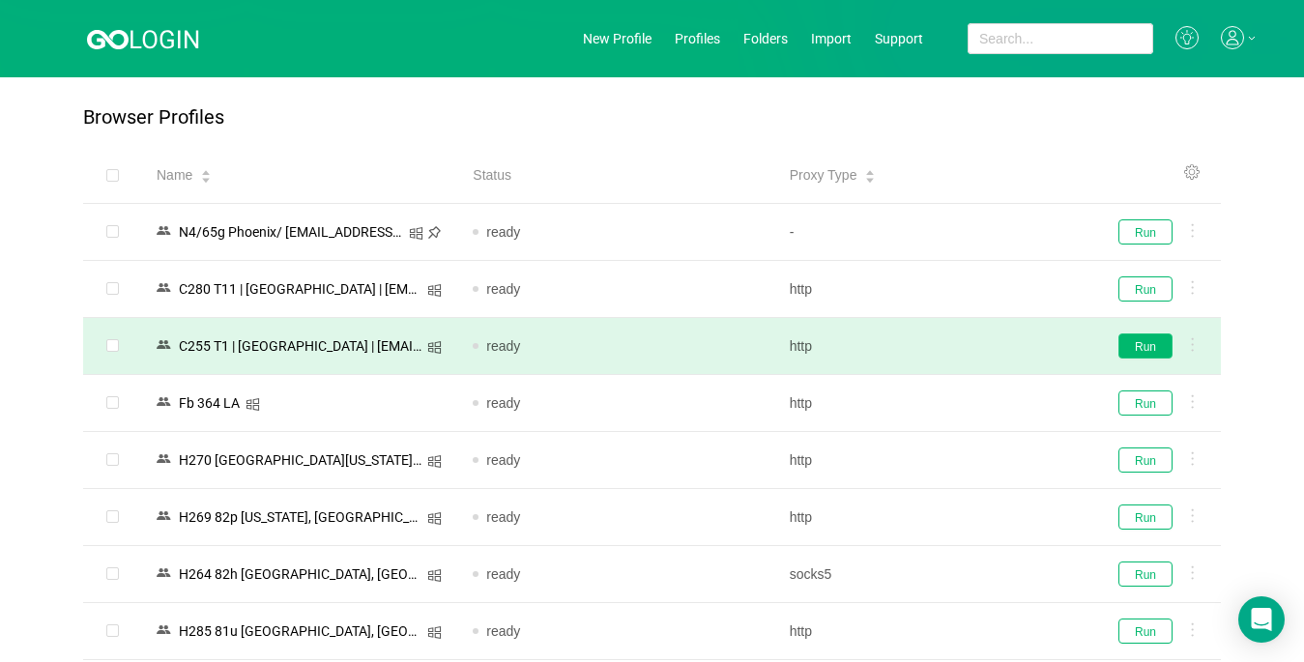
click at [1142, 341] on button "Run" at bounding box center [1145, 345] width 54 height 25
